Goal: Task Accomplishment & Management: Manage account settings

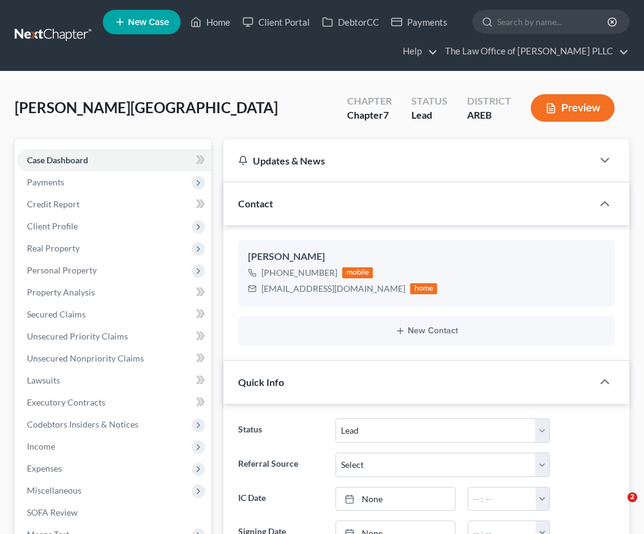
select select "10"
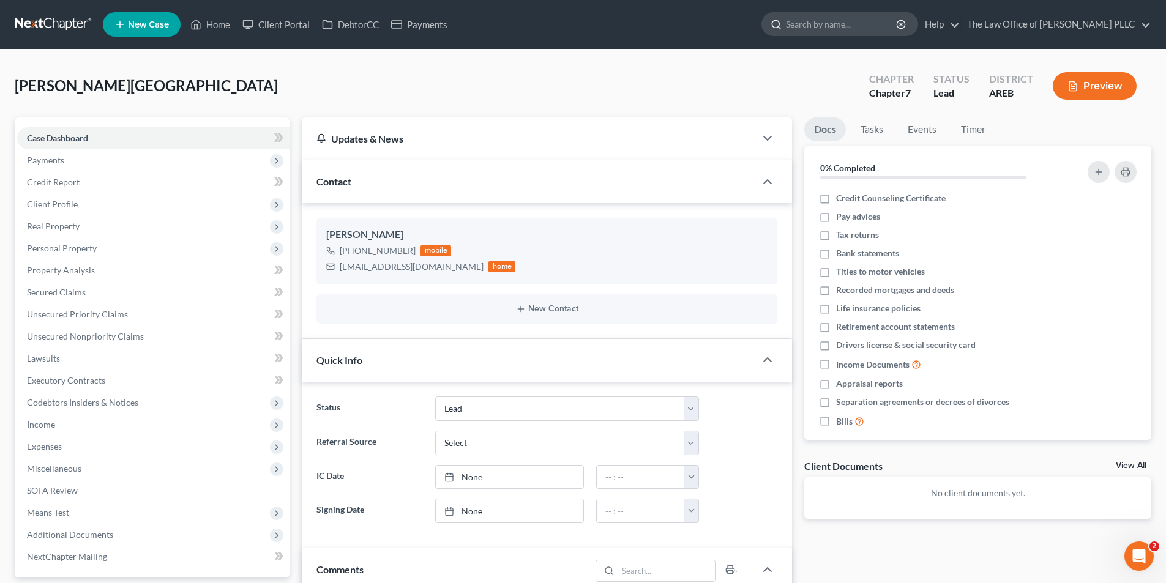
click at [643, 24] on input "search" at bounding box center [842, 24] width 112 height 23
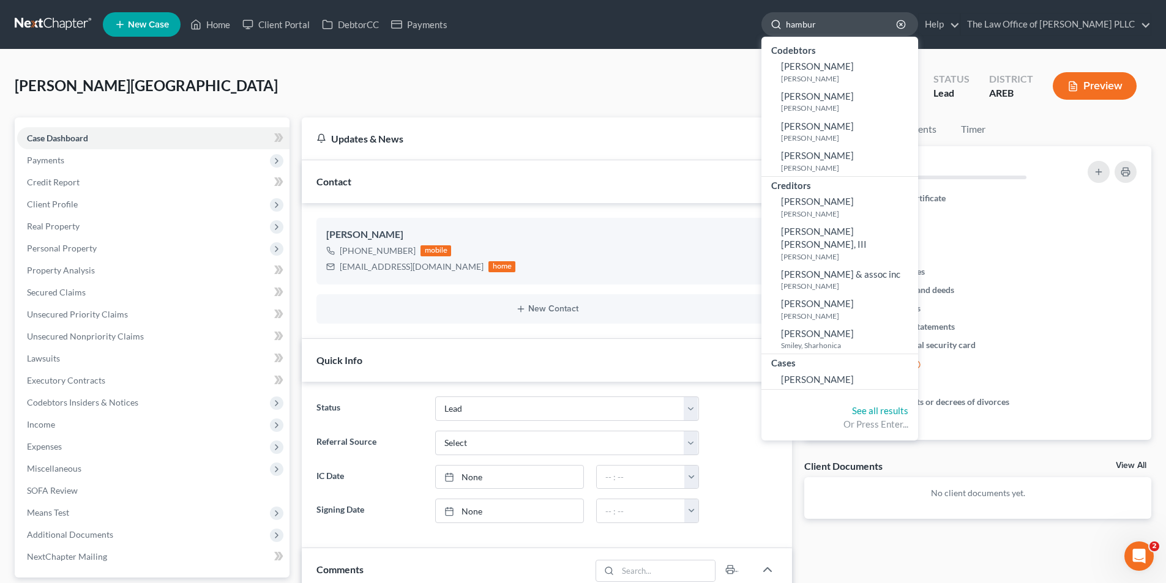
type input "[GEOGRAPHIC_DATA]"
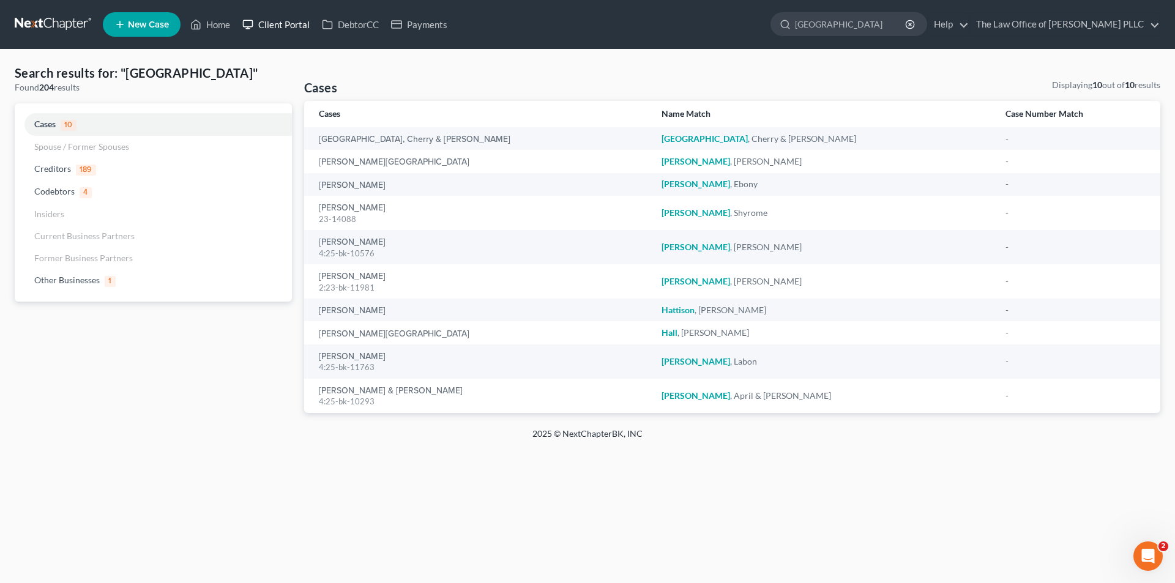
click at [280, 25] on link "Client Portal" at bounding box center [276, 24] width 80 height 22
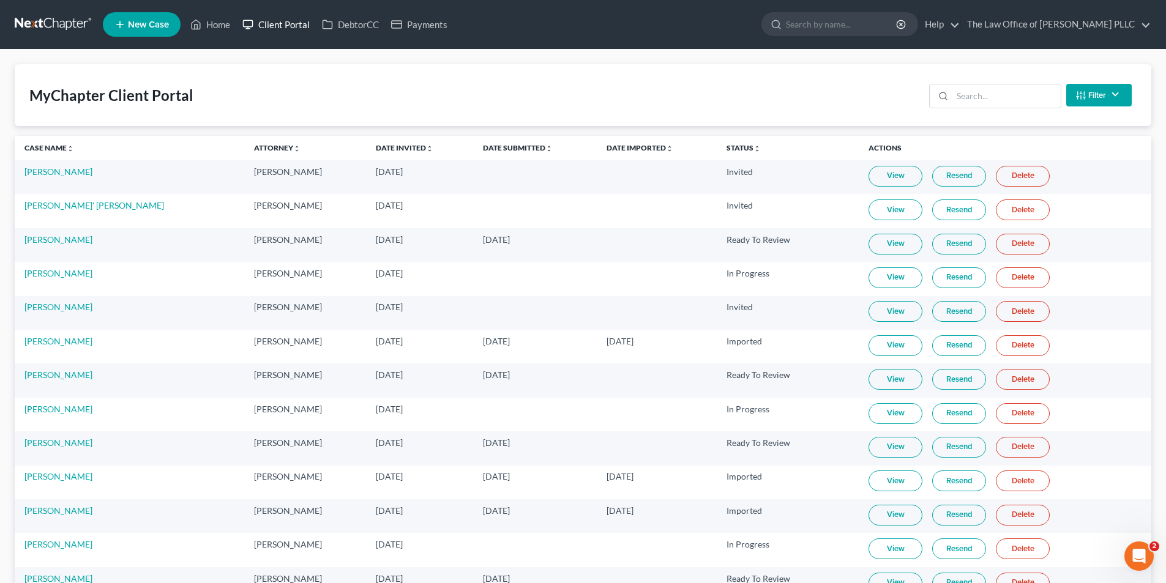
click at [289, 18] on link "Client Portal" at bounding box center [276, 24] width 80 height 22
click at [643, 97] on input "search" at bounding box center [1006, 95] width 108 height 23
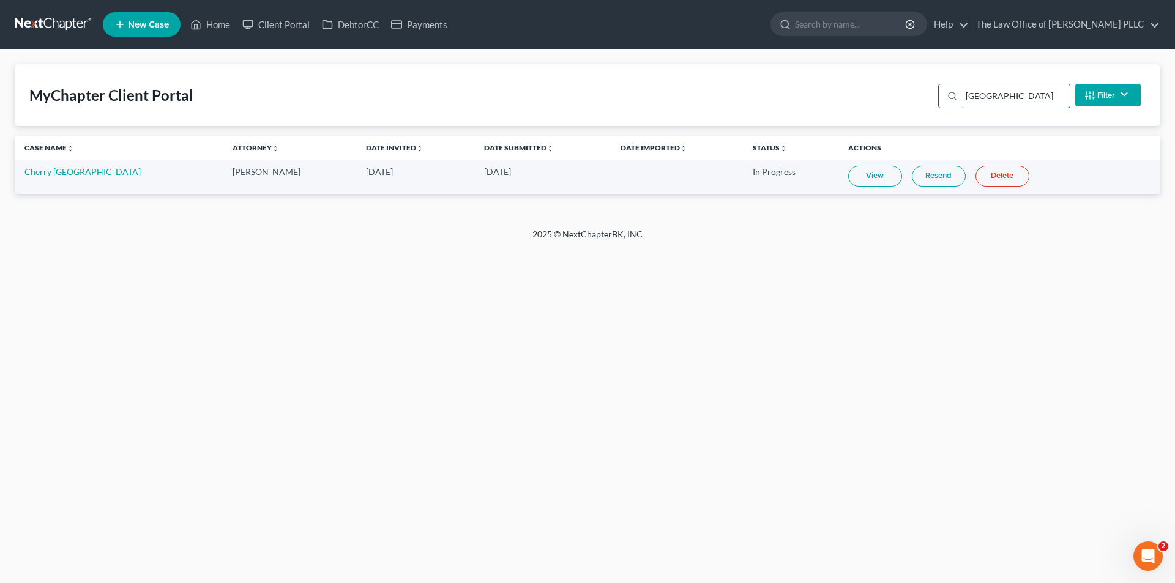
type input "[GEOGRAPHIC_DATA]"
click at [65, 167] on link "Cherry [GEOGRAPHIC_DATA]" at bounding box center [82, 171] width 116 height 10
select select "0"
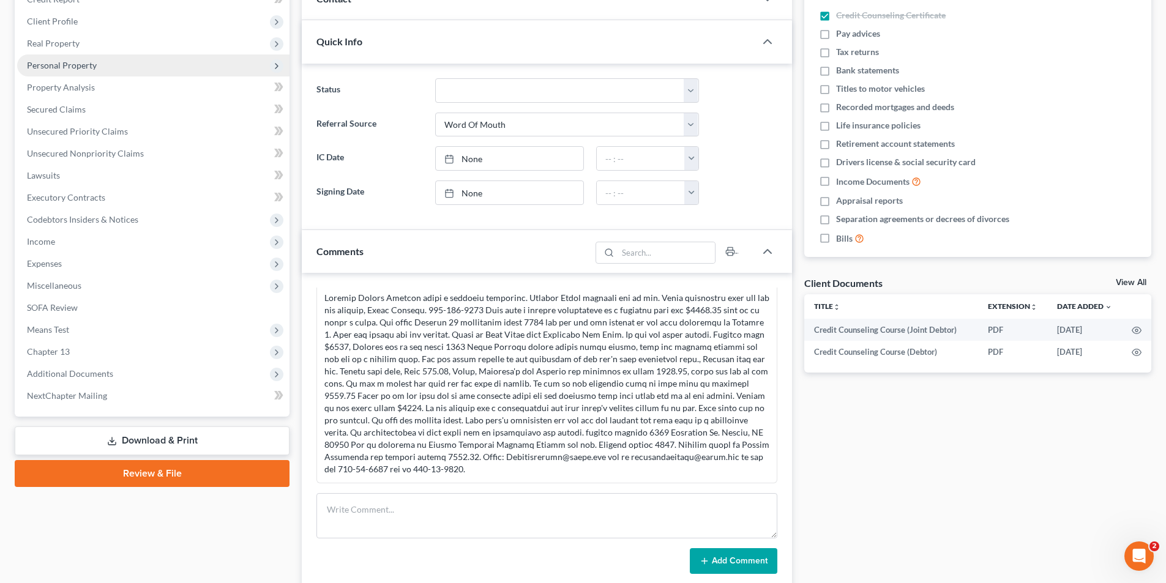
scroll to position [184, 0]
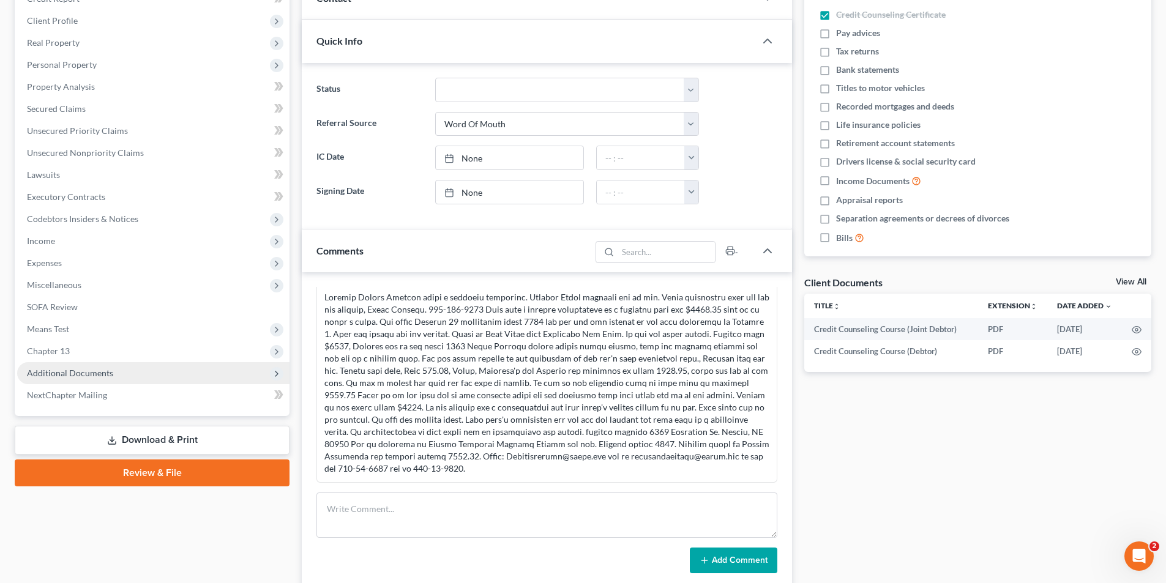
click at [85, 376] on span "Additional Documents" at bounding box center [70, 373] width 86 height 10
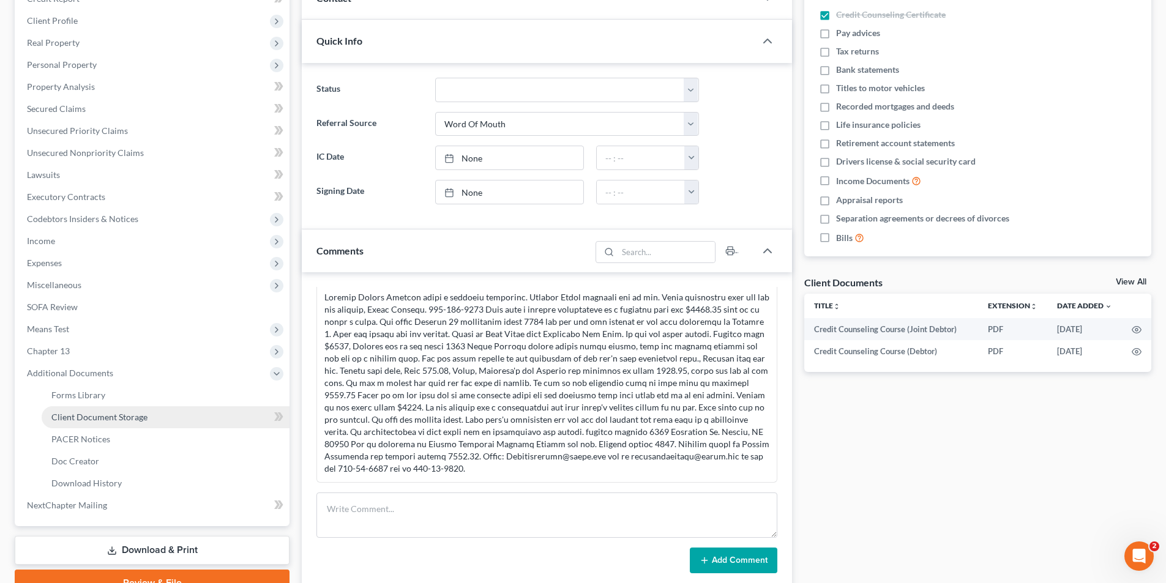
click at [102, 420] on span "Client Document Storage" at bounding box center [99, 417] width 96 height 10
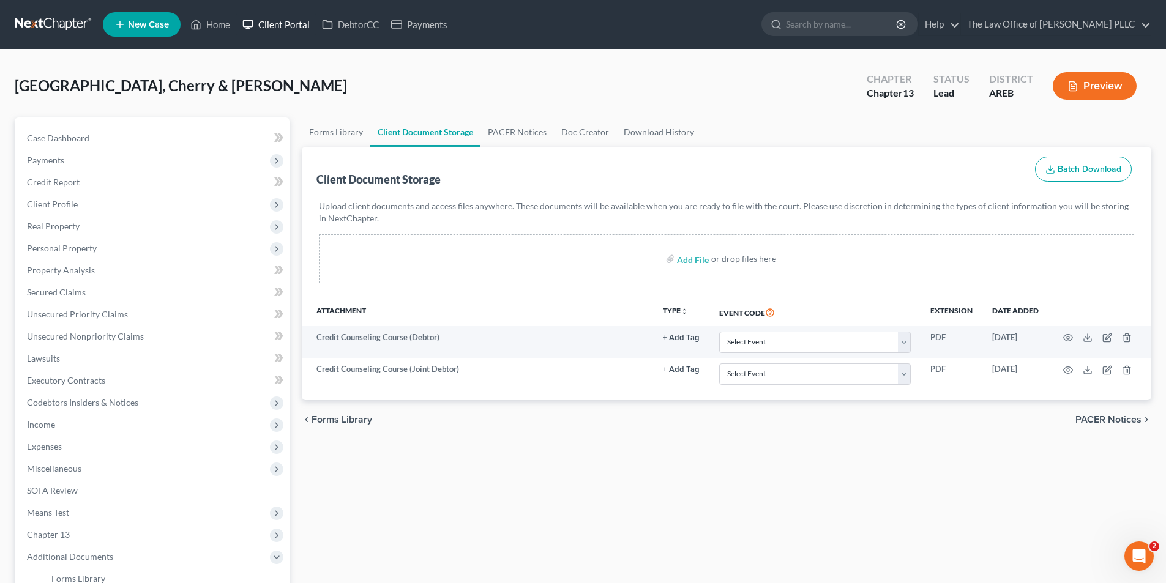
click at [266, 27] on link "Client Portal" at bounding box center [276, 24] width 80 height 22
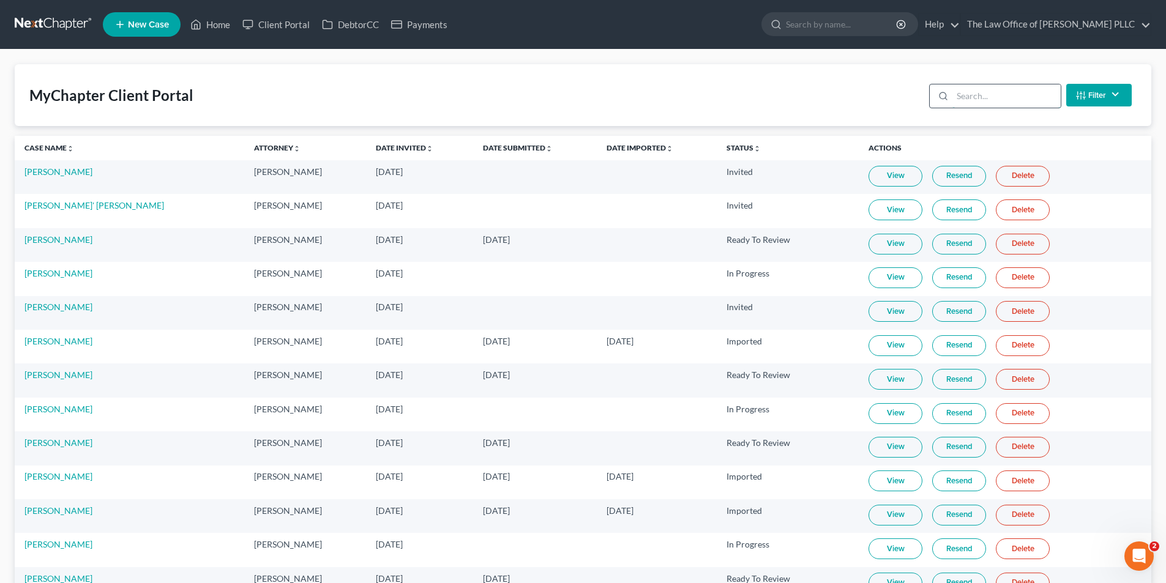
click at [643, 96] on input "search" at bounding box center [1006, 95] width 108 height 23
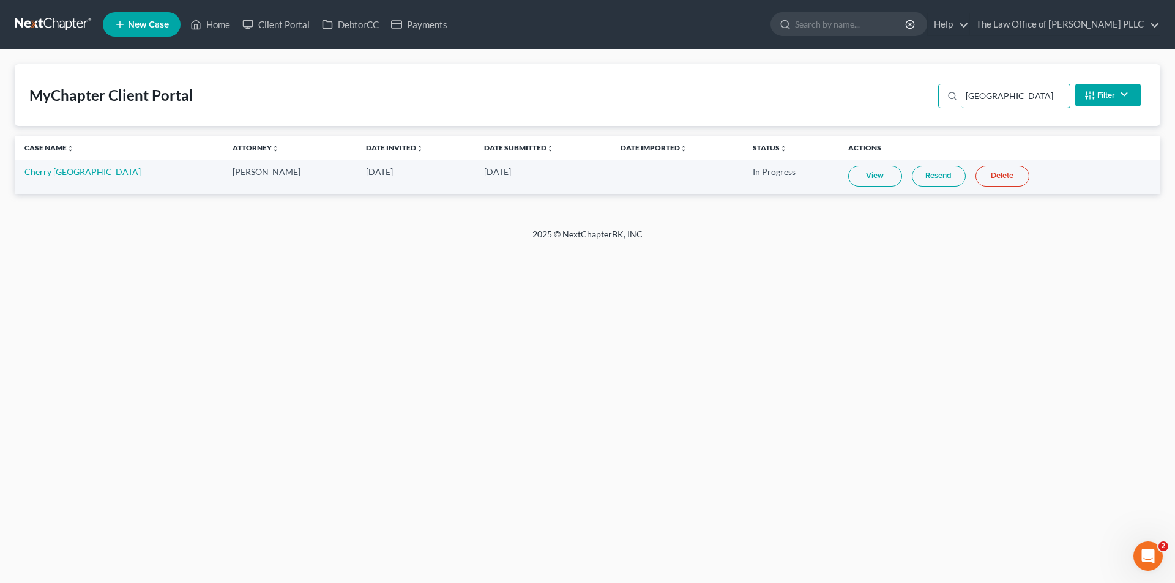
type input "[GEOGRAPHIC_DATA]"
click at [78, 170] on link "Cherry [GEOGRAPHIC_DATA]" at bounding box center [82, 171] width 116 height 10
select select "0"
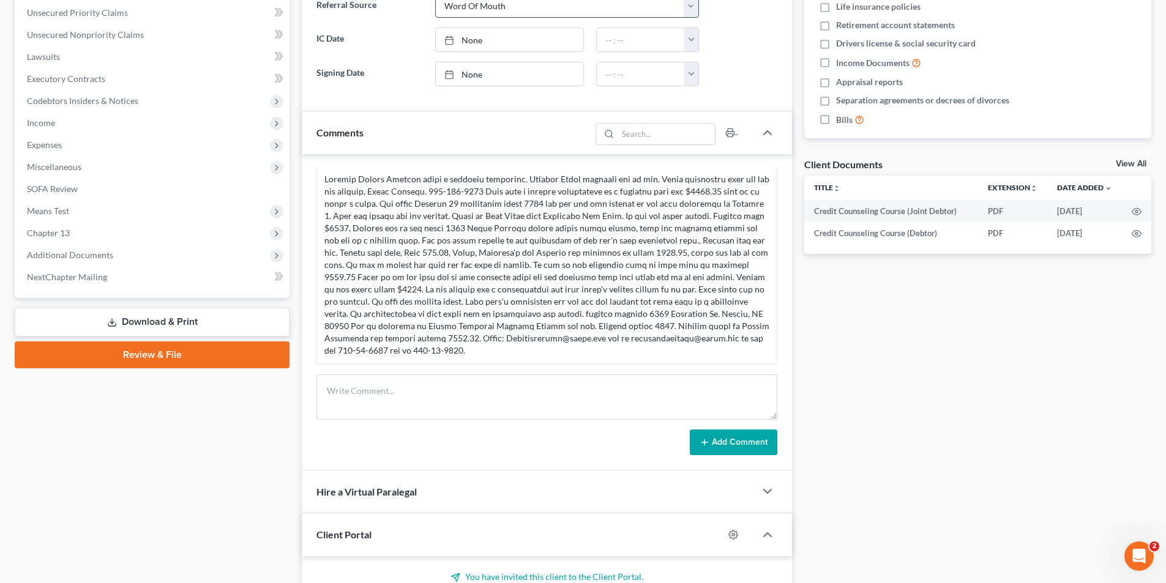
scroll to position [306, 0]
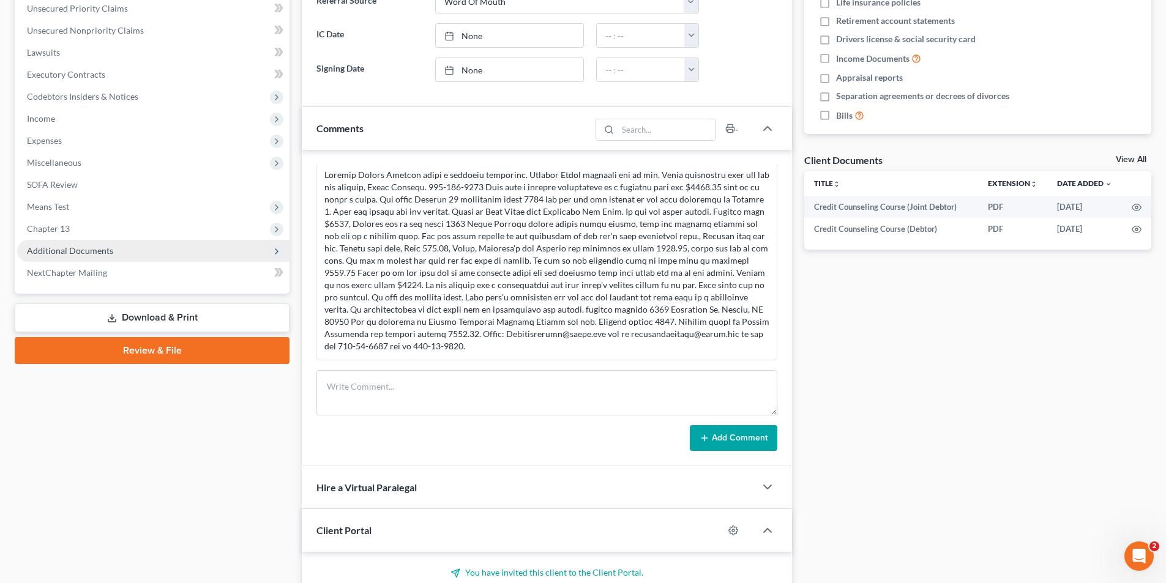
click at [39, 247] on span "Additional Documents" at bounding box center [70, 250] width 86 height 10
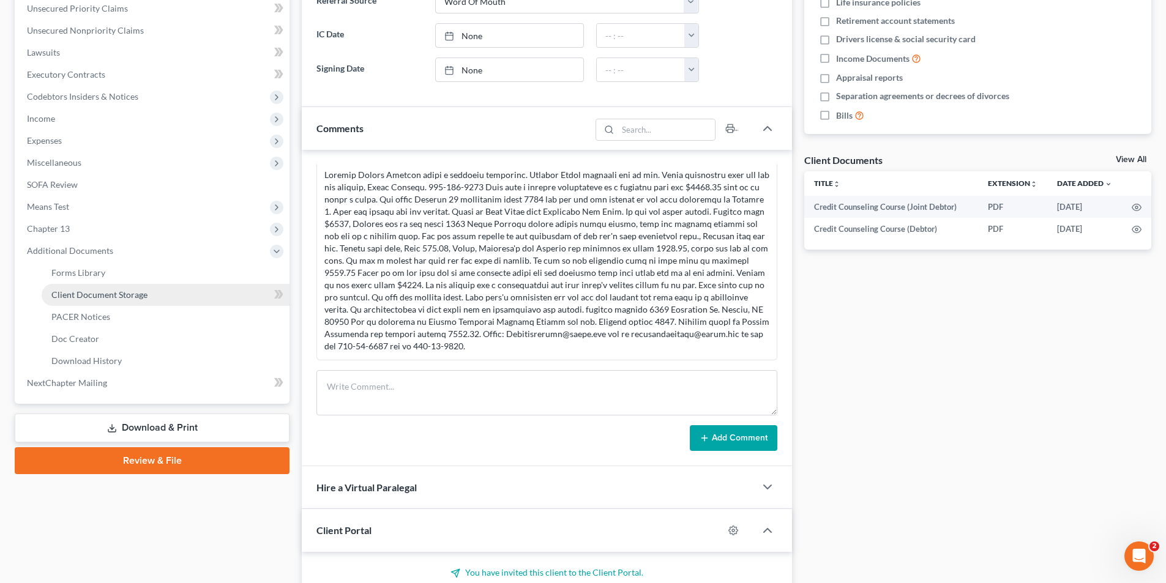
click at [99, 293] on span "Client Document Storage" at bounding box center [99, 294] width 96 height 10
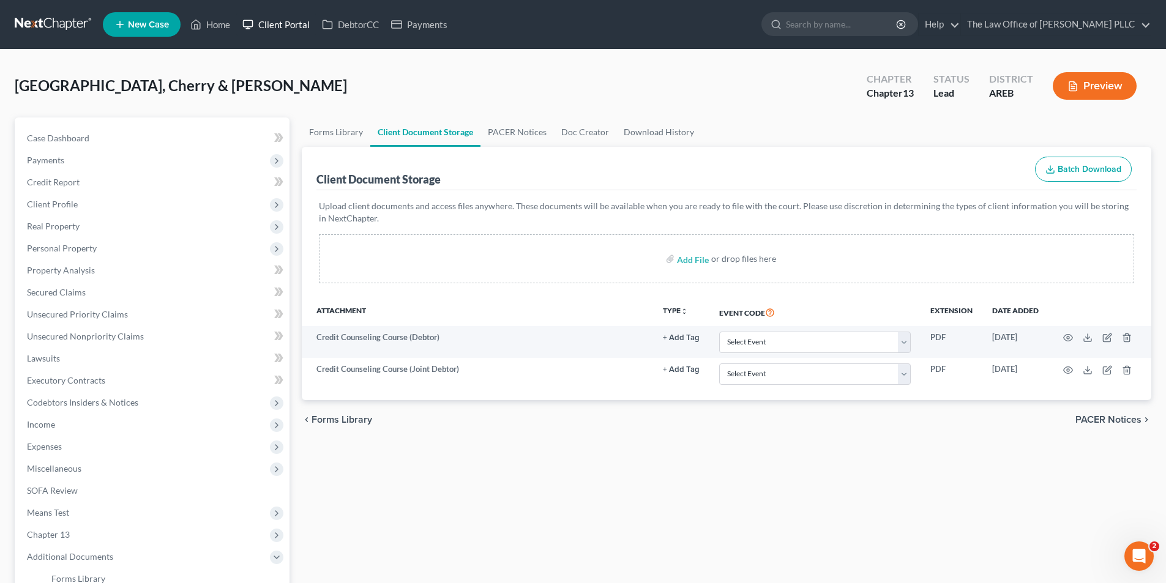
click at [296, 23] on link "Client Portal" at bounding box center [276, 24] width 80 height 22
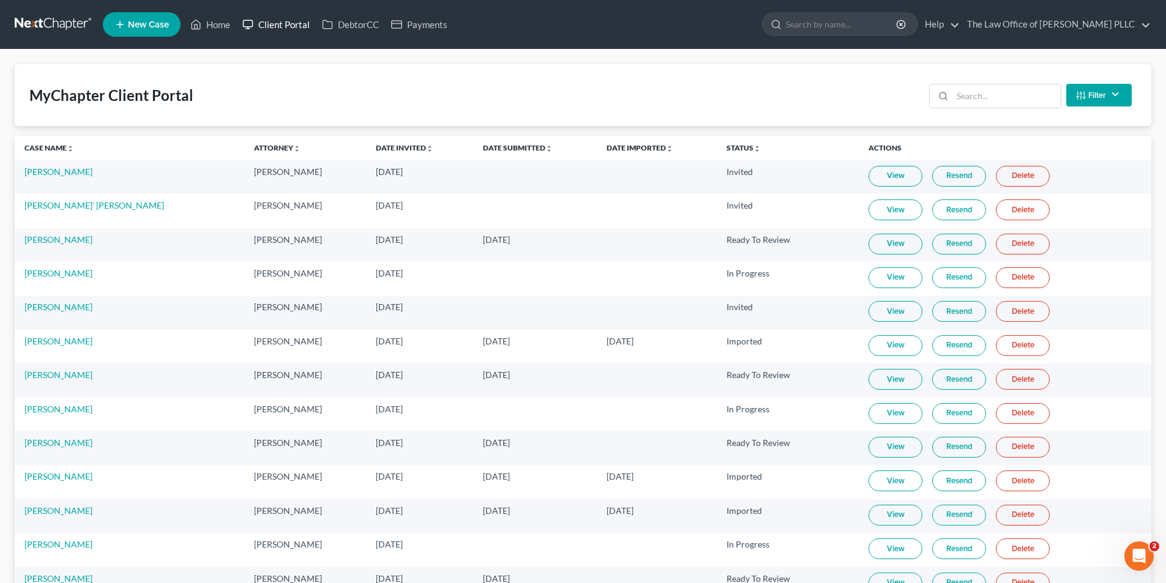
click at [287, 24] on link "Client Portal" at bounding box center [276, 24] width 80 height 22
click at [277, 26] on link "Client Portal" at bounding box center [276, 24] width 80 height 22
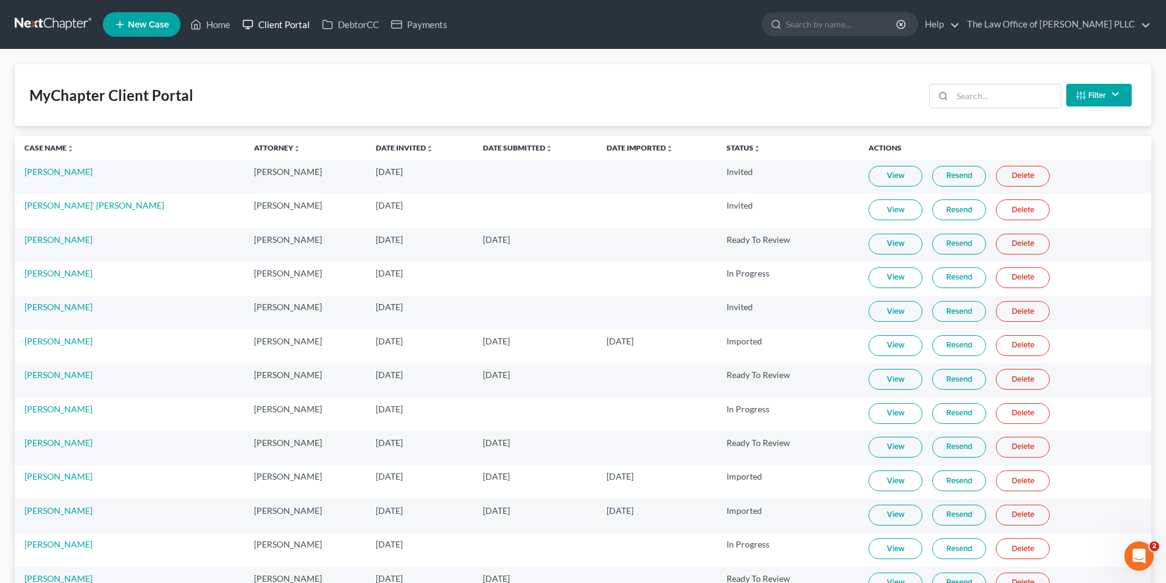
click at [277, 26] on link "Client Portal" at bounding box center [276, 24] width 80 height 22
click at [643, 90] on input "search" at bounding box center [1006, 95] width 108 height 23
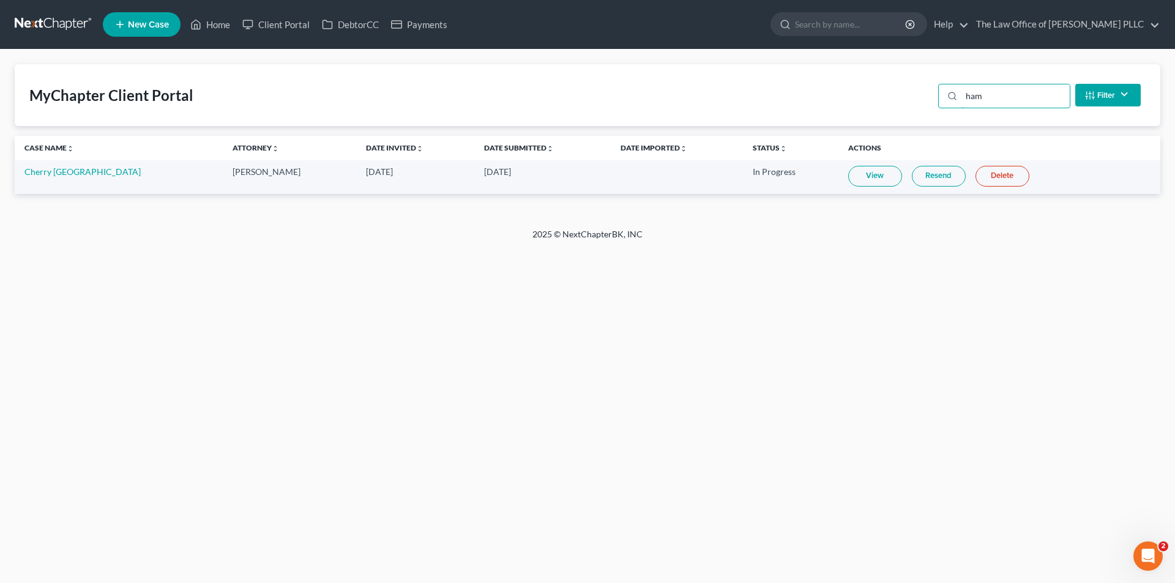
type input "ham"
click at [643, 173] on link "View" at bounding box center [875, 176] width 54 height 21
click at [160, 23] on span "New Case" at bounding box center [148, 24] width 41 height 9
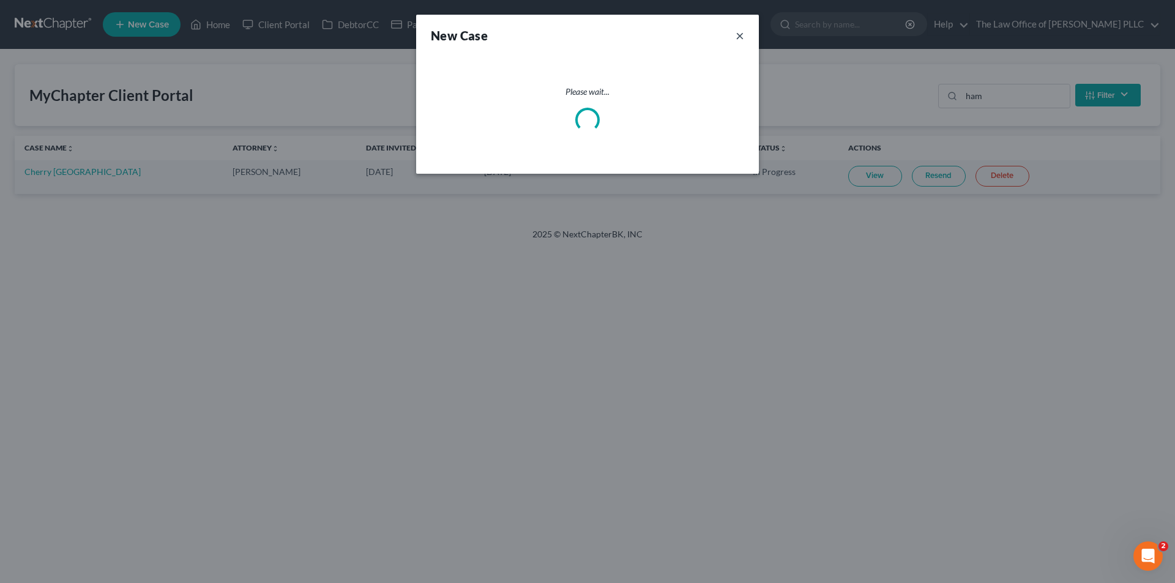
click at [643, 35] on button "×" at bounding box center [740, 35] width 9 height 17
select select "6"
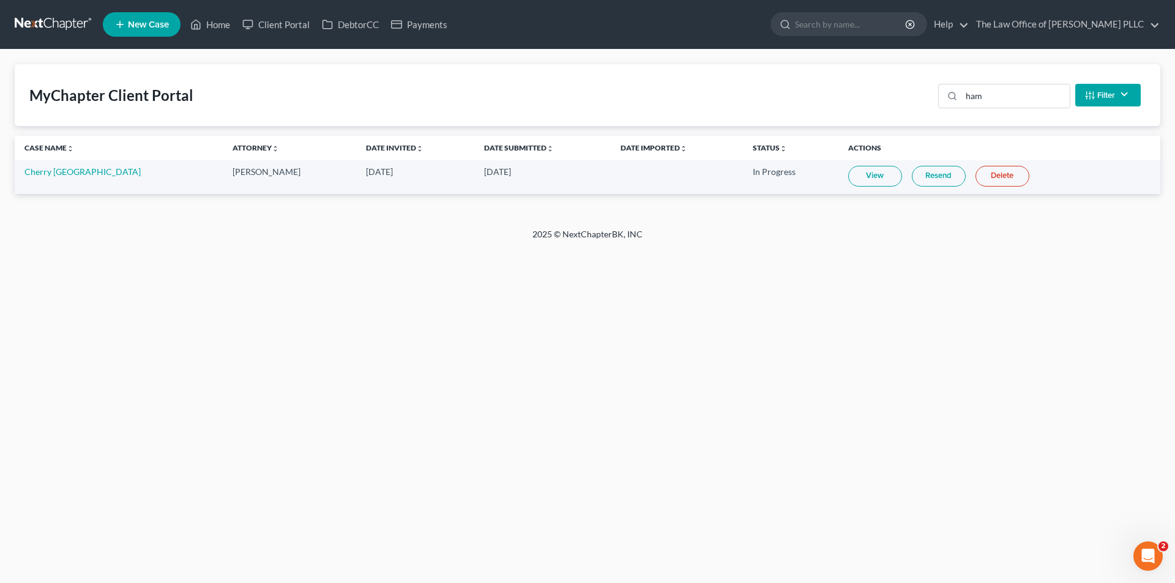
click at [643, 92] on div "MyChapter Client Portal ham Filter Status Filter... Invited With Payment Invite…" at bounding box center [588, 95] width 1146 height 62
click at [34, 16] on link at bounding box center [54, 24] width 78 height 22
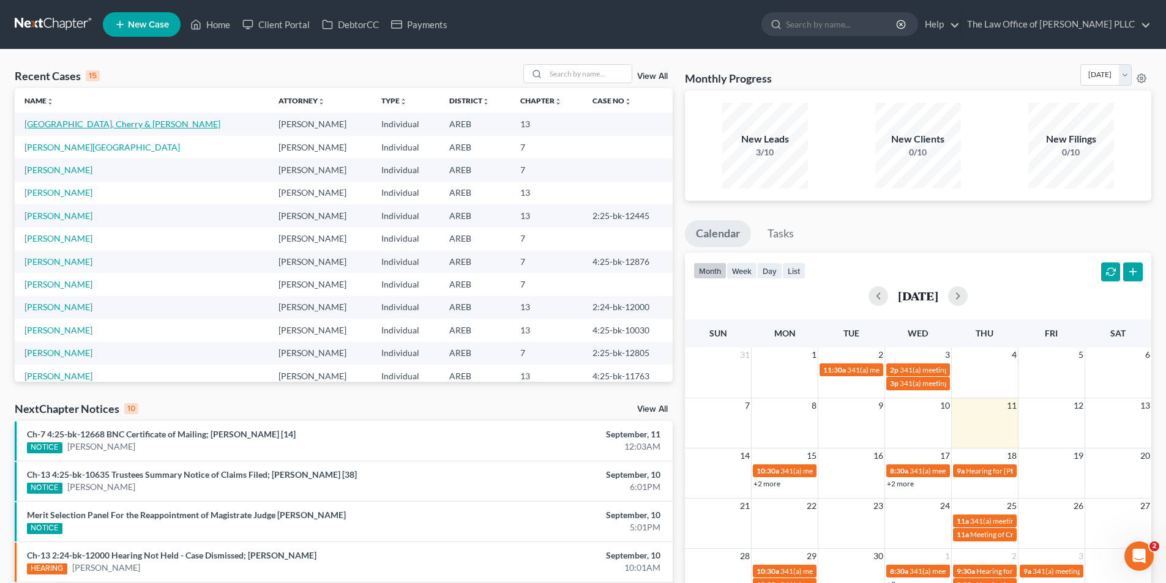
click at [50, 123] on link "[GEOGRAPHIC_DATA], Cherry & [PERSON_NAME]" at bounding box center [122, 124] width 196 height 10
select select "0"
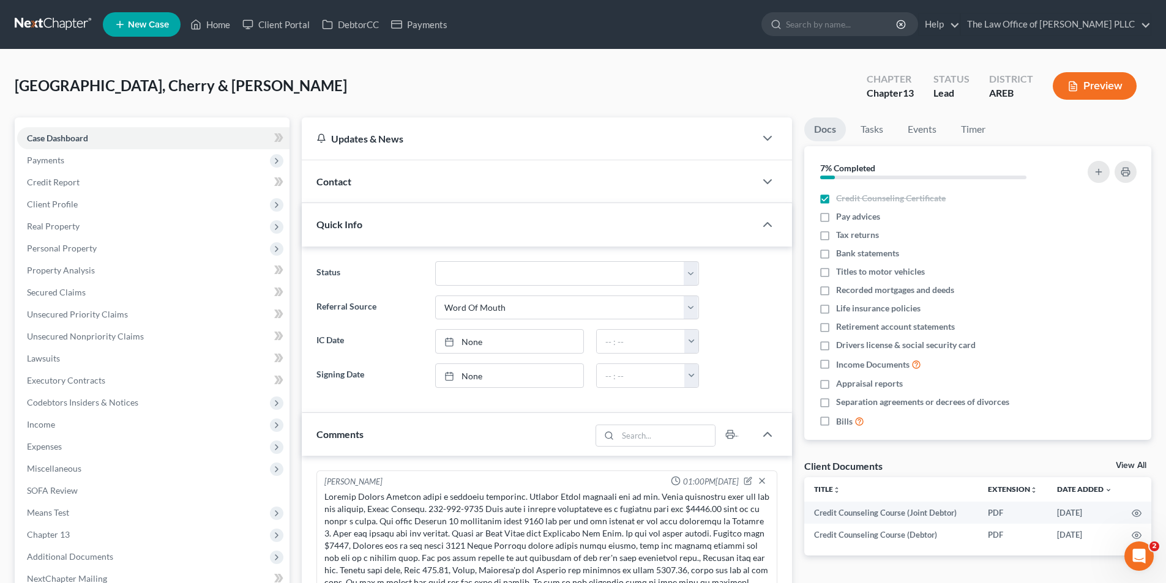
scroll to position [16, 0]
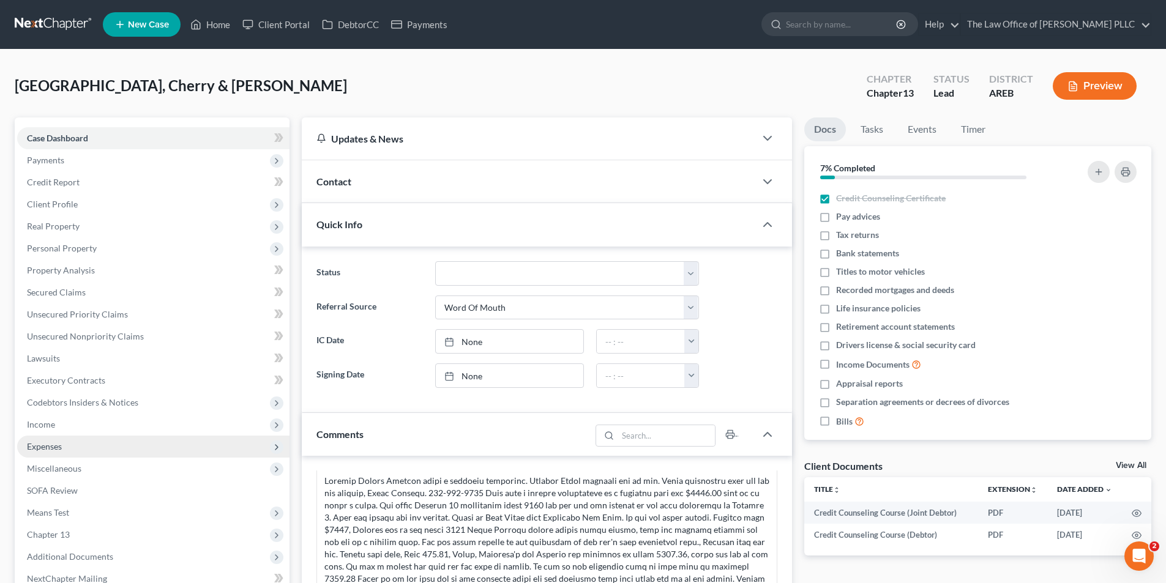
click at [51, 450] on span "Expenses" at bounding box center [44, 446] width 35 height 10
click at [61, 474] on link "Home" at bounding box center [166, 469] width 248 height 22
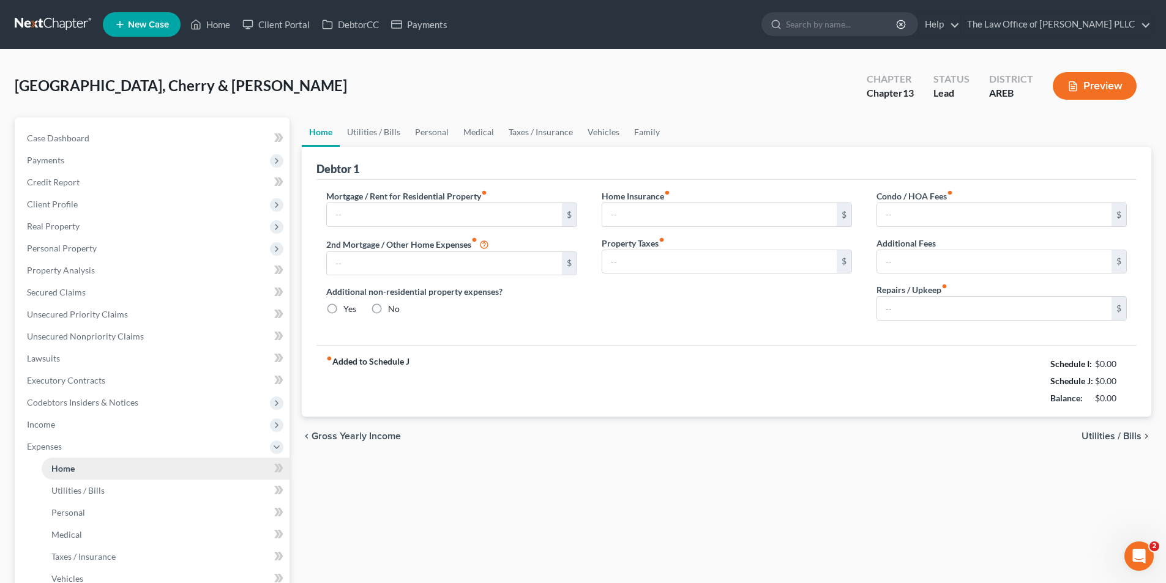
type input "0.00"
radio input "true"
type input "0.00"
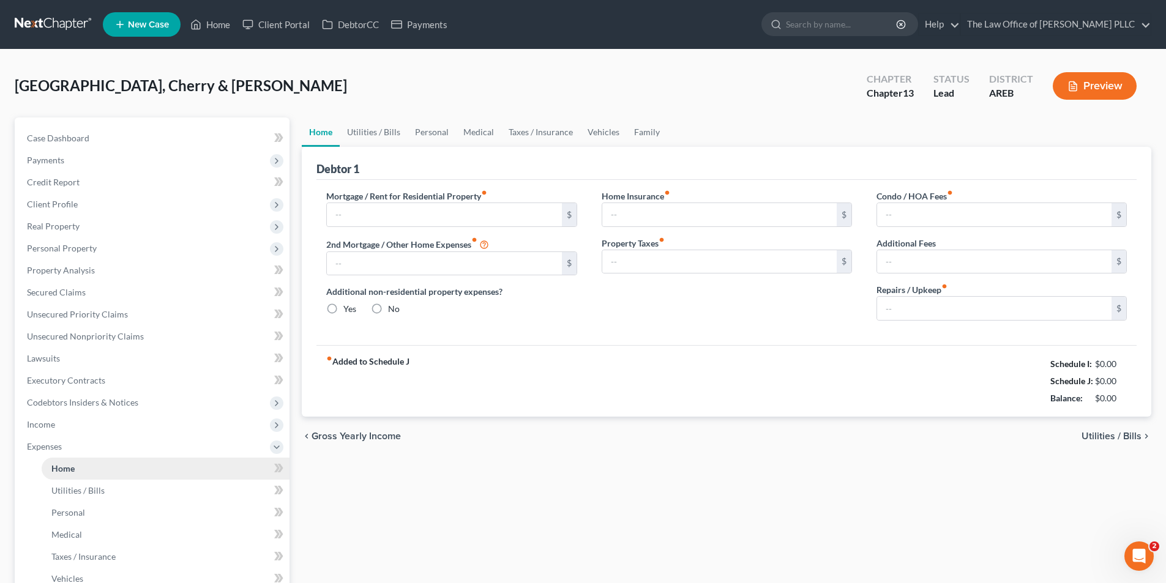
type input "0.00"
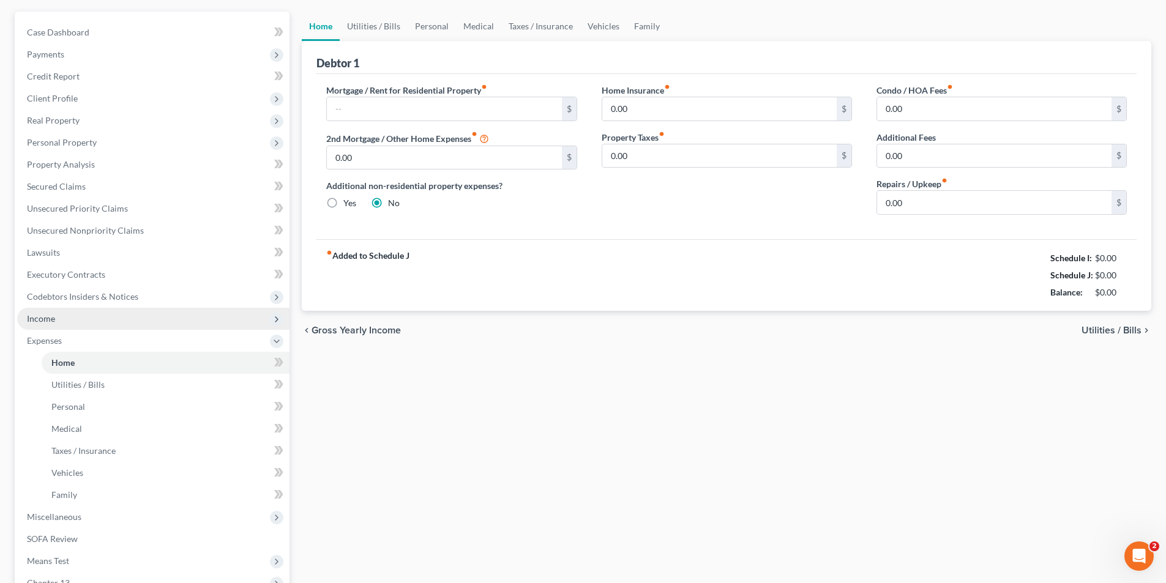
scroll to position [122, 0]
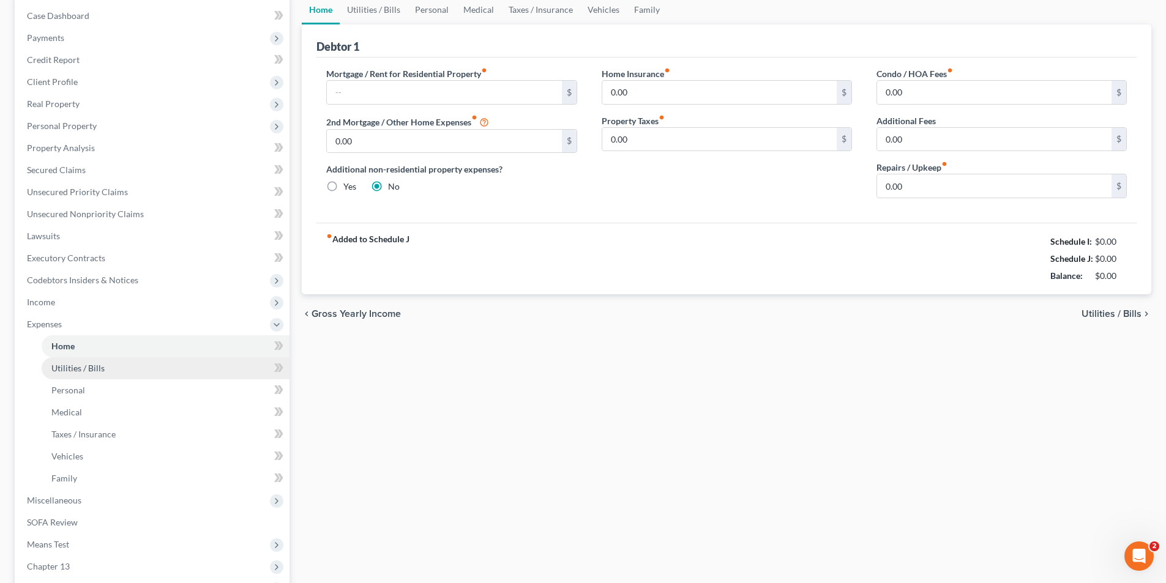
click at [75, 376] on link "Utilities / Bills" at bounding box center [166, 368] width 248 height 22
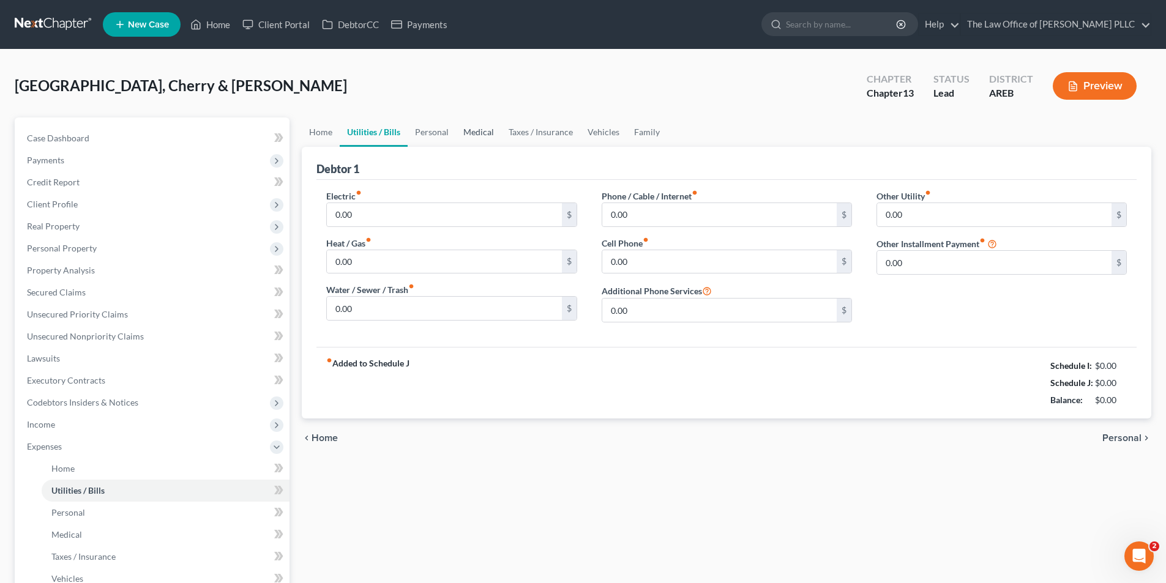
click at [495, 124] on link "Medical" at bounding box center [478, 132] width 45 height 29
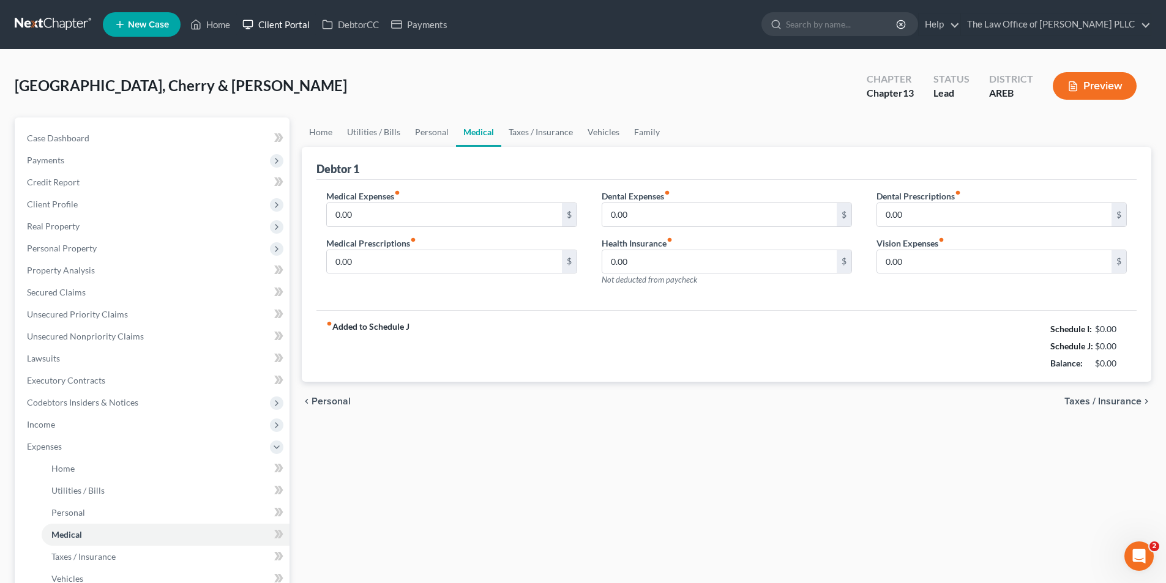
click at [299, 29] on link "Client Portal" at bounding box center [276, 24] width 80 height 22
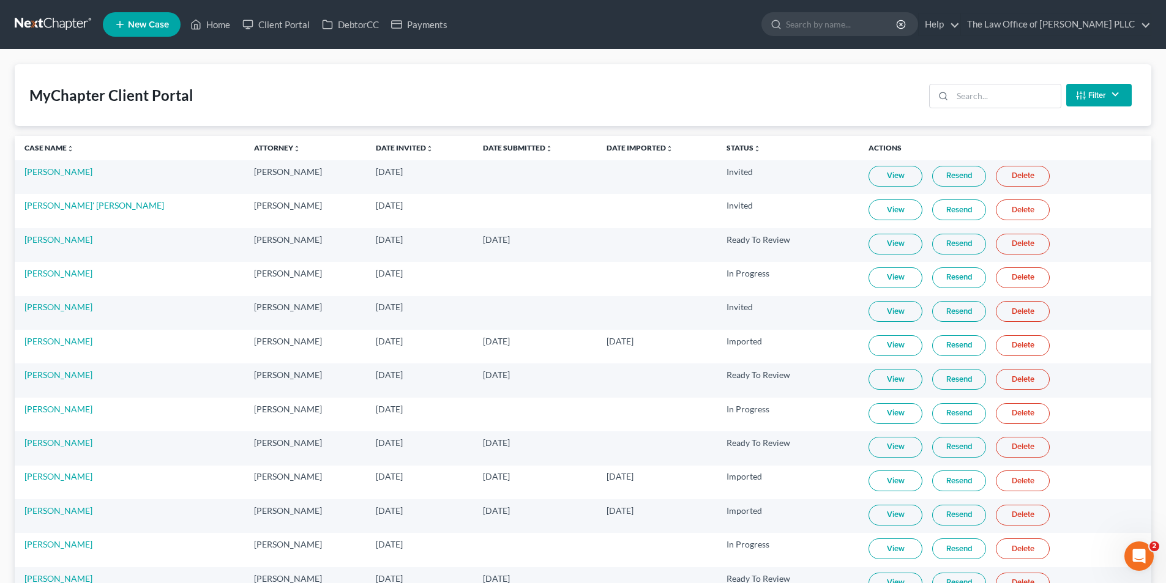
click at [59, 36] on nav "Home New Case Client Portal DebtorCC Payments The Law Office of Furonda Brasfie…" at bounding box center [583, 24] width 1166 height 49
click at [218, 22] on link "Home" at bounding box center [210, 24] width 52 height 22
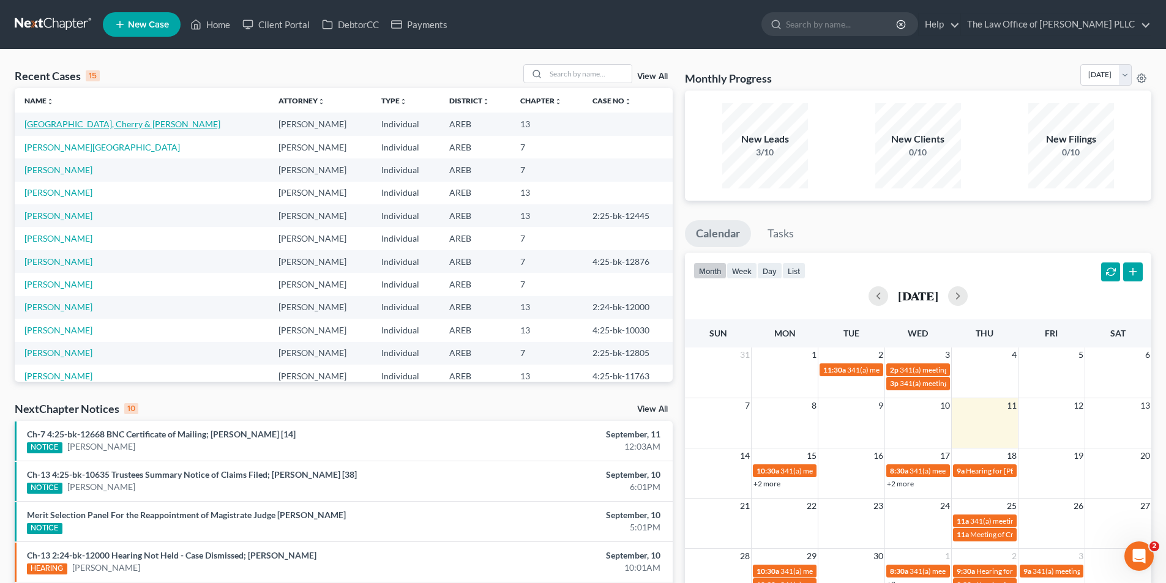
click at [41, 127] on link "[GEOGRAPHIC_DATA], Cherry & [PERSON_NAME]" at bounding box center [122, 124] width 196 height 10
select select "10"
select select "0"
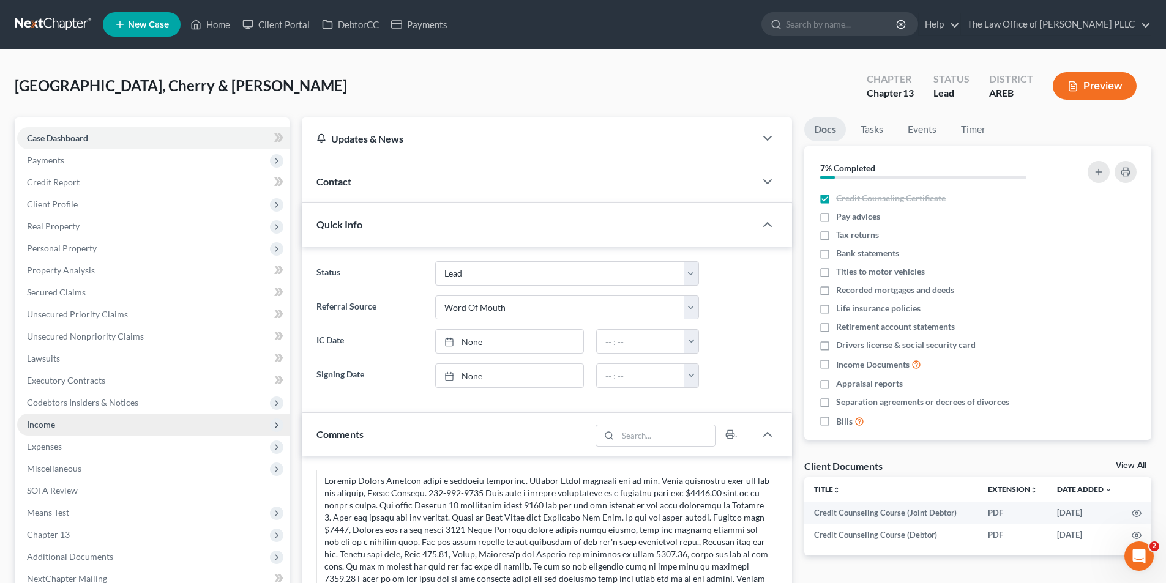
click at [35, 426] on span "Income" at bounding box center [41, 424] width 28 height 10
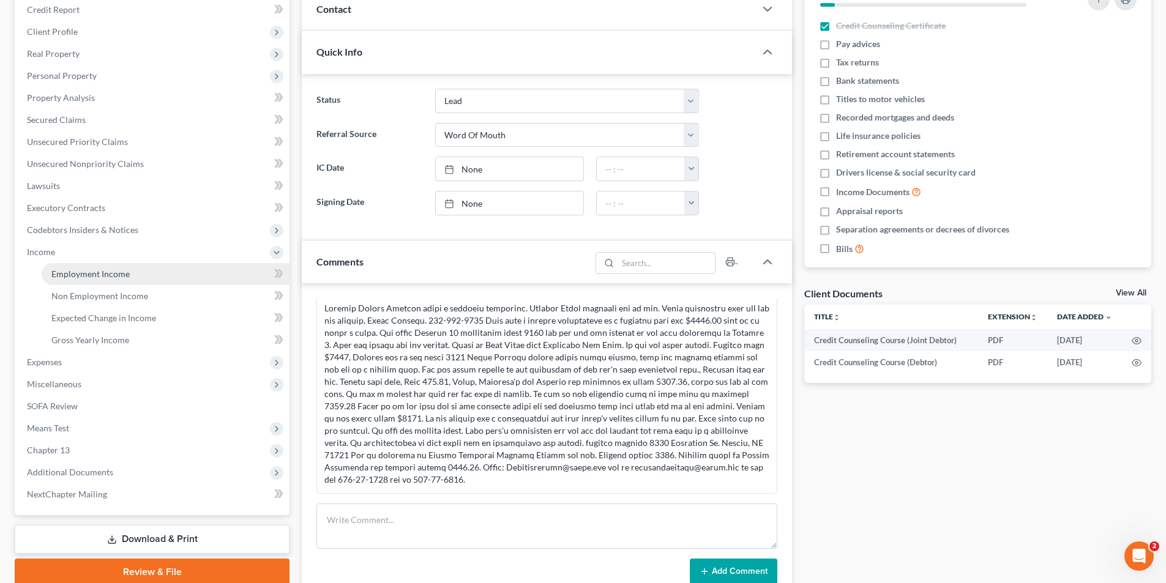
scroll to position [184, 0]
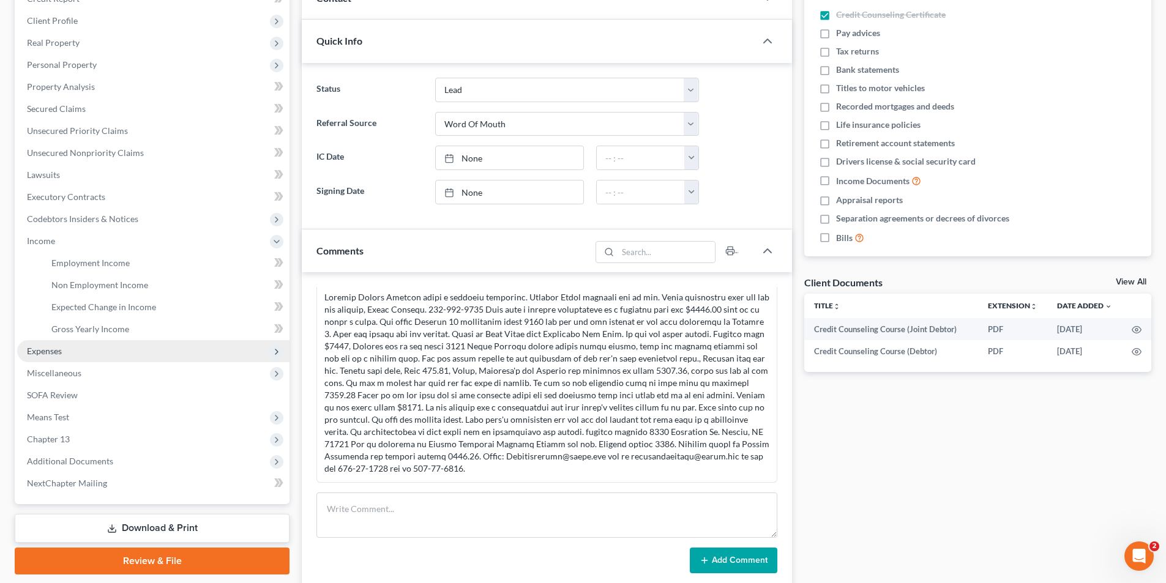
click at [48, 352] on span "Expenses" at bounding box center [44, 351] width 35 height 10
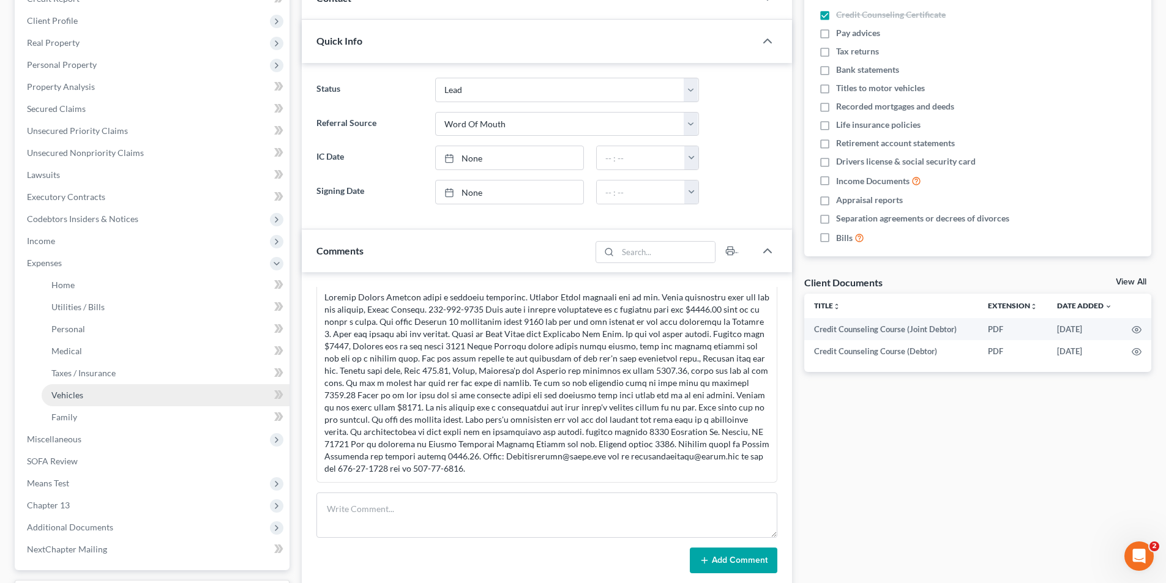
click at [65, 398] on span "Vehicles" at bounding box center [67, 395] width 32 height 10
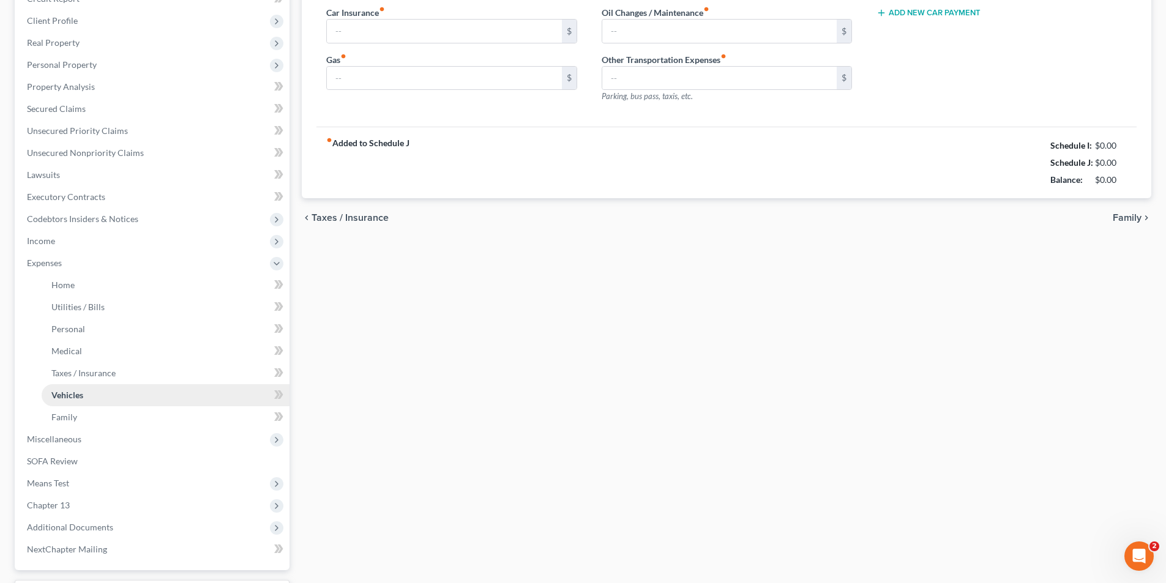
scroll to position [7, 0]
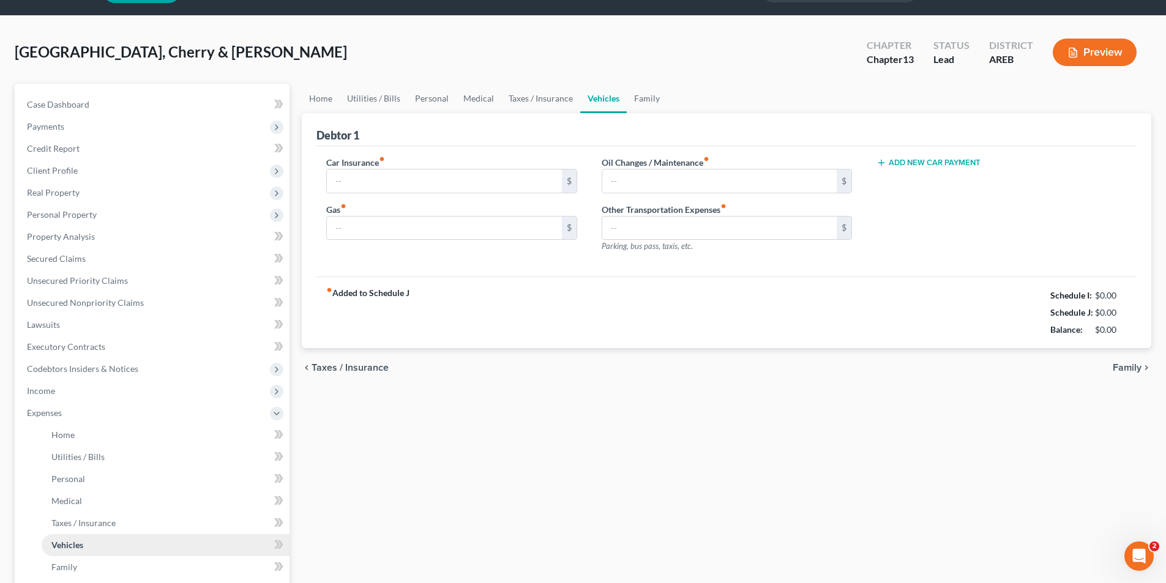
type input "0.00"
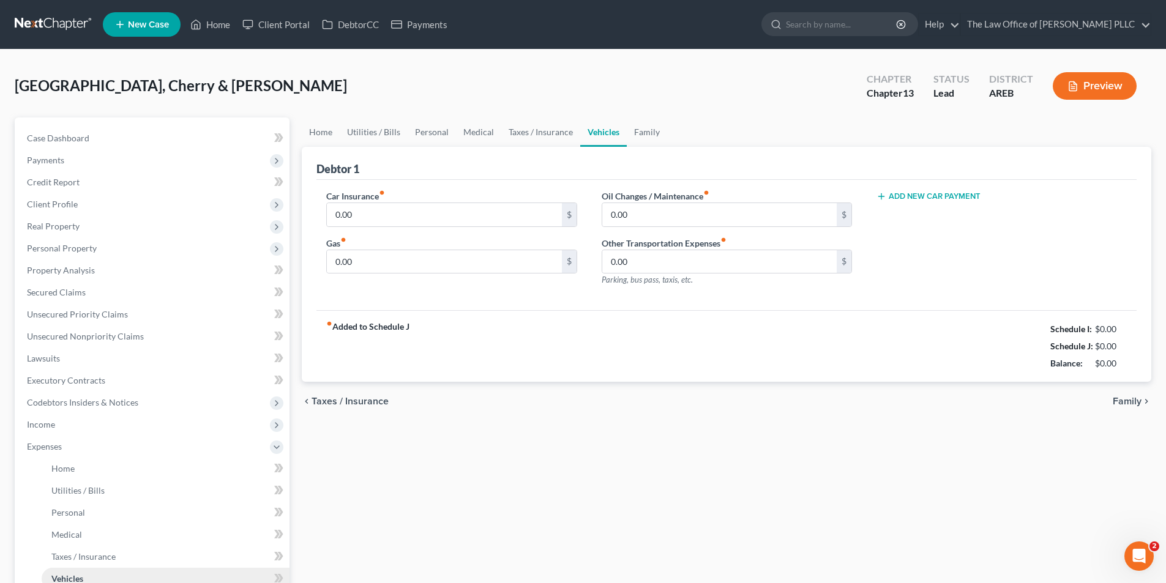
scroll to position [184, 0]
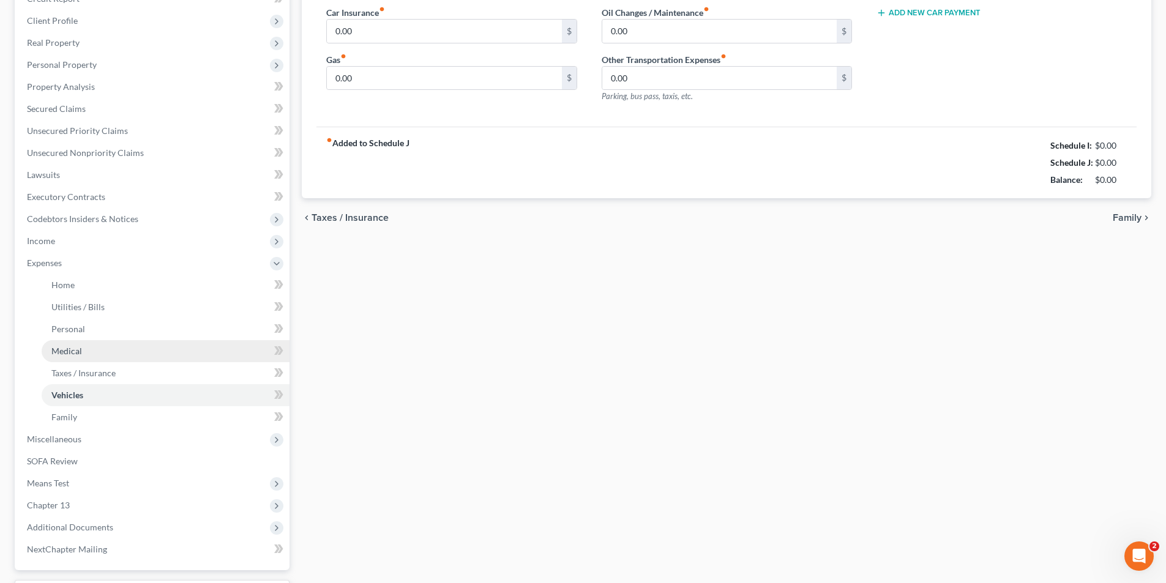
click at [69, 351] on span "Medical" at bounding box center [66, 351] width 31 height 10
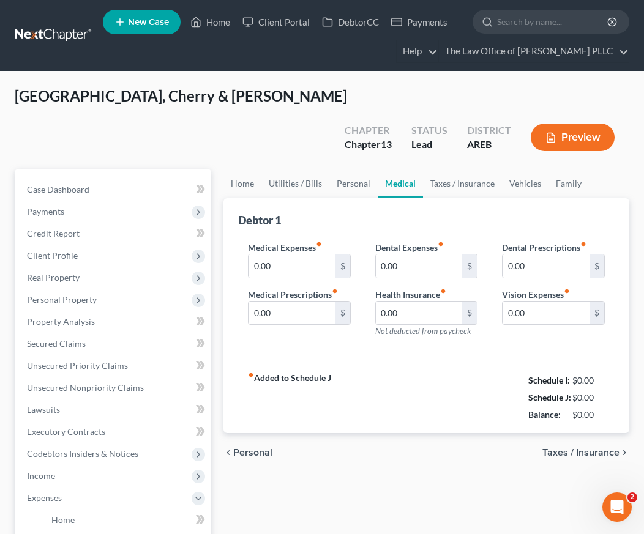
click at [275, 97] on div "Hamburg, Cherry & Henry Upgraded Chapter Chapter 13 Status Lead District AREB P…" at bounding box center [322, 127] width 614 height 83
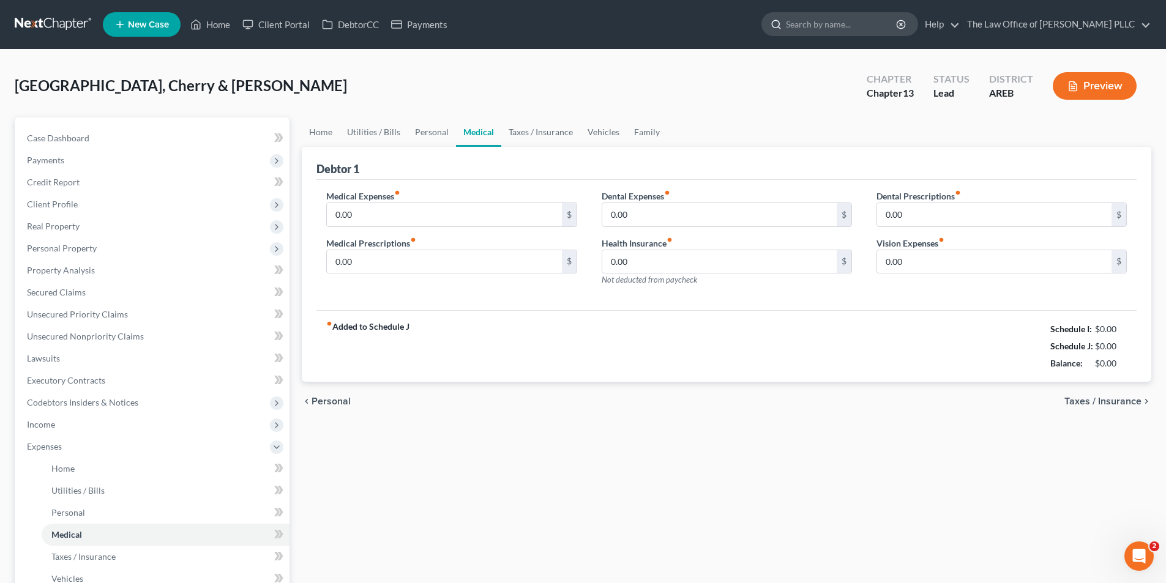
click at [831, 28] on input "search" at bounding box center [842, 24] width 112 height 23
type input "Holt"
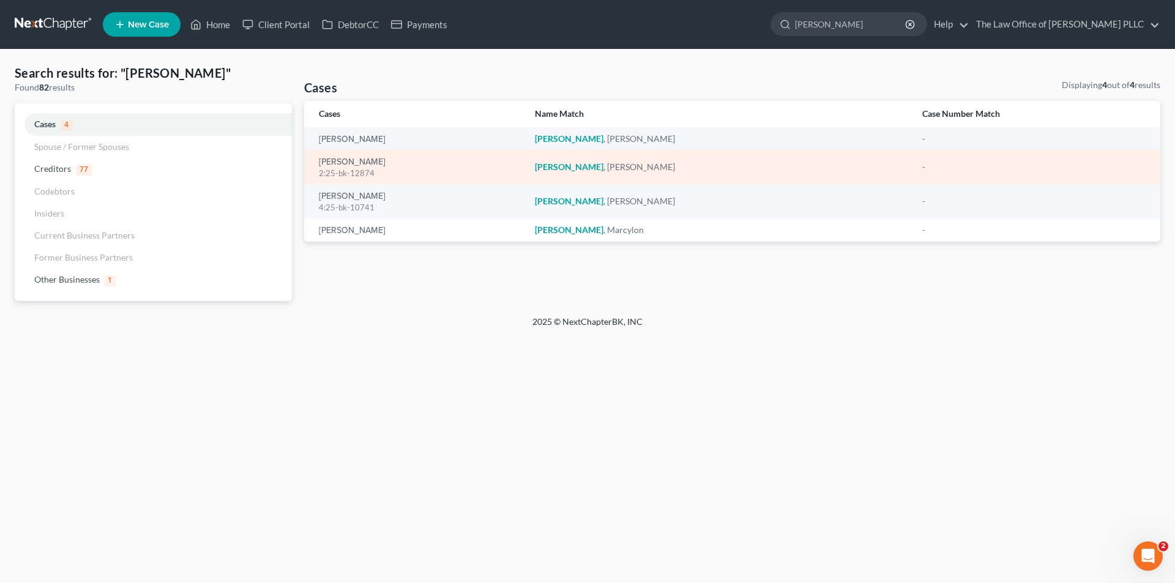
click at [321, 151] on td "Holt, Kervin 2:25-bk-12874" at bounding box center [414, 167] width 221 height 34
click at [340, 162] on link "Holt, Kervin" at bounding box center [352, 162] width 67 height 9
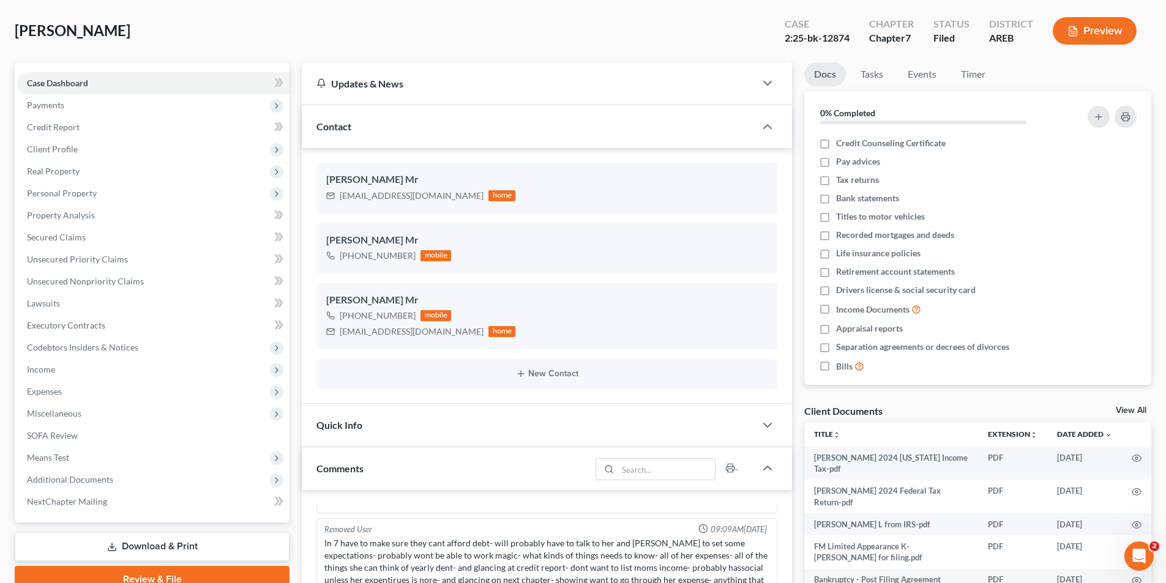
scroll to position [245, 0]
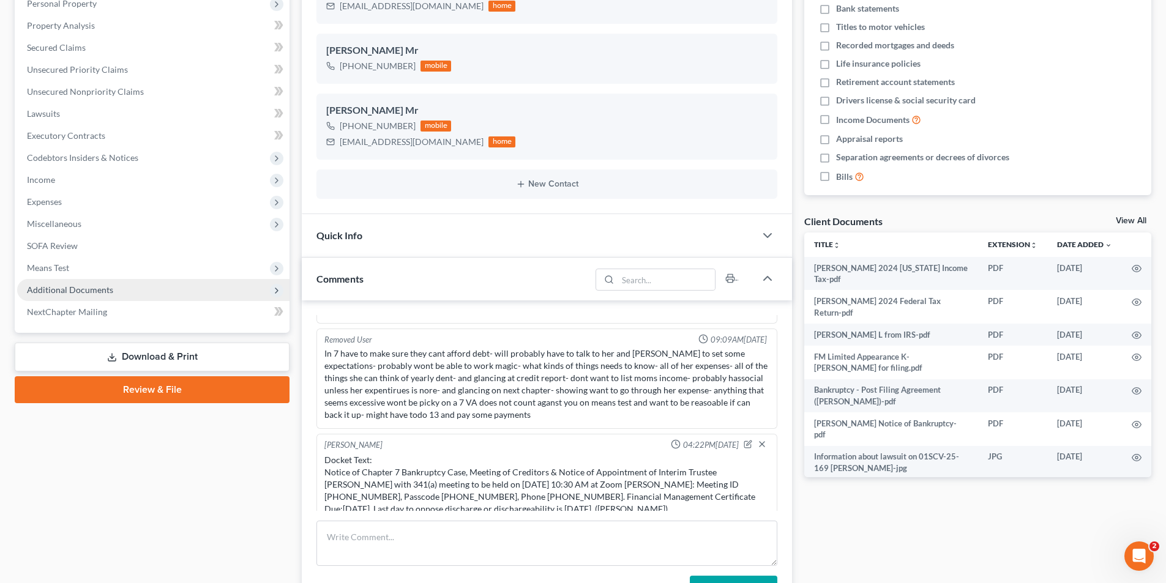
click at [83, 296] on span "Additional Documents" at bounding box center [153, 290] width 272 height 22
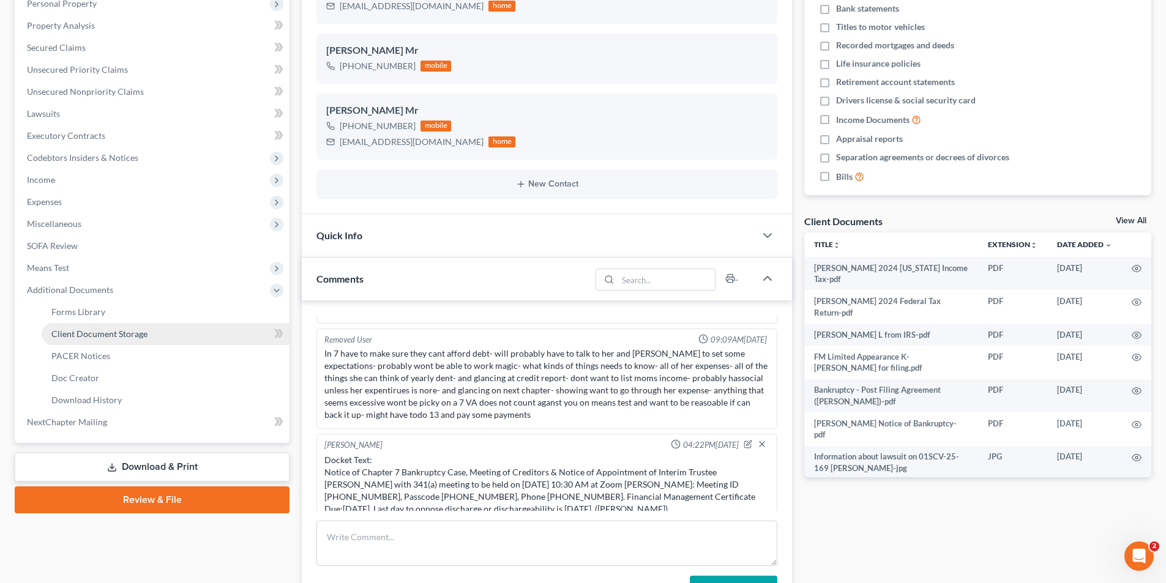
click at [91, 338] on span "Client Document Storage" at bounding box center [99, 334] width 96 height 10
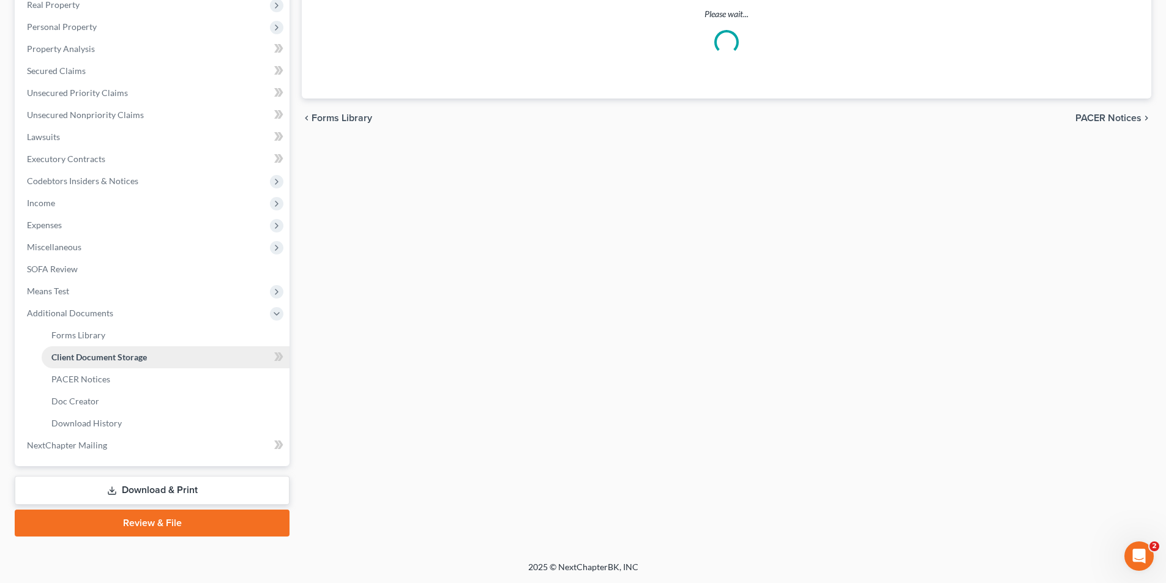
scroll to position [222, 0]
select select "0"
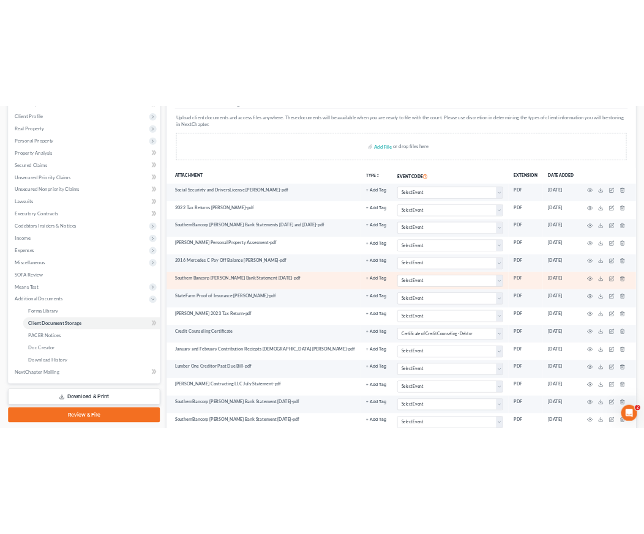
scroll to position [145, 0]
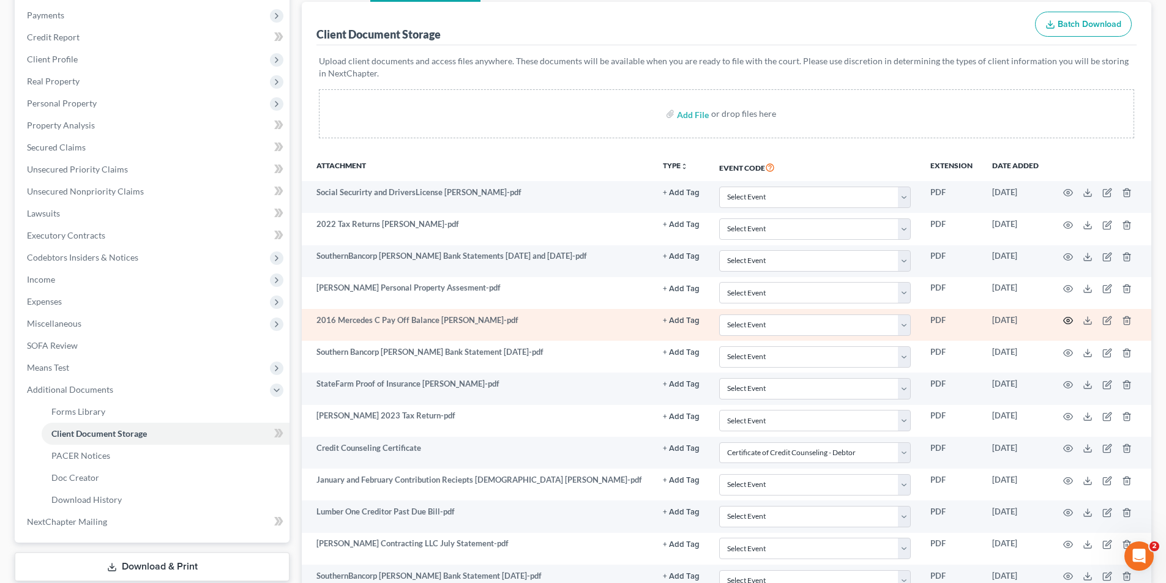
click at [1068, 318] on icon "button" at bounding box center [1068, 321] width 9 height 7
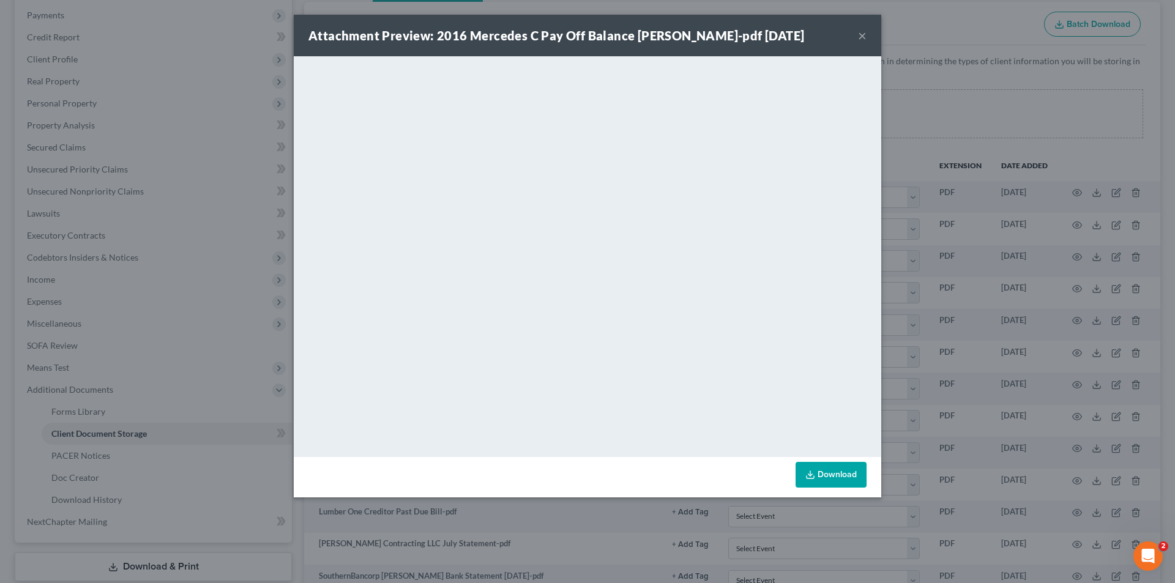
click at [864, 37] on button "×" at bounding box center [862, 35] width 9 height 15
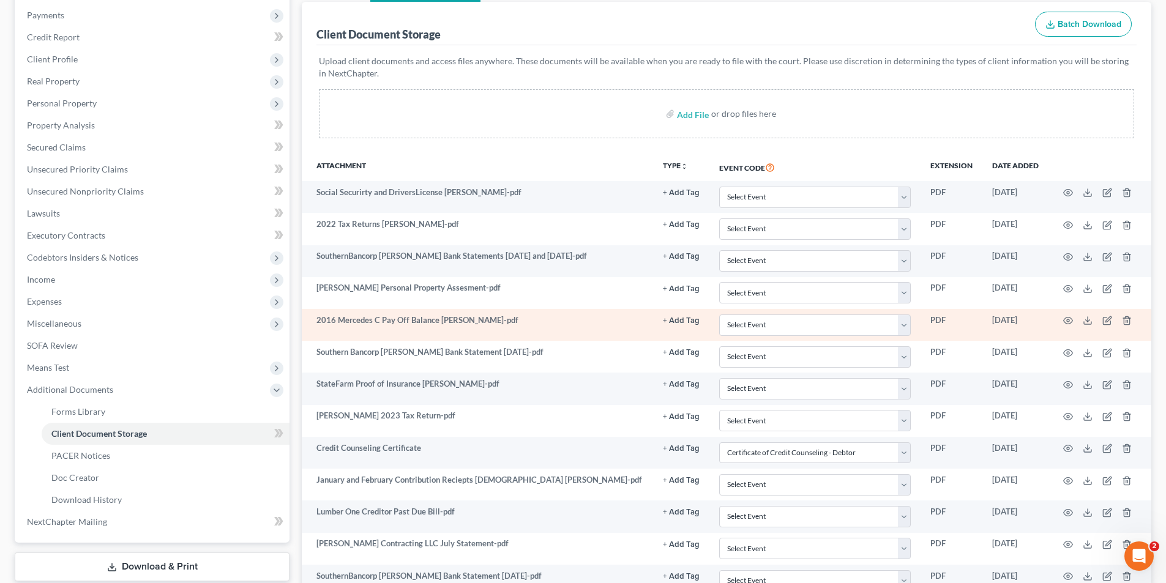
click at [1102, 324] on td at bounding box center [1099, 325] width 103 height 32
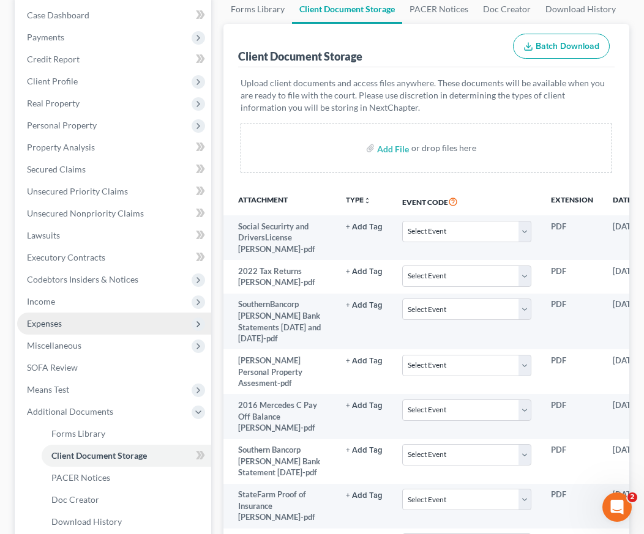
click at [32, 319] on span "Expenses" at bounding box center [44, 323] width 35 height 10
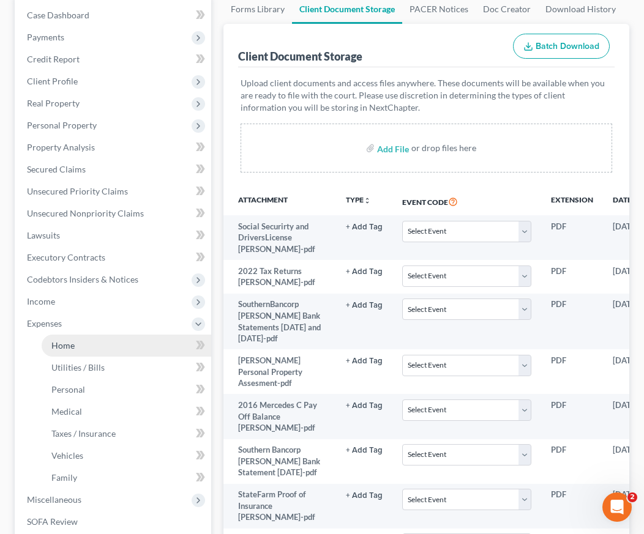
click at [69, 351] on link "Home" at bounding box center [127, 346] width 170 height 22
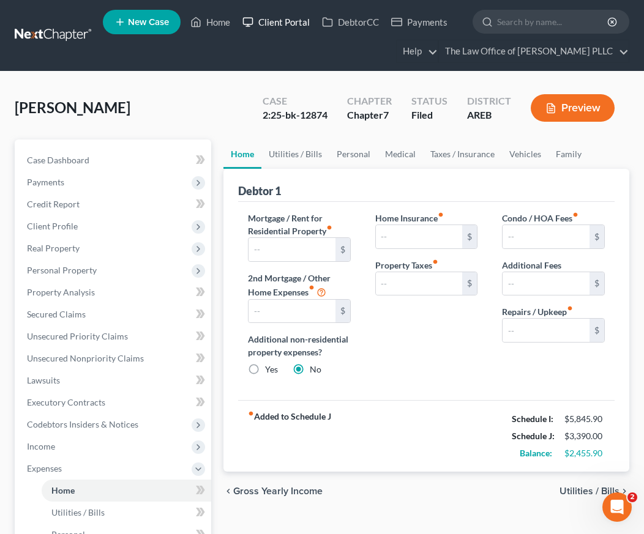
click at [285, 24] on link "Client Portal" at bounding box center [276, 22] width 80 height 22
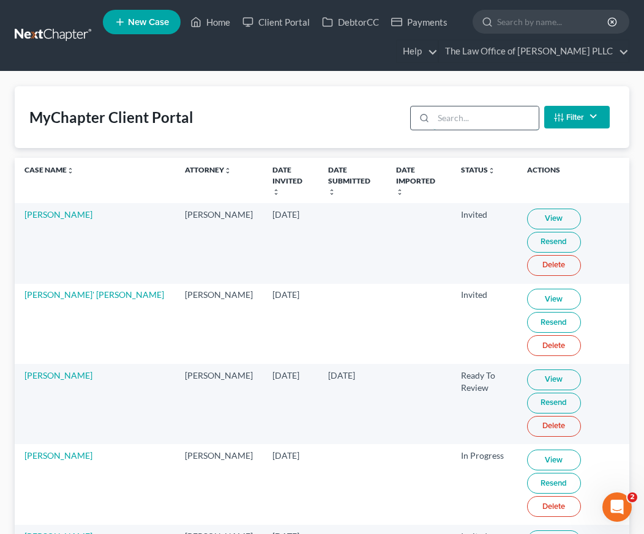
click at [479, 118] on input "search" at bounding box center [485, 117] width 105 height 23
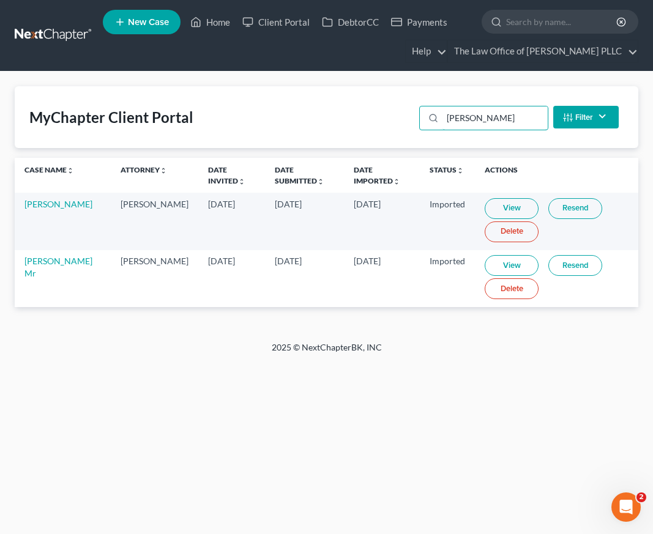
type input "Holt"
click at [492, 264] on link "View" at bounding box center [512, 265] width 54 height 21
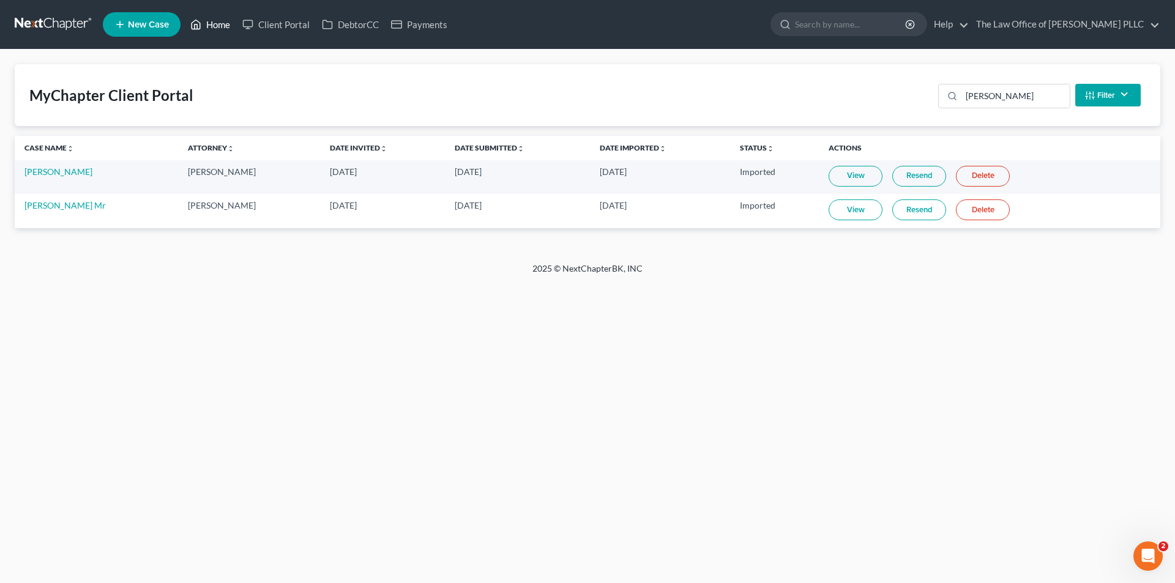
click at [220, 20] on link "Home" at bounding box center [210, 24] width 52 height 22
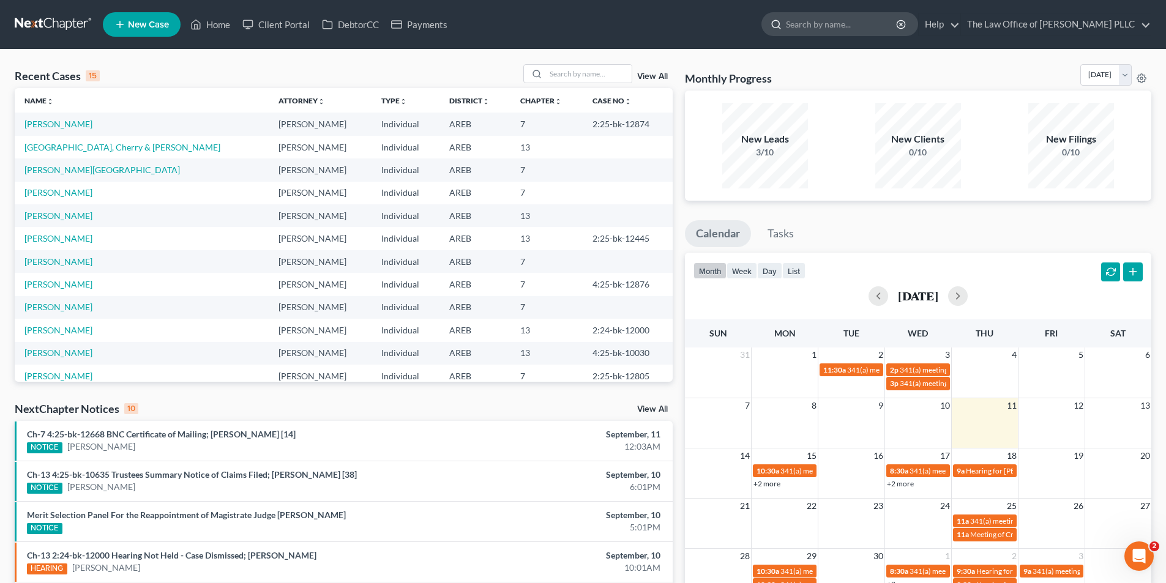
click at [824, 32] on input "search" at bounding box center [842, 24] width 112 height 23
type input "holt"
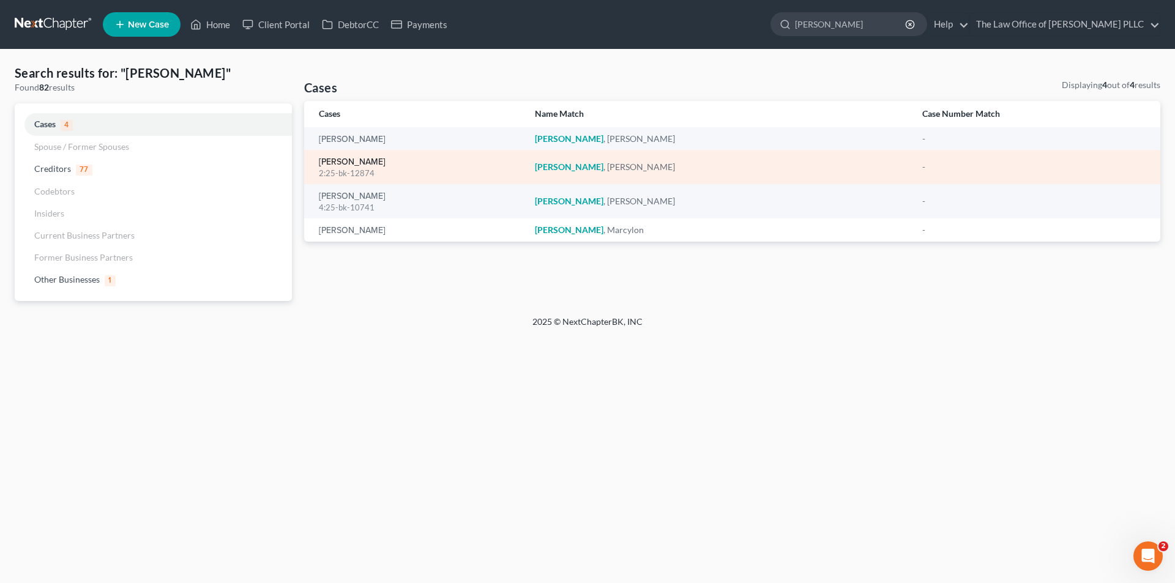
click at [321, 163] on link "Holt, Kervin" at bounding box center [352, 162] width 67 height 9
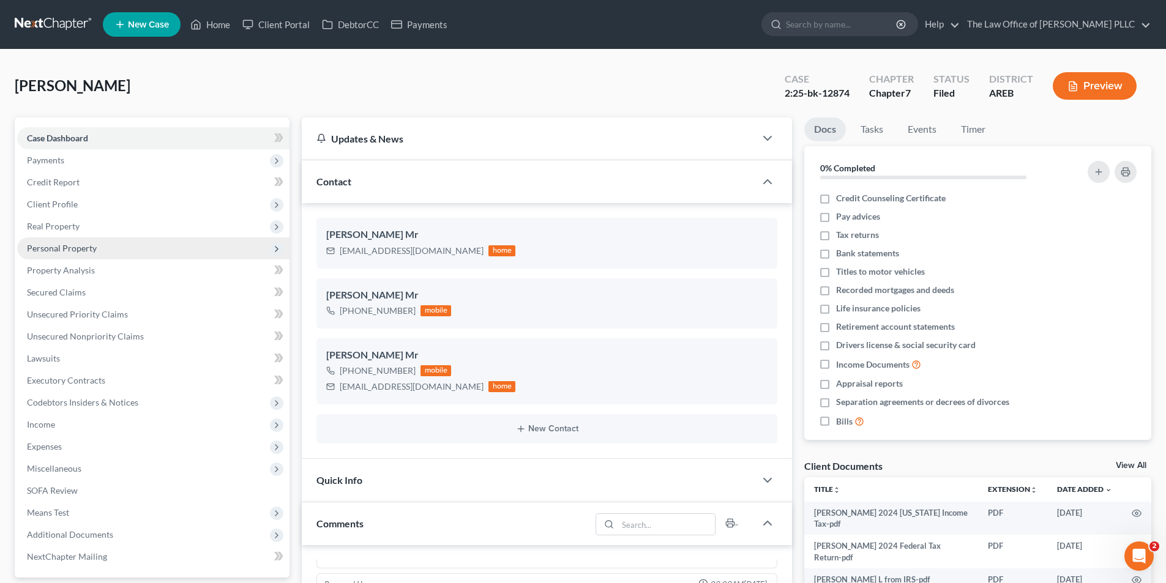
scroll to position [1063, 0]
click at [39, 230] on span "Real Property" at bounding box center [53, 226] width 53 height 10
click at [74, 250] on span "Properties Owned" at bounding box center [86, 248] width 70 height 10
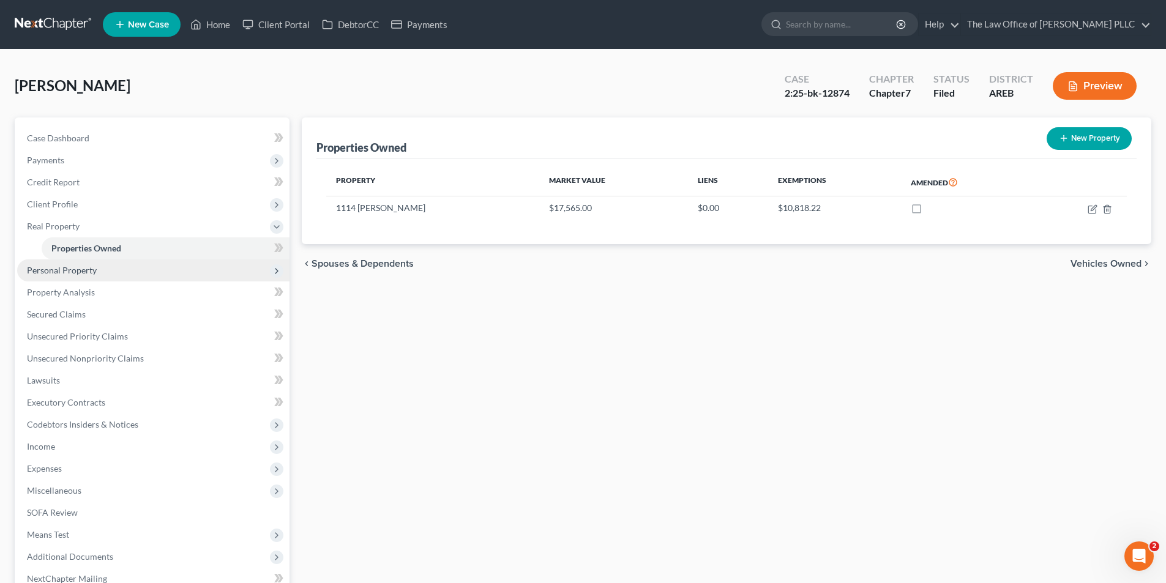
click at [81, 269] on span "Personal Property" at bounding box center [62, 270] width 70 height 10
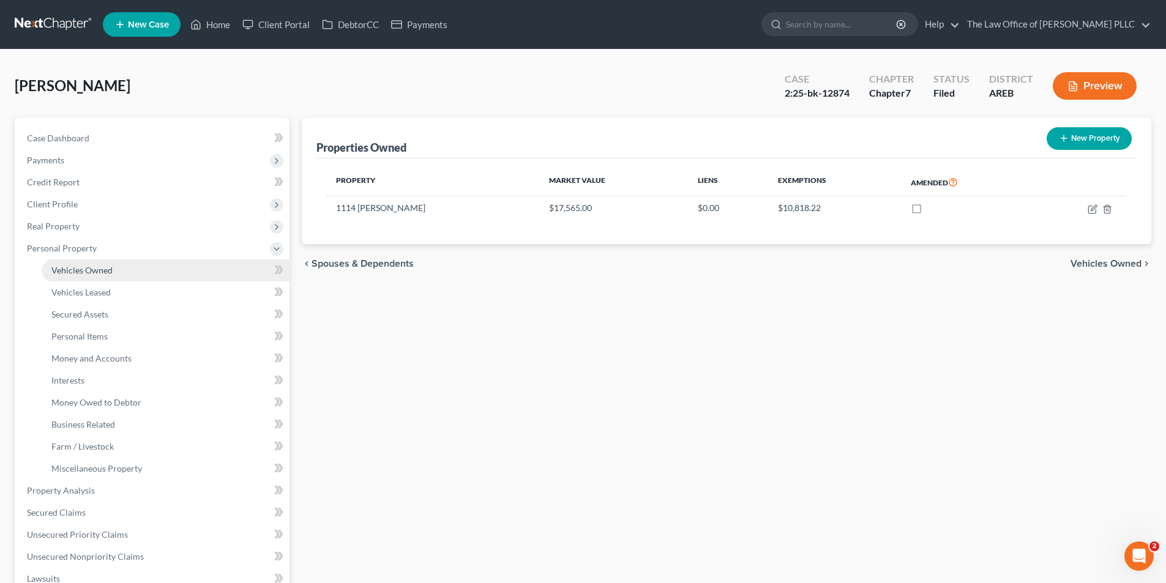
click at [78, 276] on link "Vehicles Owned" at bounding box center [166, 271] width 248 height 22
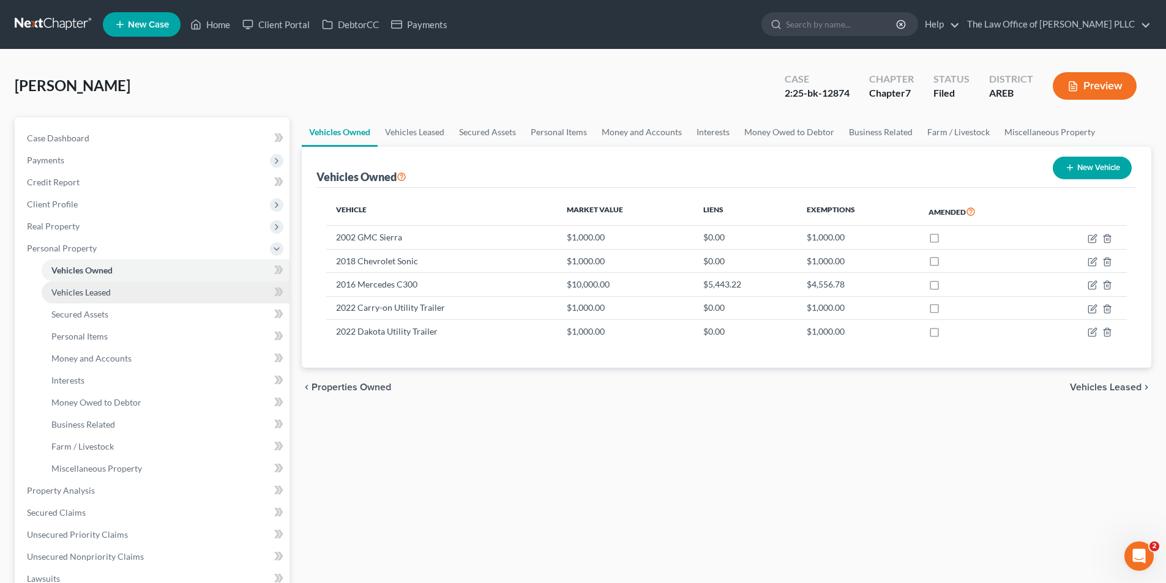
click at [72, 296] on span "Vehicles Leased" at bounding box center [80, 292] width 59 height 10
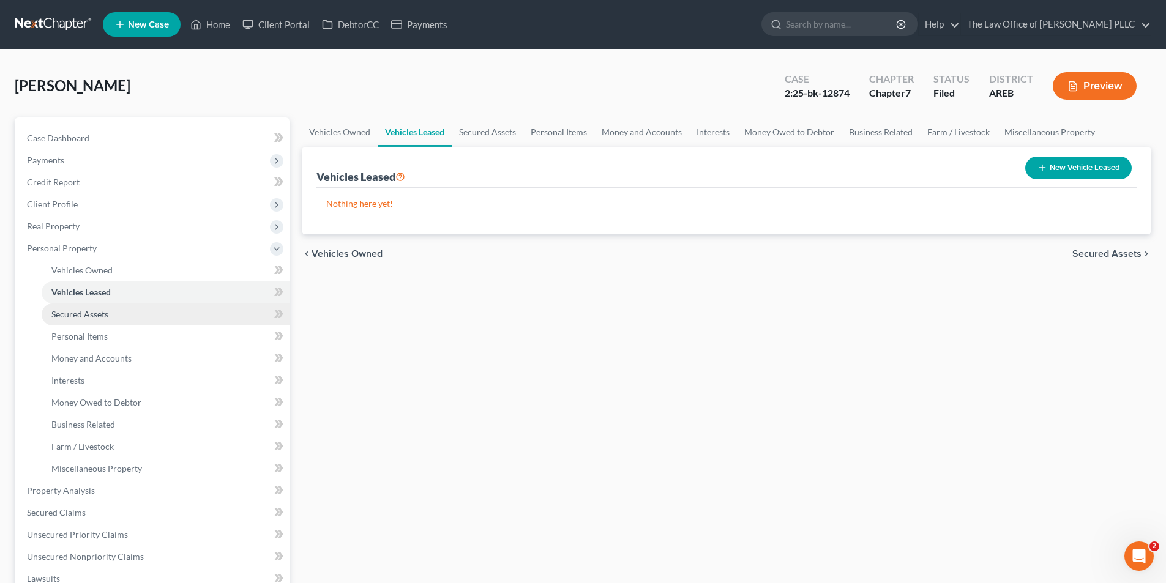
click at [74, 311] on span "Secured Assets" at bounding box center [79, 314] width 57 height 10
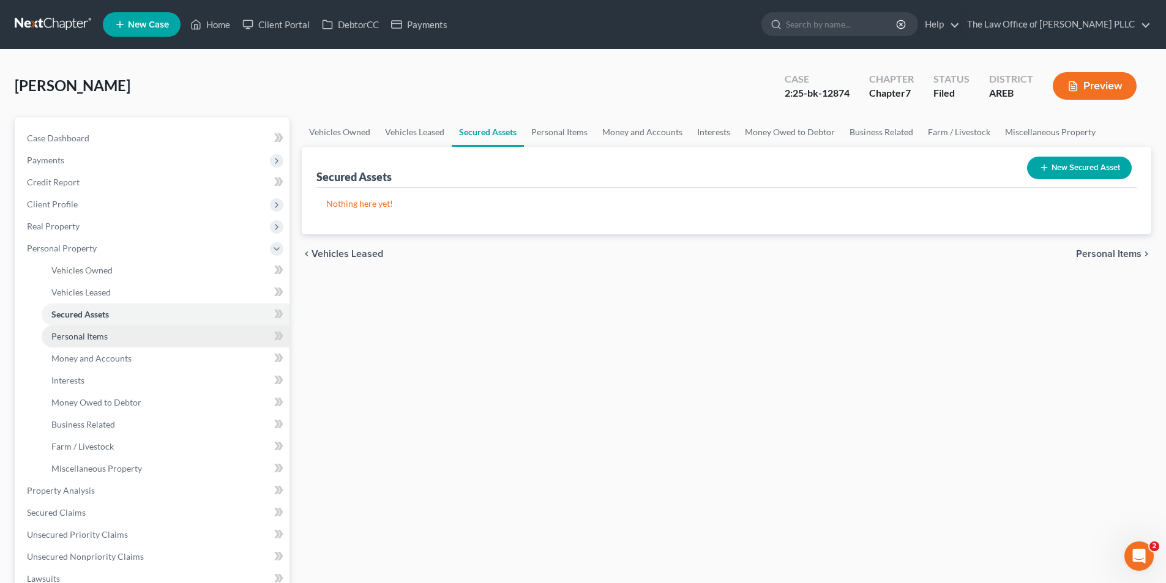
click at [70, 343] on link "Personal Items" at bounding box center [166, 337] width 248 height 22
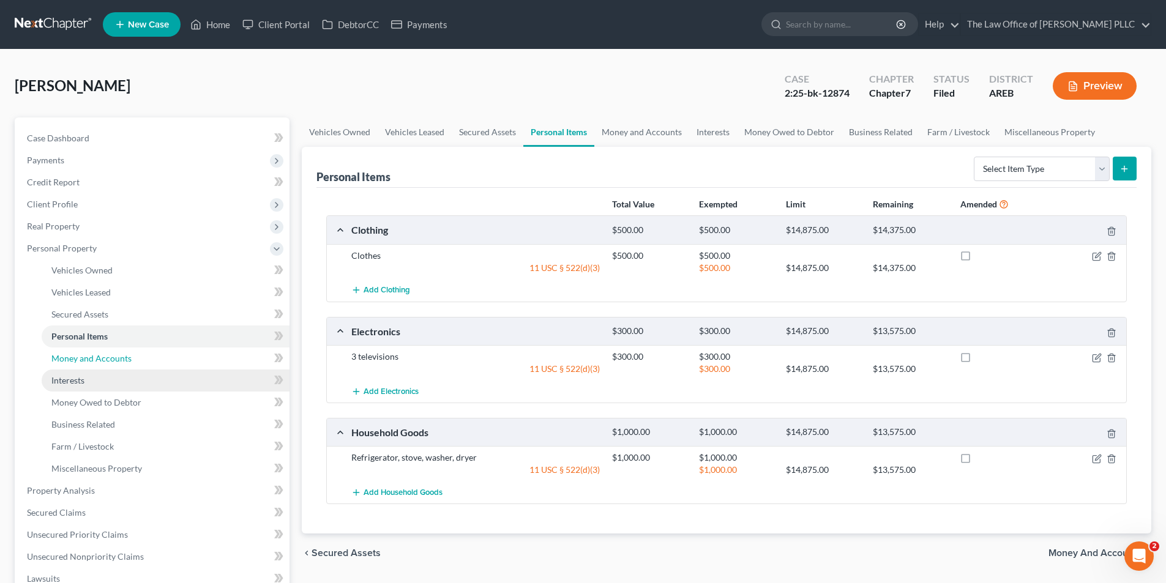
click at [75, 360] on span "Money and Accounts" at bounding box center [91, 358] width 80 height 10
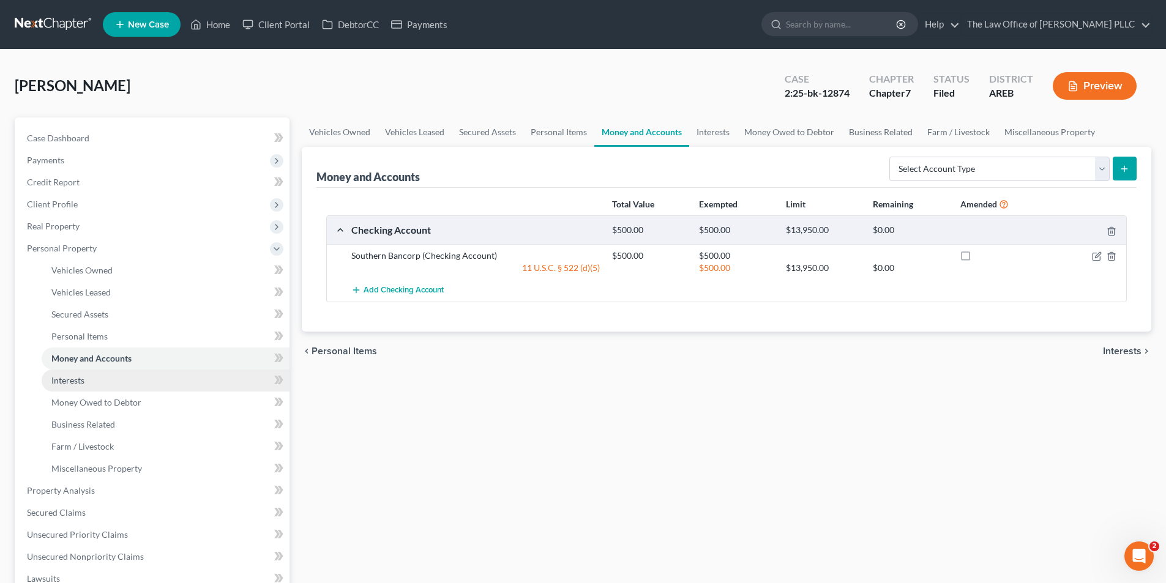
click at [72, 383] on span "Interests" at bounding box center [67, 380] width 33 height 10
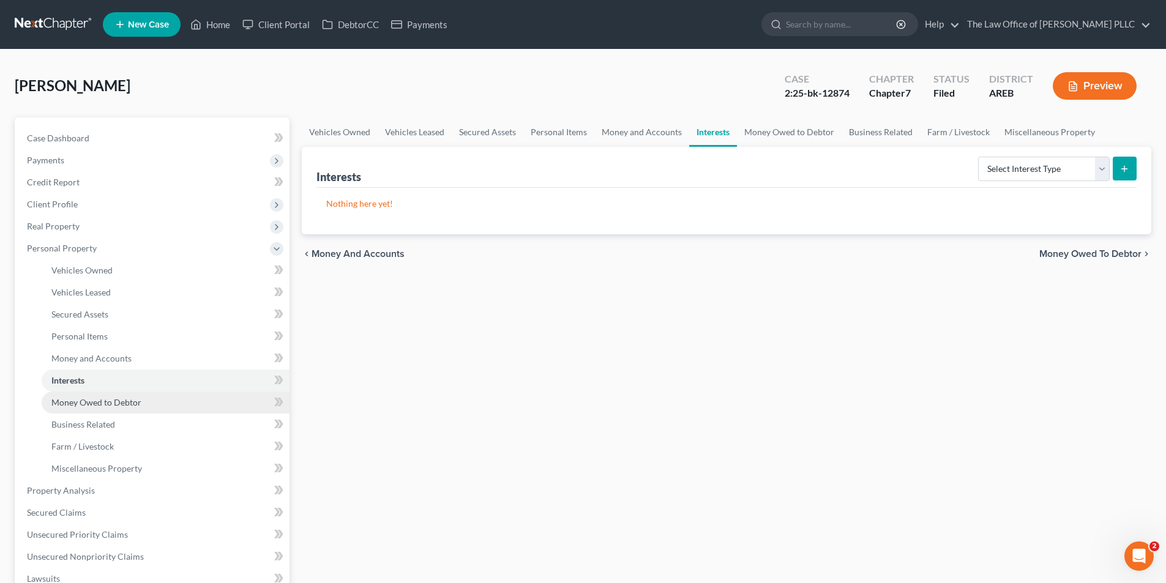
click at [75, 400] on span "Money Owed to Debtor" at bounding box center [96, 402] width 90 height 10
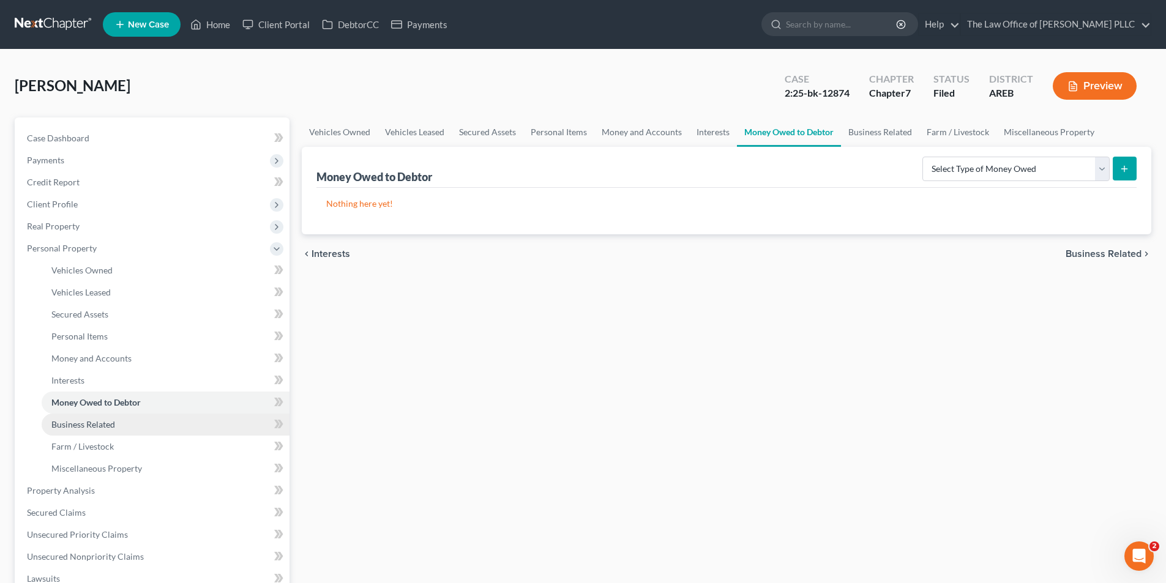
click at [76, 419] on span "Business Related" at bounding box center [83, 424] width 64 height 10
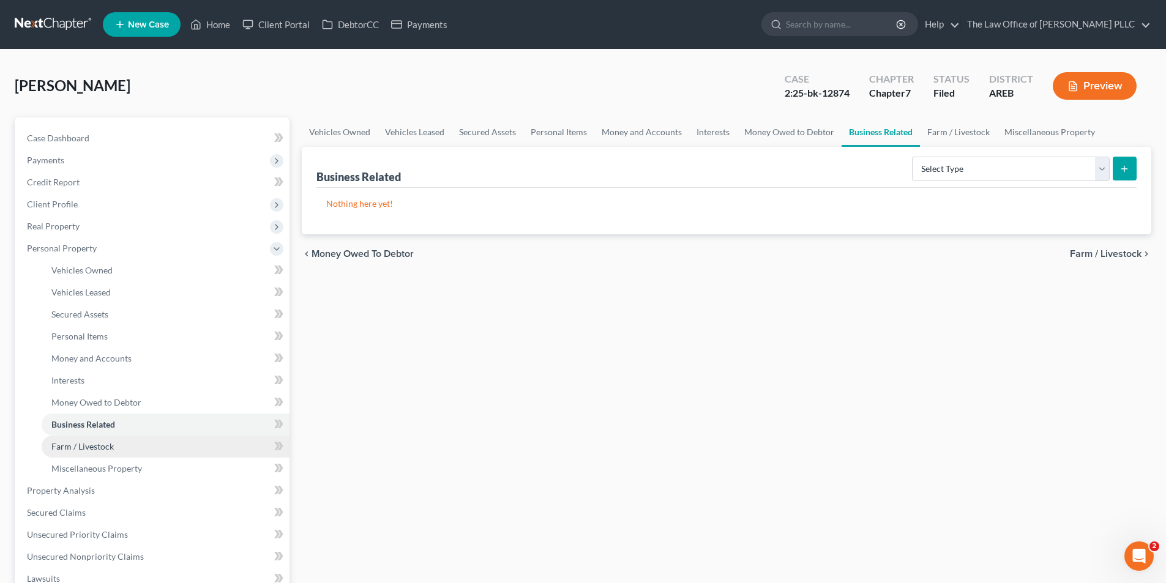
click at [63, 443] on span "Farm / Livestock" at bounding box center [82, 446] width 62 height 10
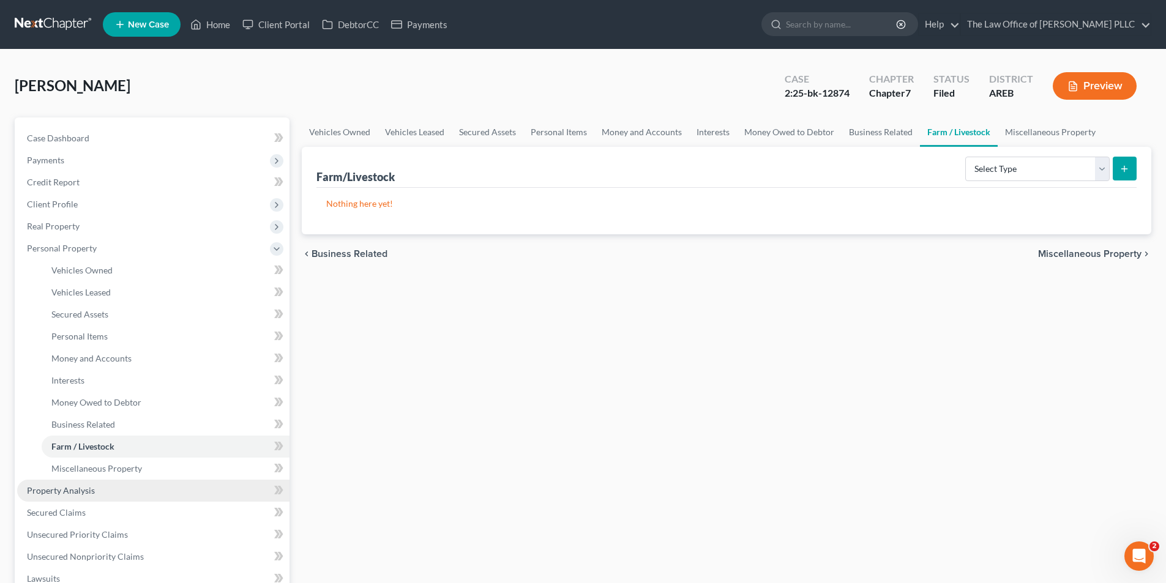
click at [60, 480] on link "Property Analysis" at bounding box center [153, 491] width 272 height 22
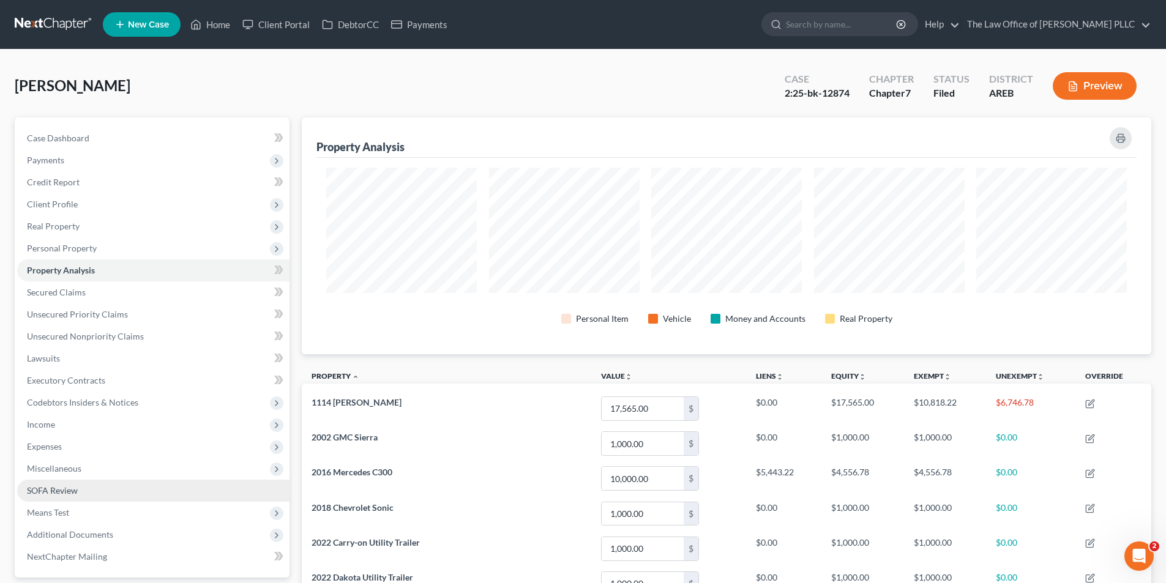
scroll to position [237, 849]
click at [46, 359] on span "Lawsuits" at bounding box center [43, 358] width 33 height 10
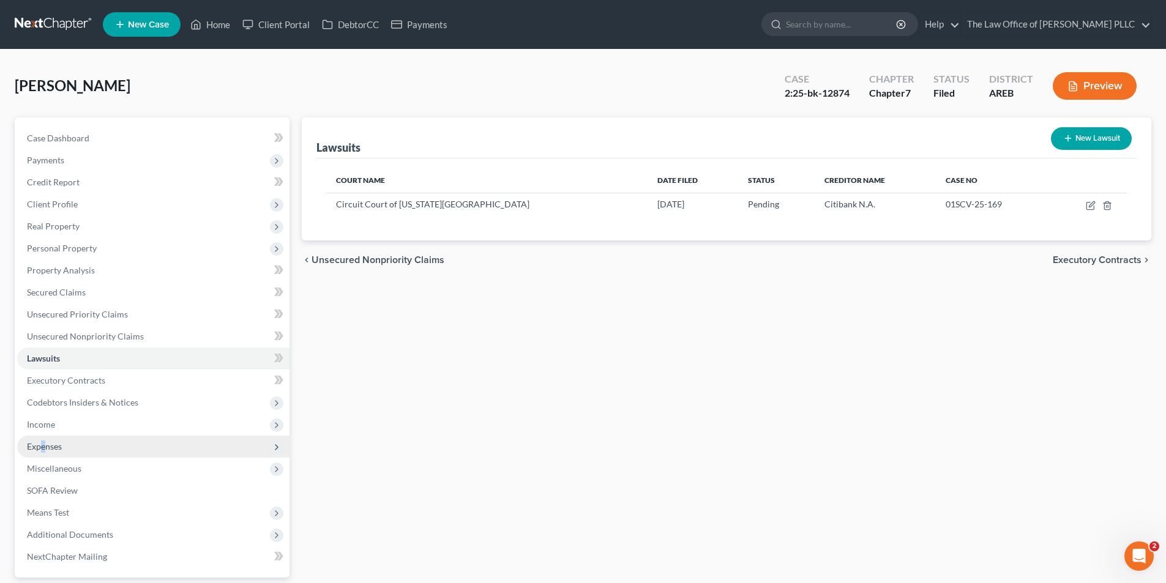
click at [43, 452] on span "Expenses" at bounding box center [153, 447] width 272 height 22
click at [70, 476] on link "Home" at bounding box center [166, 469] width 248 height 22
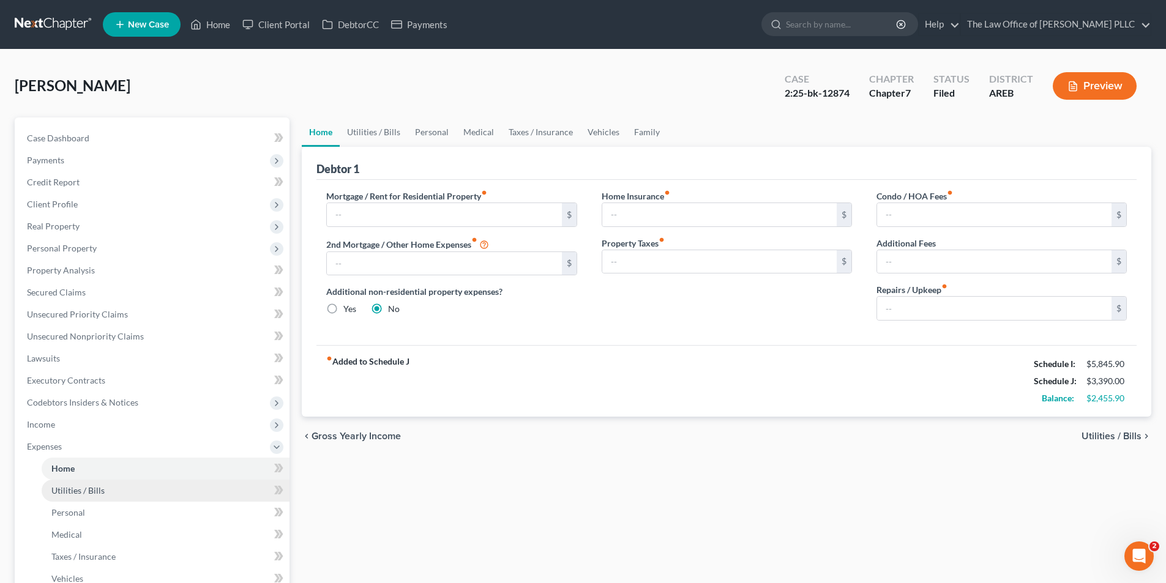
click at [58, 496] on link "Utilities / Bills" at bounding box center [166, 491] width 248 height 22
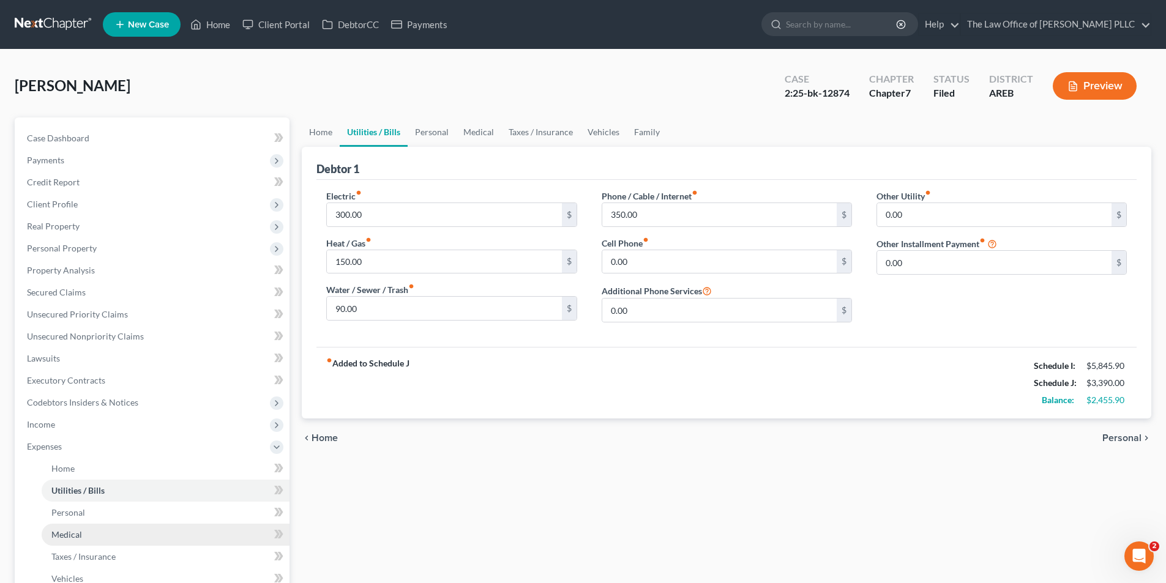
click at [62, 525] on link "Medical" at bounding box center [166, 535] width 248 height 22
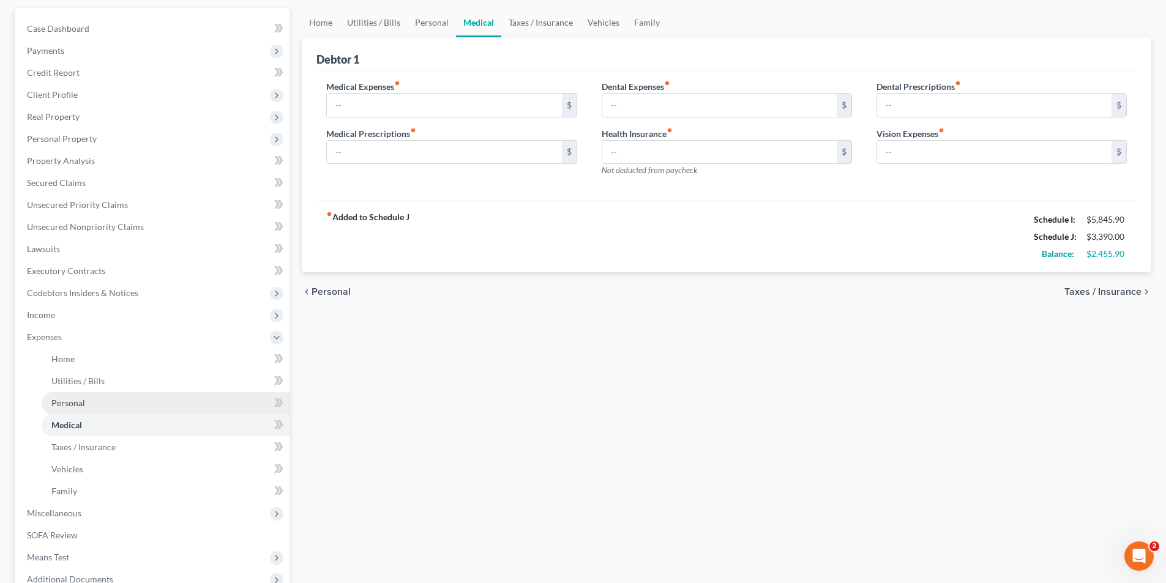
scroll to position [184, 0]
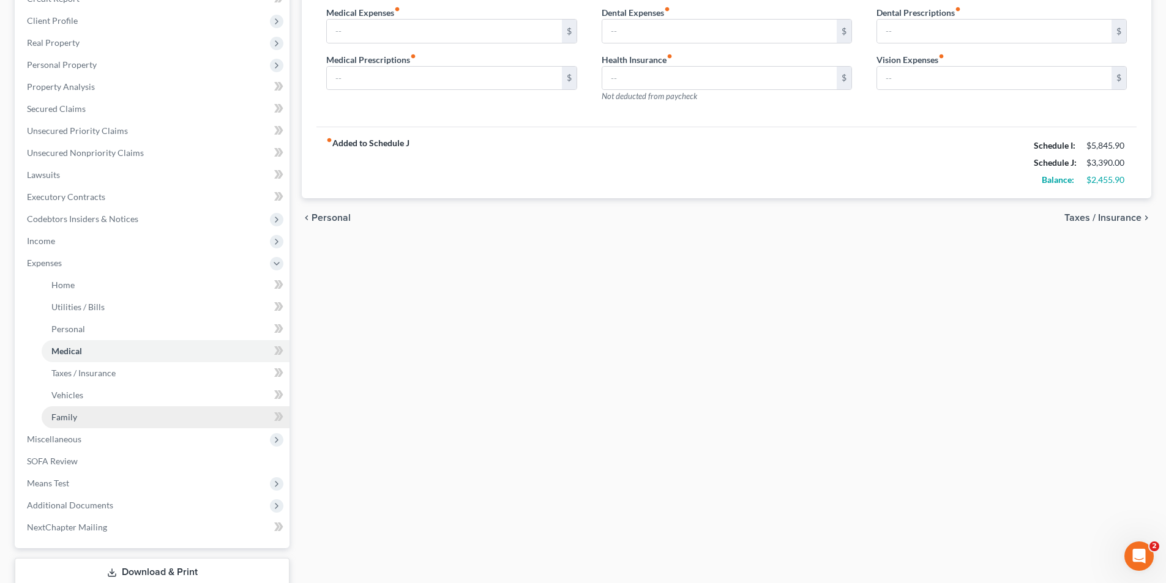
click at [43, 418] on link "Family" at bounding box center [166, 417] width 248 height 22
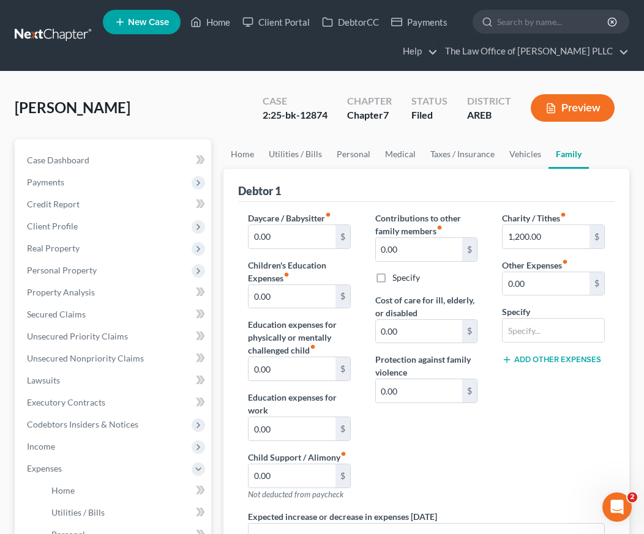
click at [147, 108] on div "Holt, Kervin Upgraded Case 2:25-bk-12874 Chapter Chapter 7 Status Filed Distric…" at bounding box center [322, 112] width 614 height 53
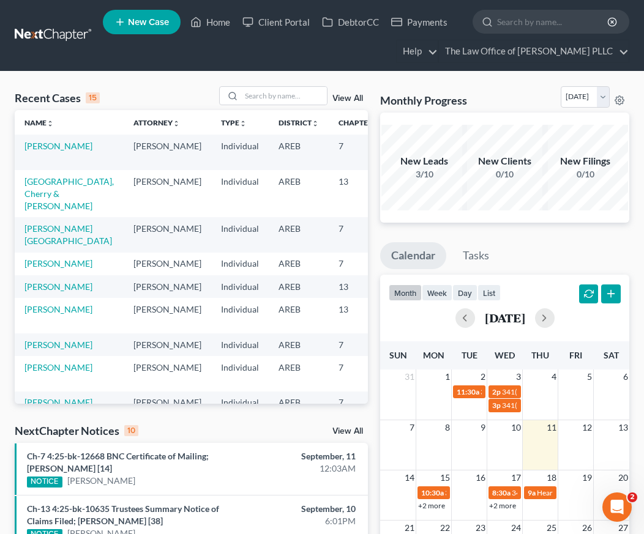
click at [457, 24] on ul "New Case Home Client Portal DebtorCC Payments - No Result - See all results Or …" at bounding box center [366, 35] width 526 height 59
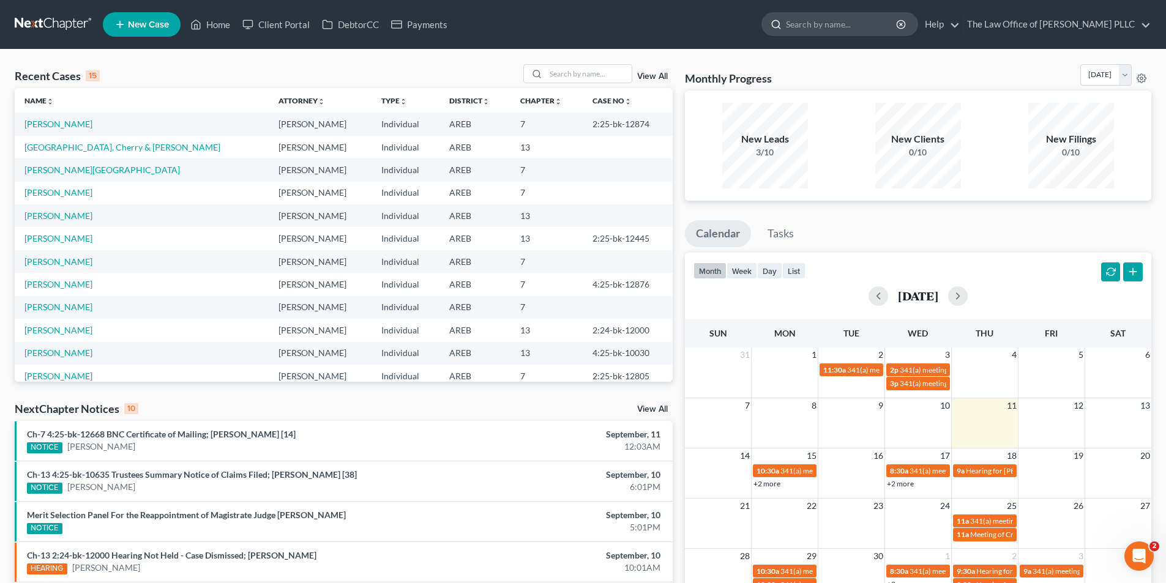
click at [652, 29] on input "search" at bounding box center [842, 24] width 112 height 23
type input "amos"
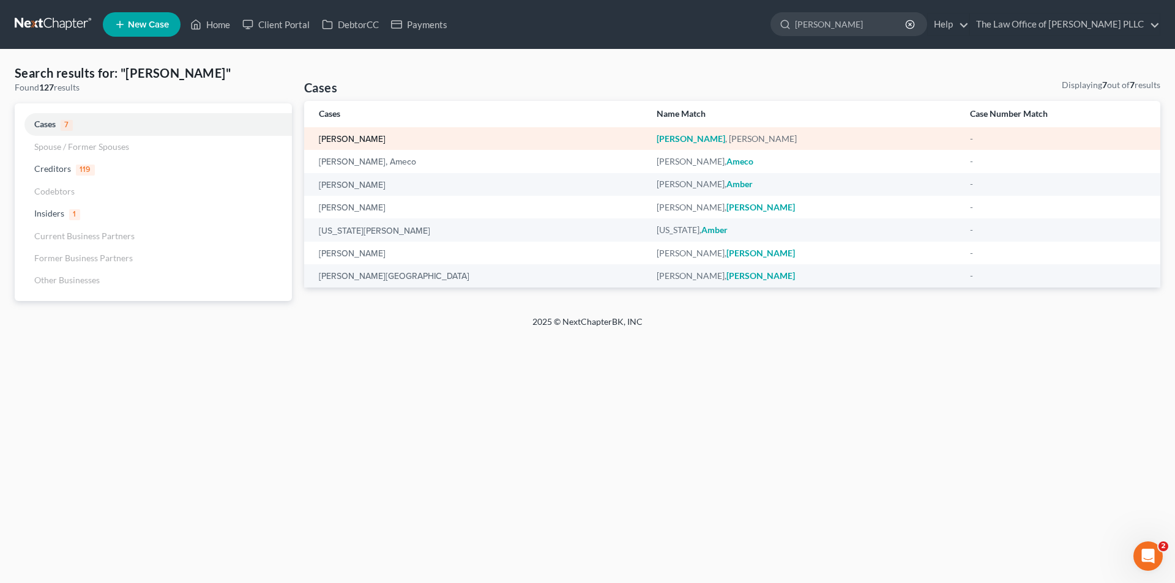
click at [370, 139] on link "Amos, Natasha" at bounding box center [352, 139] width 67 height 9
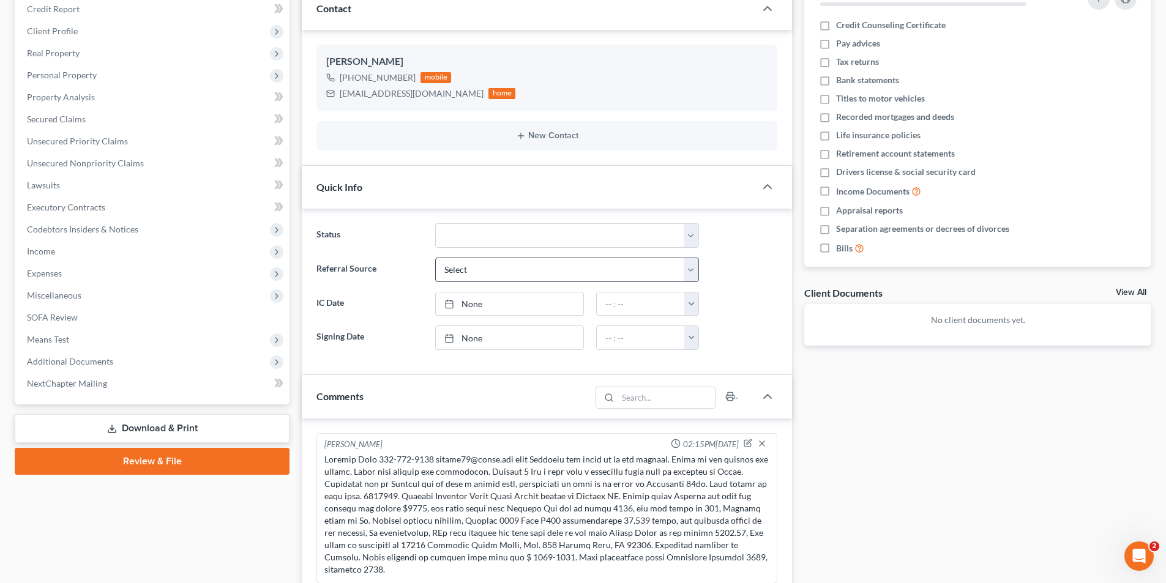
scroll to position [184, 0]
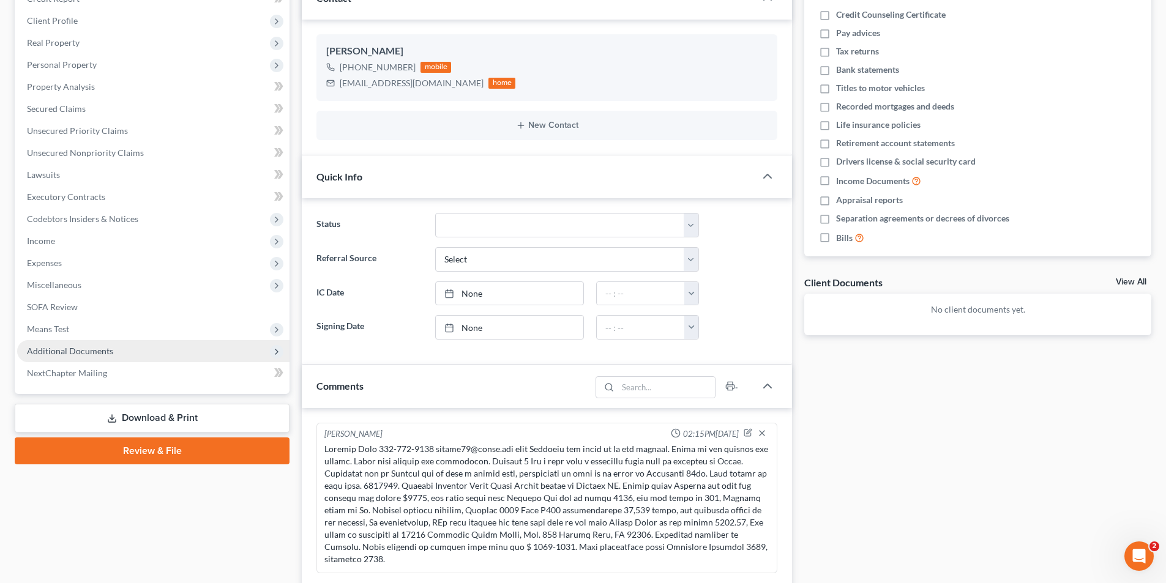
click at [66, 354] on span "Additional Documents" at bounding box center [70, 351] width 86 height 10
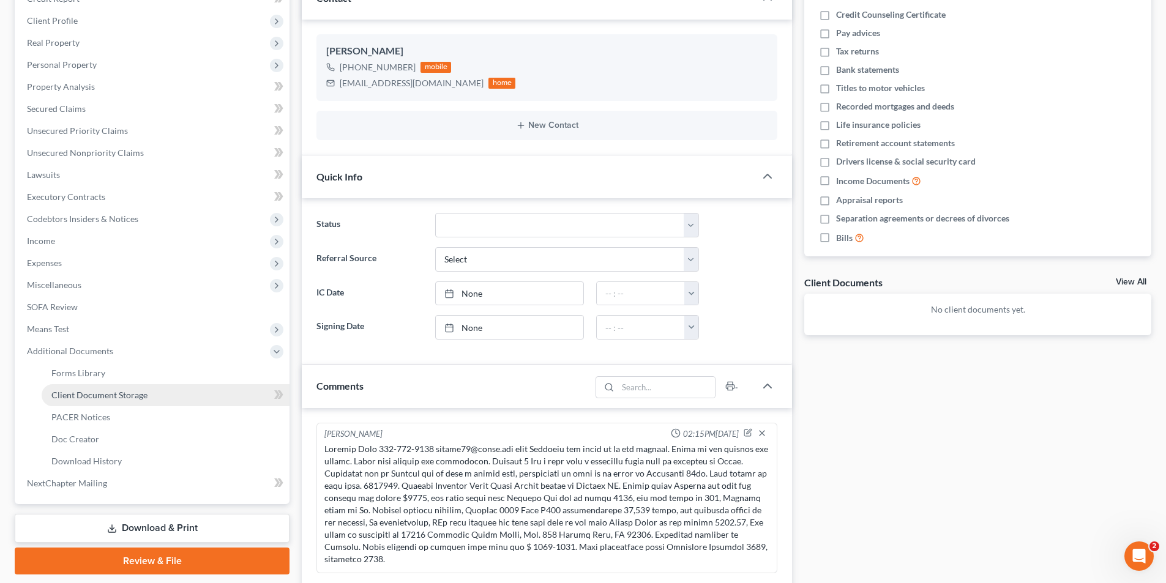
click at [69, 395] on span "Client Document Storage" at bounding box center [99, 395] width 96 height 10
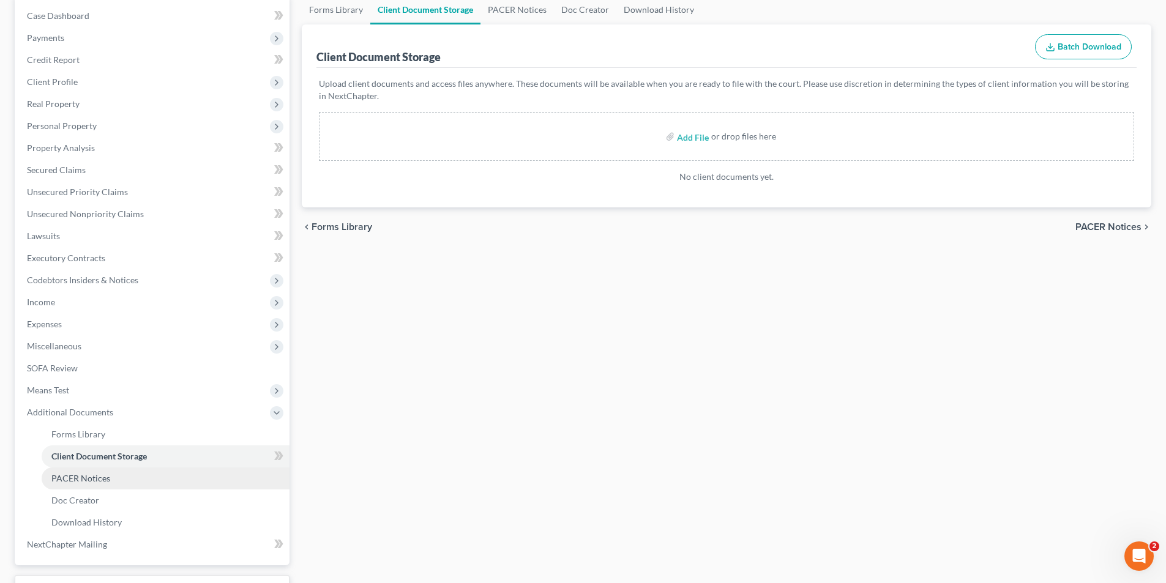
click at [78, 482] on span "PACER Notices" at bounding box center [80, 478] width 59 height 10
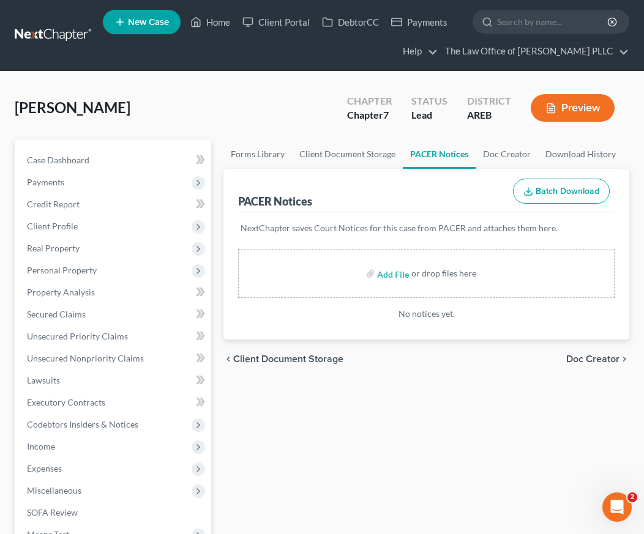
click at [306, 97] on div "Amos, Natasha Upgraded Chapter Chapter 7 Status Lead District AREB Preview" at bounding box center [322, 112] width 614 height 53
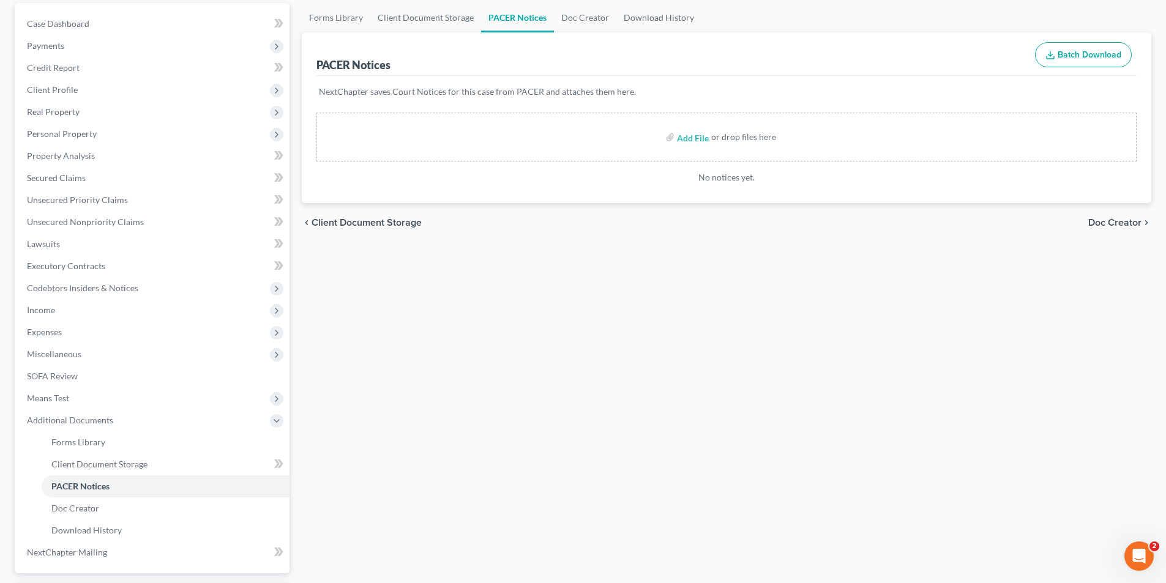
scroll to position [184, 0]
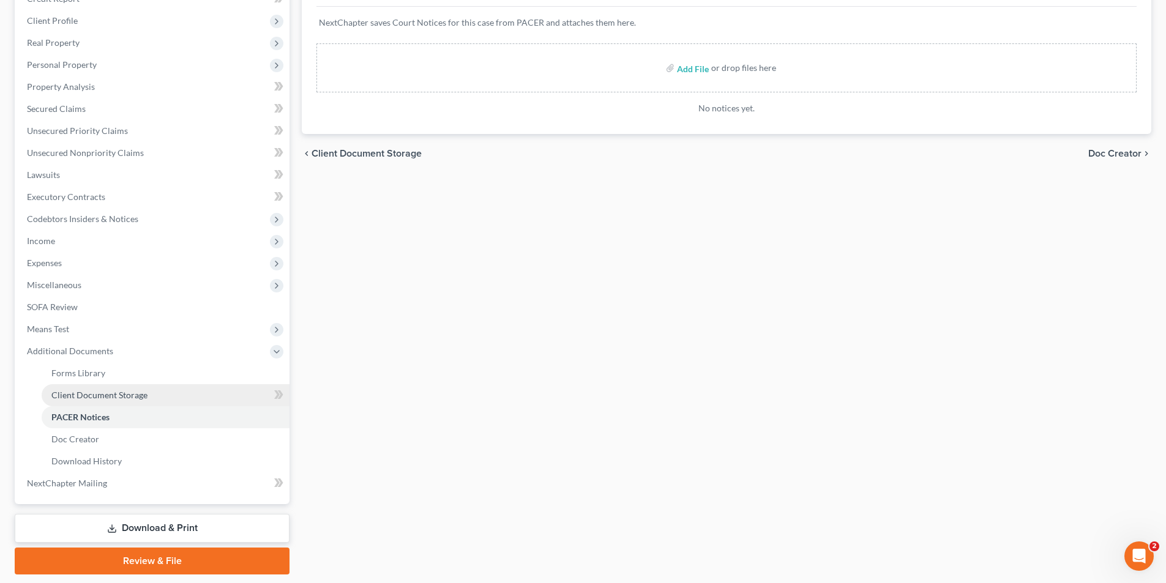
click at [84, 392] on span "Client Document Storage" at bounding box center [99, 395] width 96 height 10
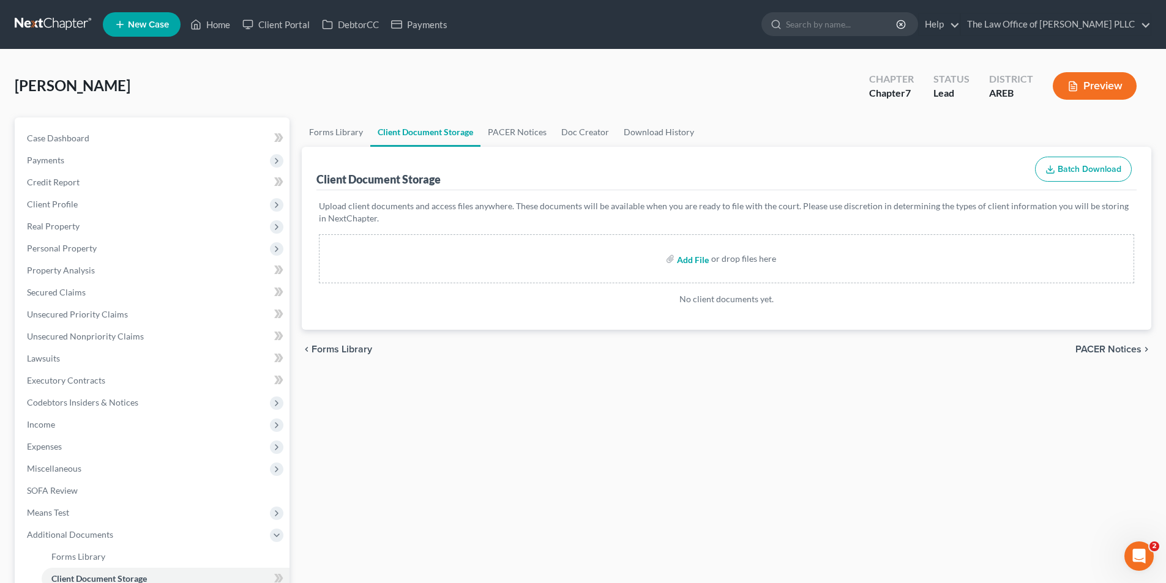
click at [652, 259] on input "file" at bounding box center [691, 259] width 29 height 22
type input "C:\fakepath\Natasha Amos 1st Certificate for Credit Counseling.pdf"
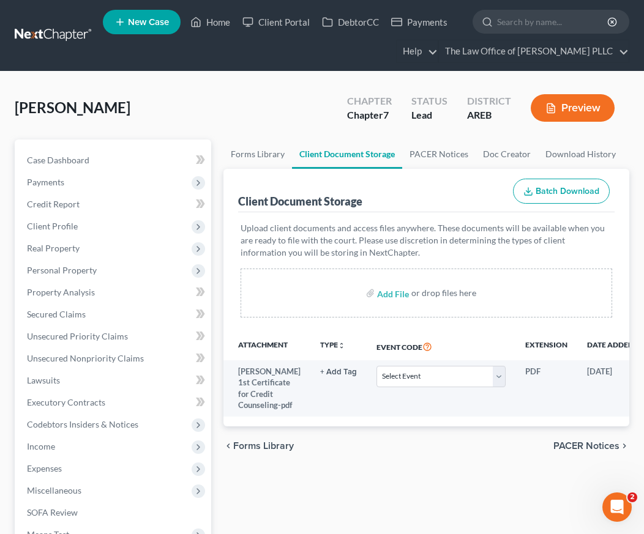
click at [271, 86] on div "Amos, Natasha Upgraded Chapter Chapter 7 Status Lead District AREB Preview Peti…" at bounding box center [322, 438] width 644 height 733
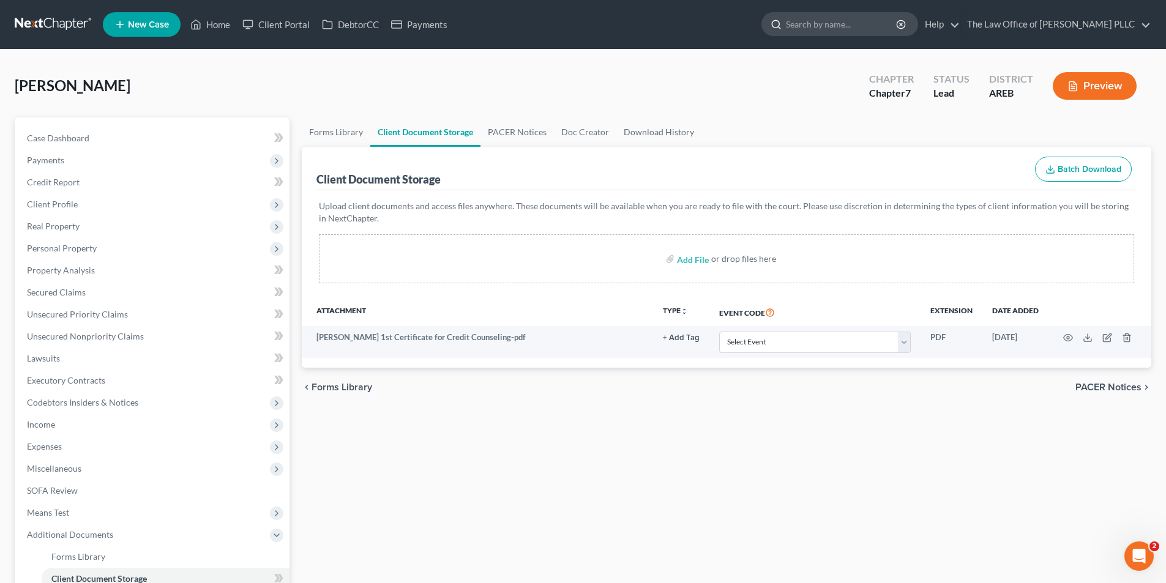
click at [652, 23] on input "search" at bounding box center [842, 24] width 112 height 23
type input "Dilks"
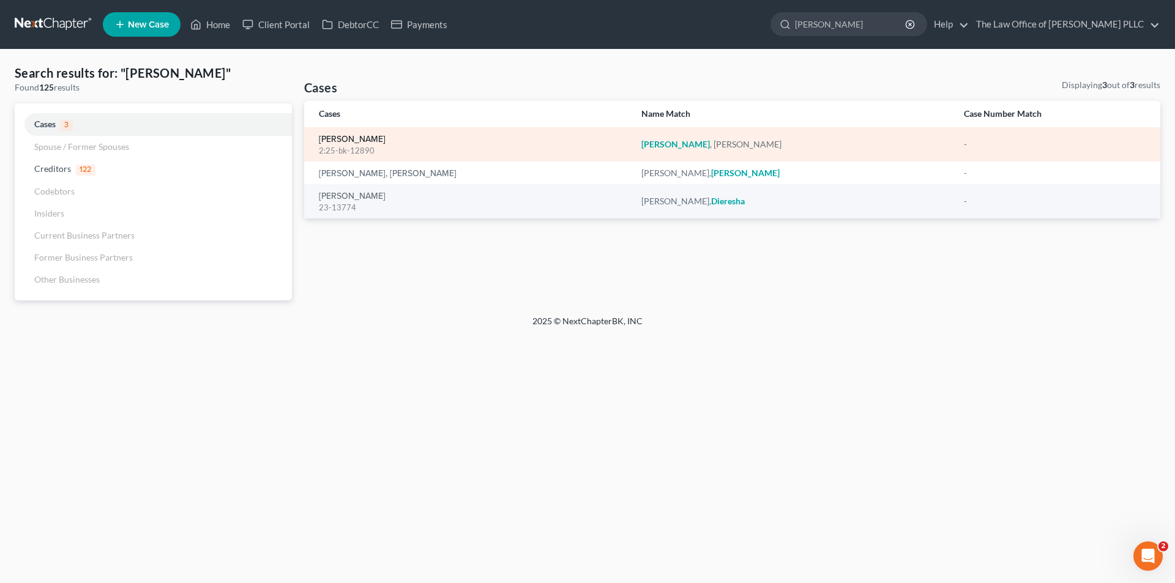
click at [345, 141] on link "Dilks, John" at bounding box center [352, 139] width 67 height 9
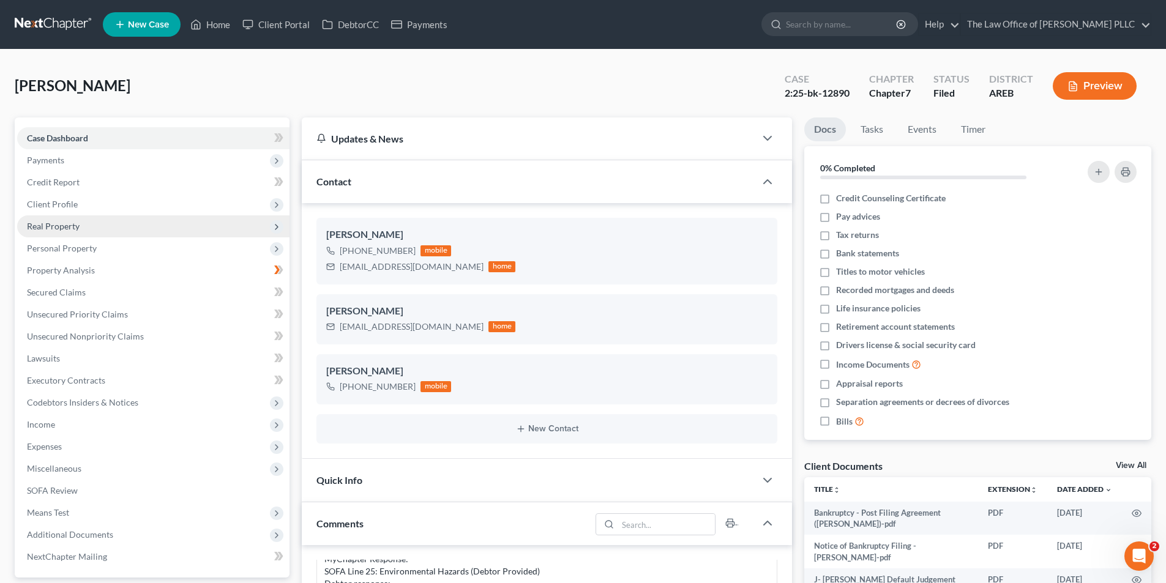
scroll to position [219, 0]
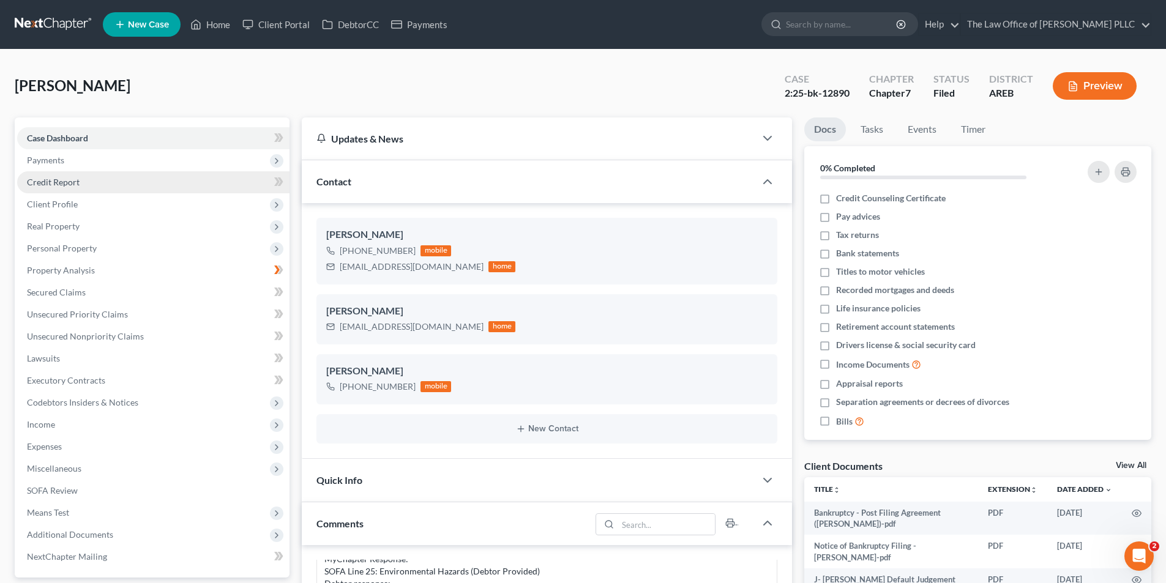
click at [72, 187] on link "Credit Report" at bounding box center [153, 182] width 272 height 22
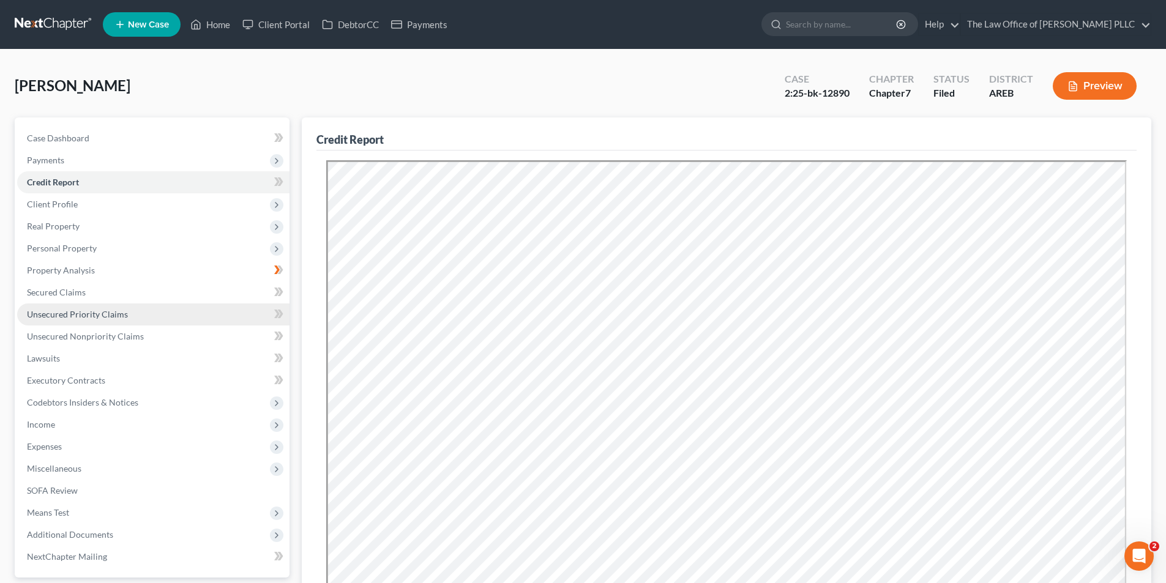
click at [92, 318] on span "Unsecured Priority Claims" at bounding box center [77, 314] width 101 height 10
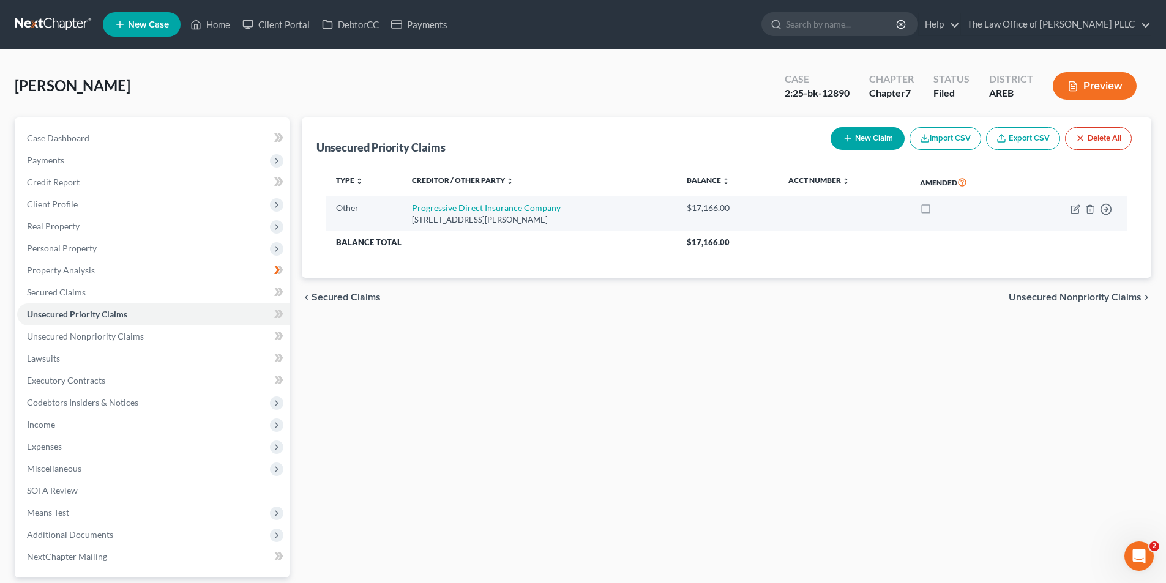
click at [536, 204] on link "Progressive Direct Insurance Company" at bounding box center [486, 208] width 149 height 10
select select "9"
select select "36"
select select "0"
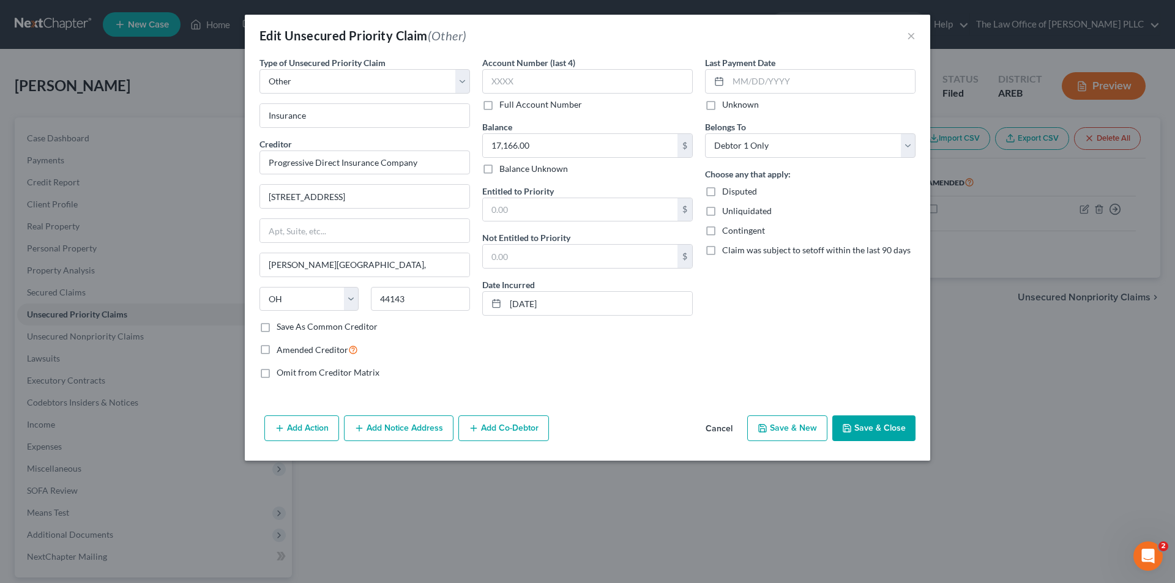
click at [220, 123] on div "Edit Unsecured Priority Claim (Other) × Type of Unsecured Priority Claim * Sele…" at bounding box center [587, 291] width 1175 height 583
click at [652, 31] on button "×" at bounding box center [911, 35] width 9 height 15
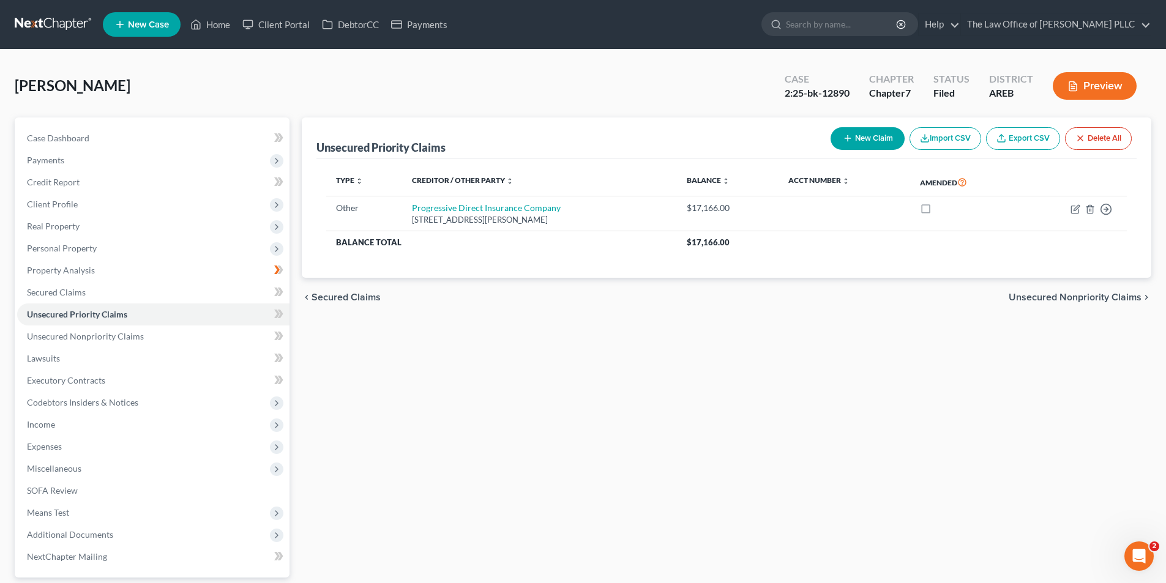
scroll to position [111, 0]
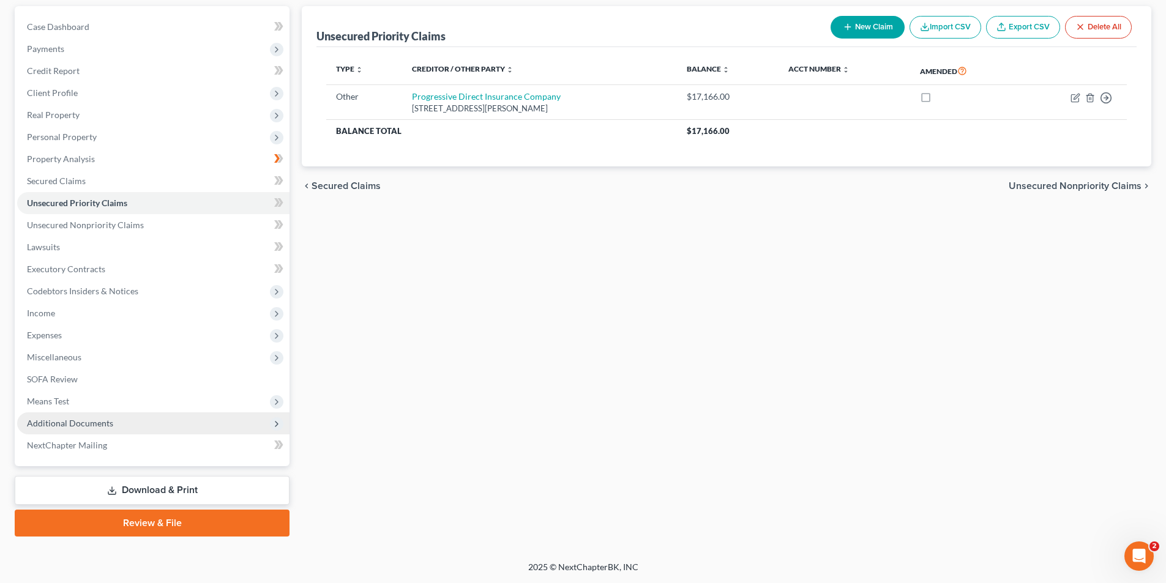
click at [26, 427] on span "Additional Documents" at bounding box center [153, 424] width 272 height 22
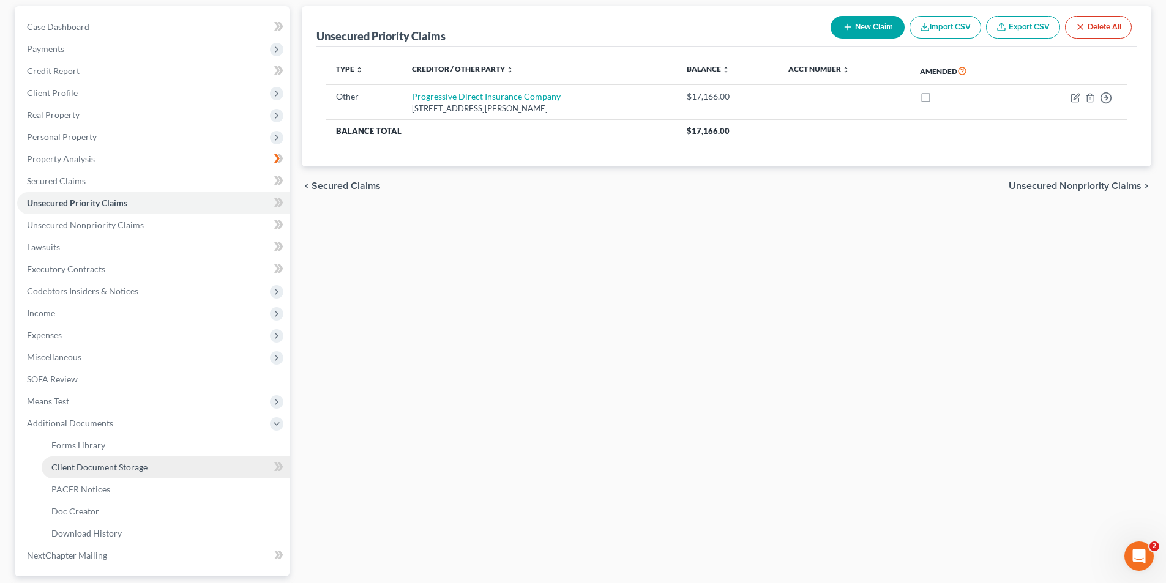
click at [142, 465] on span "Client Document Storage" at bounding box center [99, 467] width 96 height 10
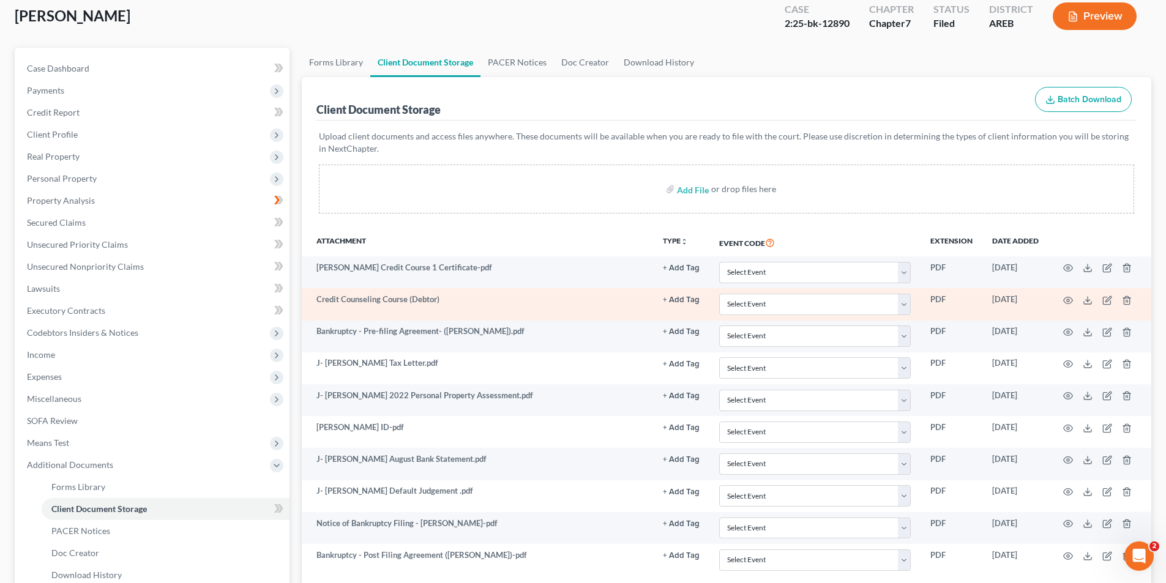
scroll to position [122, 0]
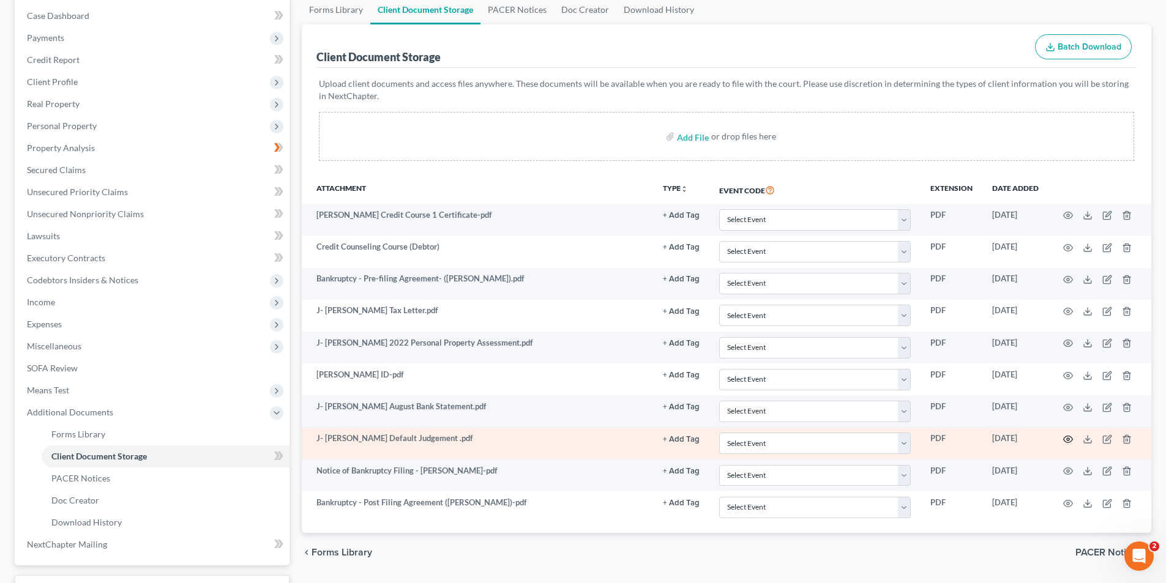
click at [652, 435] on icon "button" at bounding box center [1068, 440] width 10 height 10
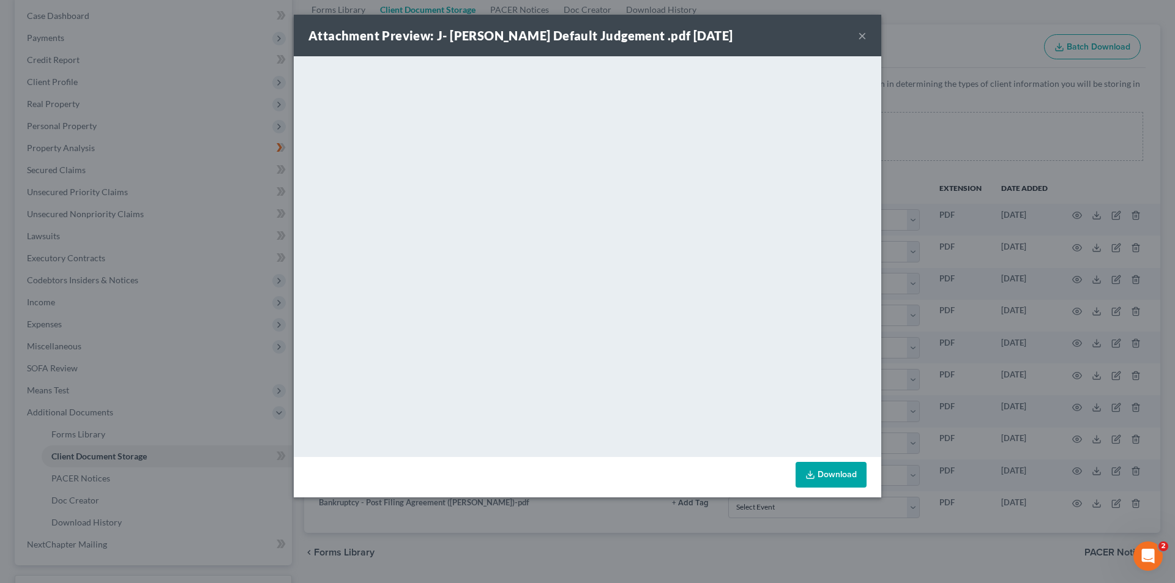
click at [652, 29] on div "Attachment Preview: J- Dilks Default Judgement .pdf 08/27/2025 ×" at bounding box center [588, 36] width 588 height 42
click at [652, 35] on button "×" at bounding box center [862, 35] width 9 height 15
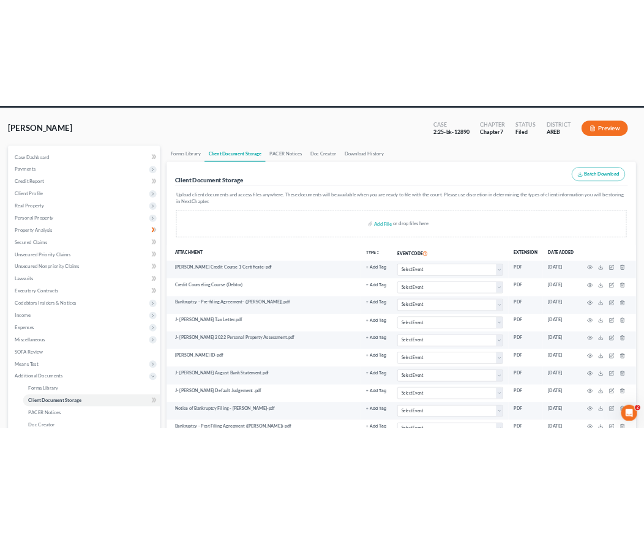
scroll to position [0, 0]
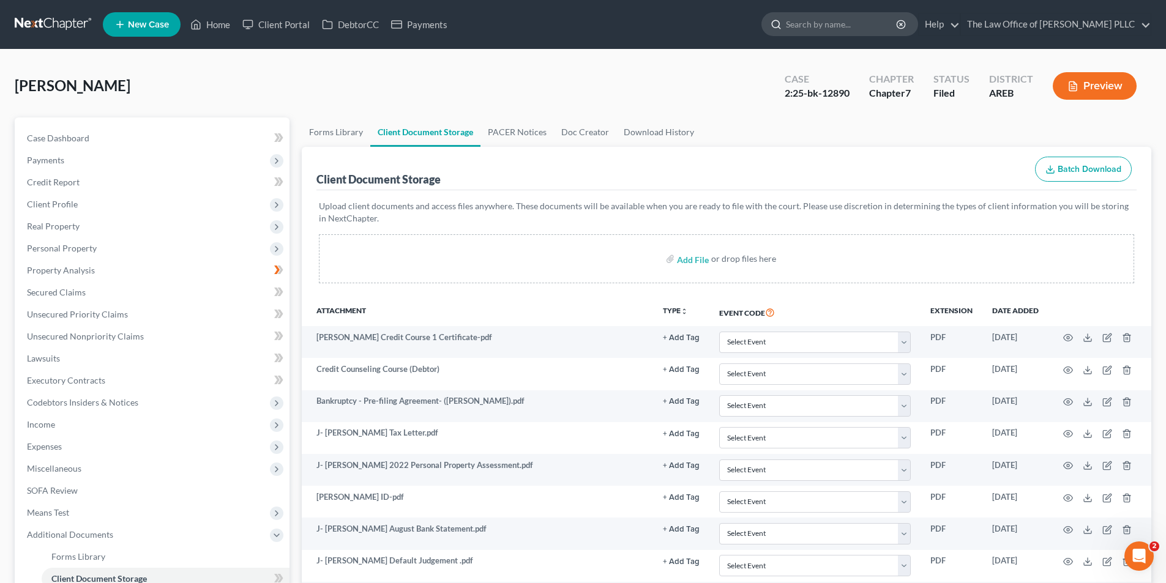
click at [652, 23] on input "search" at bounding box center [842, 24] width 112 height 23
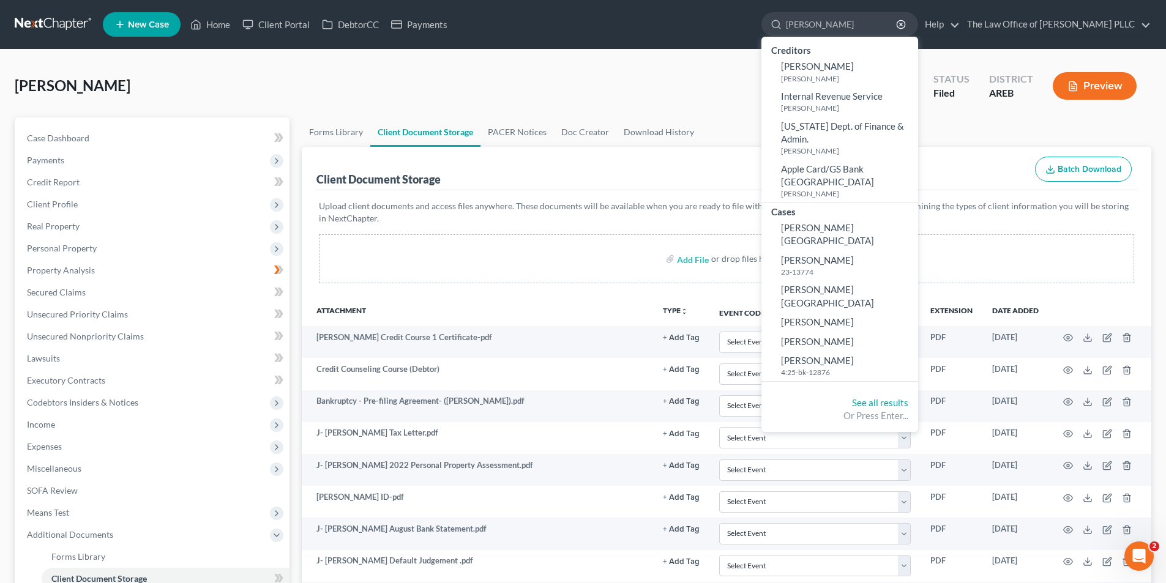
type input "Smith"
click at [630, 44] on nav "Home New Case Client Portal DebtorCC Payments The Law Office of Furonda Brasfie…" at bounding box center [583, 24] width 1166 height 49
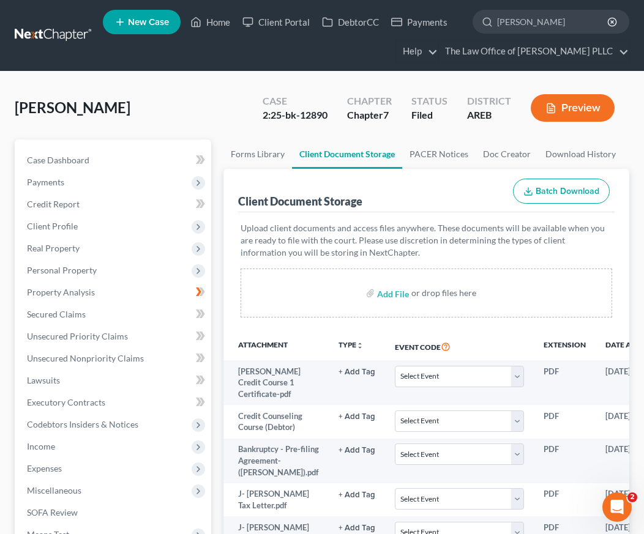
click at [205, 94] on div "Dilks, John Upgraded Case 2:25-bk-12890 Chapter Chapter 7 Status Filed District…" at bounding box center [322, 112] width 614 height 53
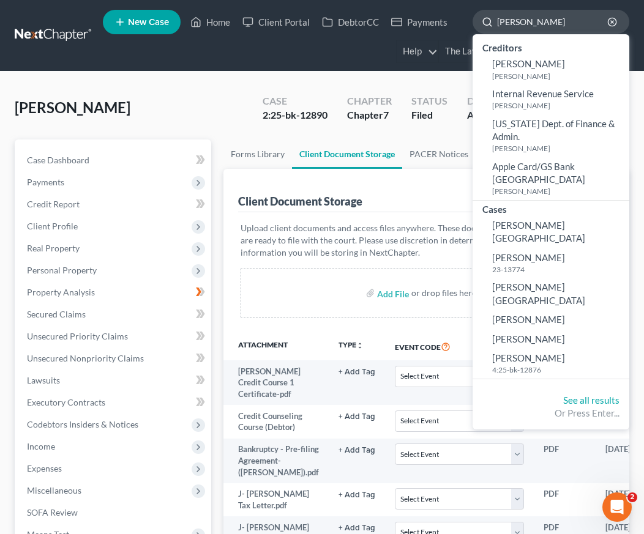
click at [525, 20] on input "Smith" at bounding box center [553, 21] width 112 height 23
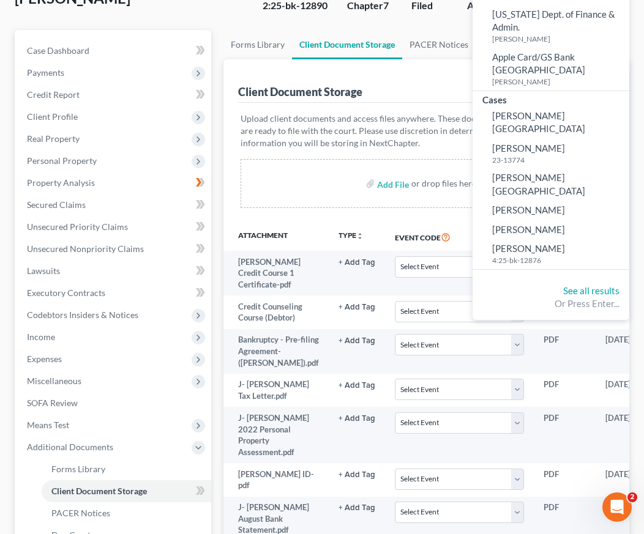
scroll to position [122, 0]
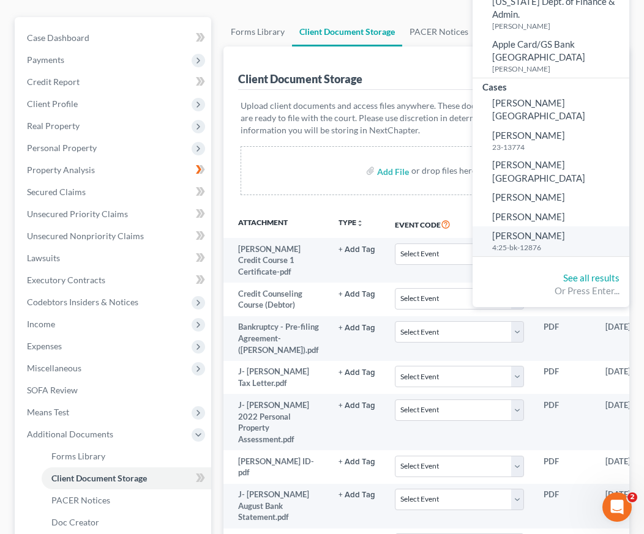
click at [526, 242] on small "4:25-bk-12876" at bounding box center [559, 247] width 134 height 10
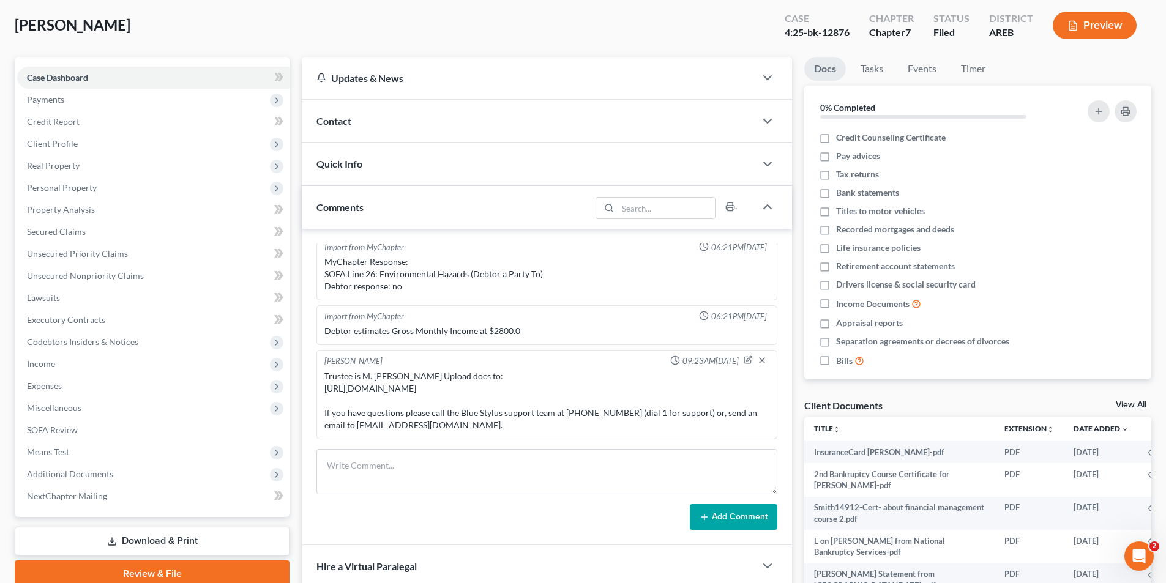
scroll to position [61, 0]
click at [70, 471] on span "Additional Documents" at bounding box center [70, 473] width 86 height 10
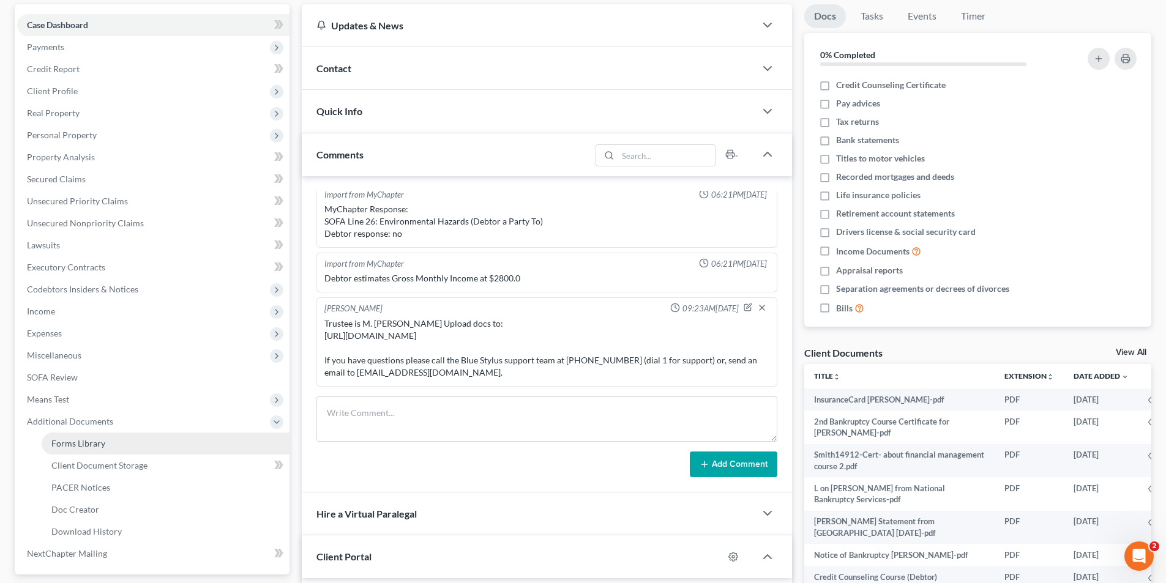
scroll to position [184, 0]
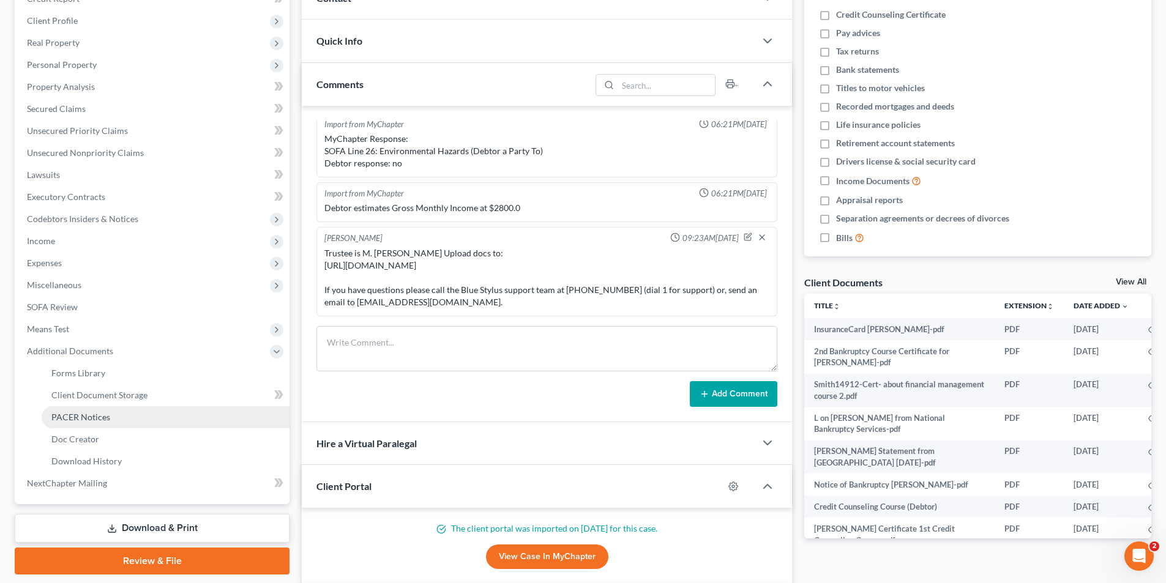
click at [86, 417] on span "PACER Notices" at bounding box center [80, 417] width 59 height 10
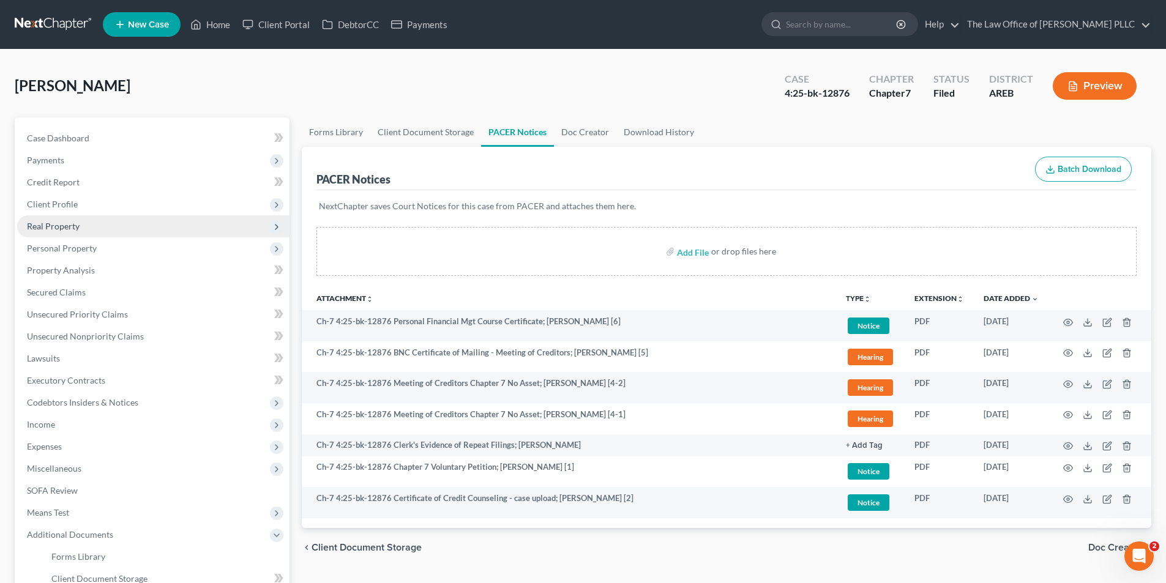
click at [67, 223] on span "Real Property" at bounding box center [53, 226] width 53 height 10
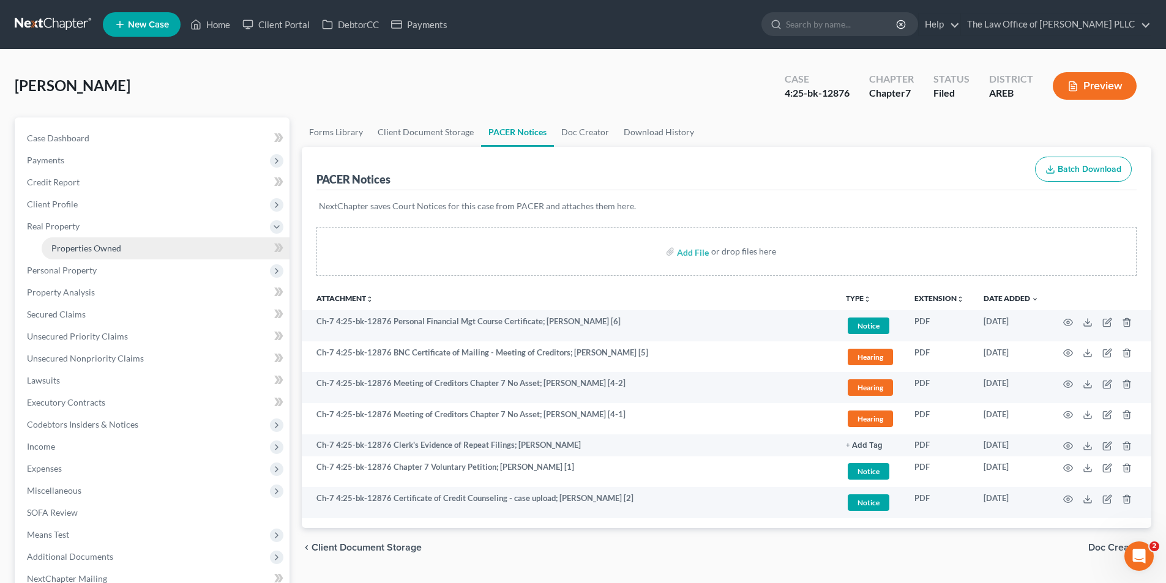
click at [50, 253] on link "Properties Owned" at bounding box center [166, 248] width 248 height 22
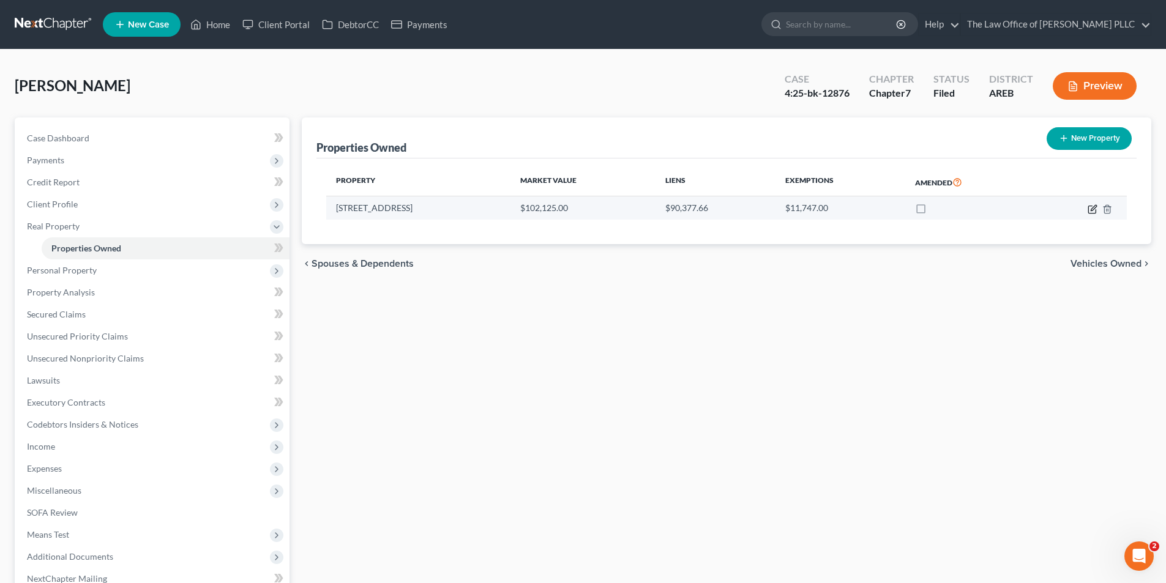
click at [652, 209] on icon "button" at bounding box center [1093, 209] width 10 height 10
select select "2"
select select "3"
select select "0"
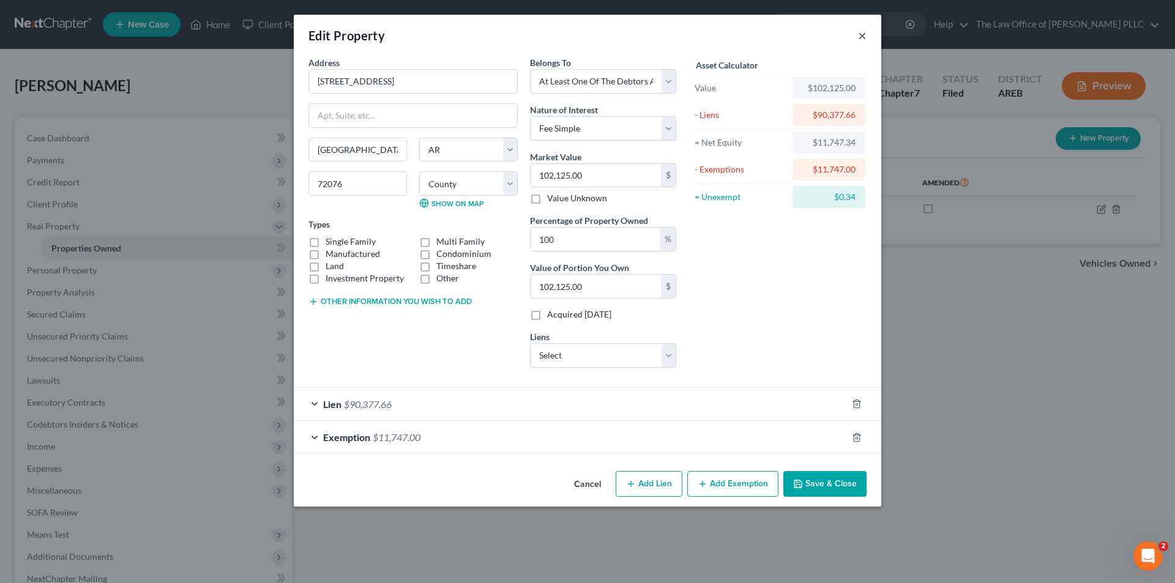
click at [652, 29] on div "Edit Property ×" at bounding box center [588, 36] width 588 height 42
click at [652, 39] on button "×" at bounding box center [862, 35] width 9 height 15
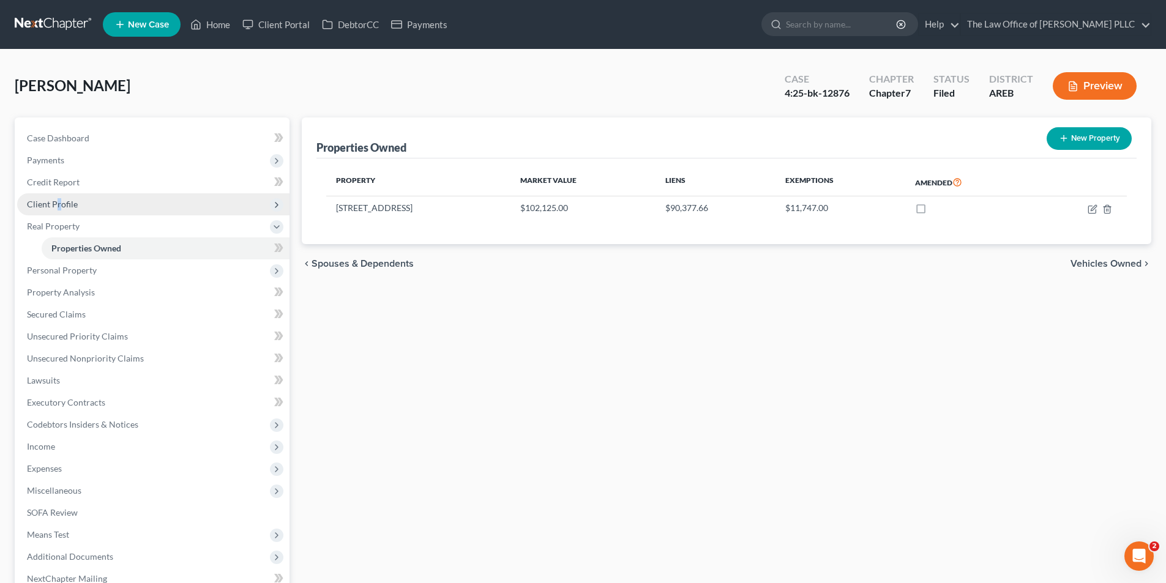
click at [59, 206] on span "Client Profile" at bounding box center [52, 204] width 51 height 10
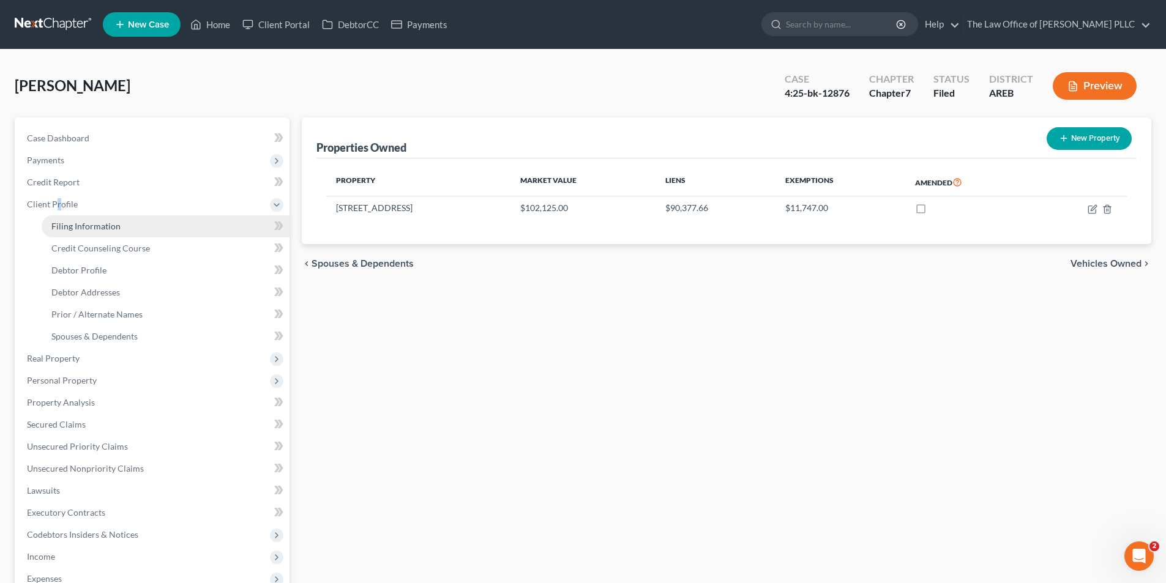
click at [78, 226] on span "Filing Information" at bounding box center [85, 226] width 69 height 10
select select "1"
select select "0"
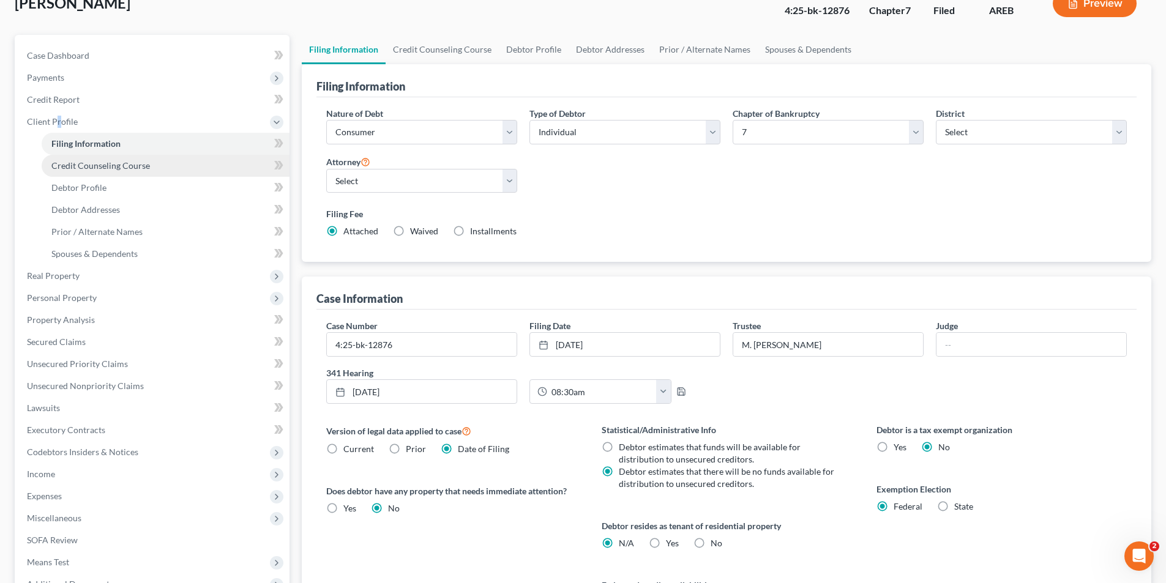
scroll to position [61, 0]
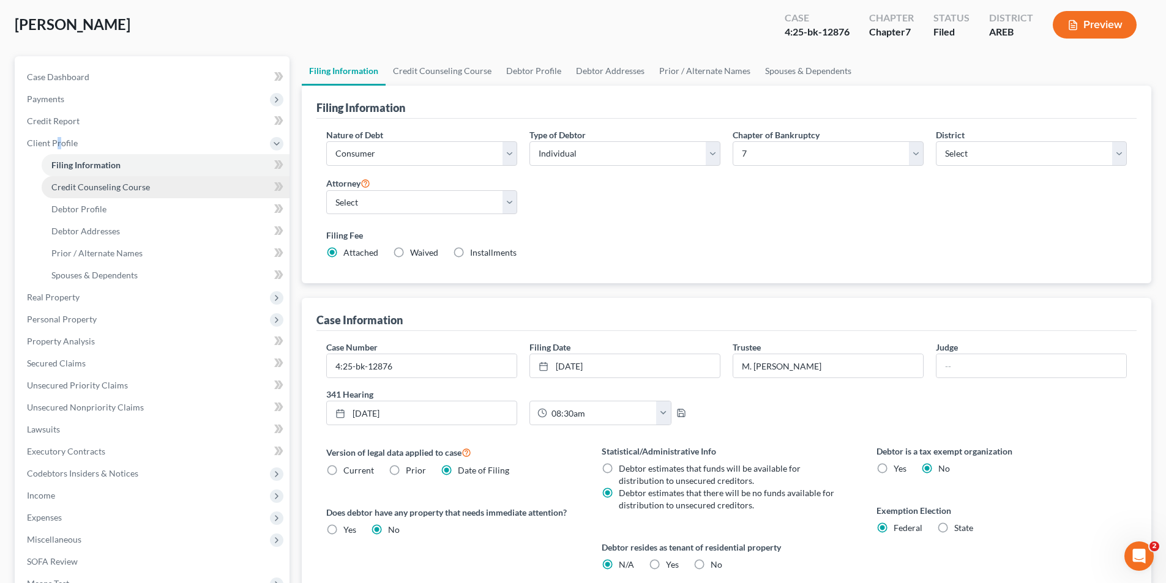
click at [94, 189] on span "Credit Counseling Course" at bounding box center [100, 187] width 99 height 10
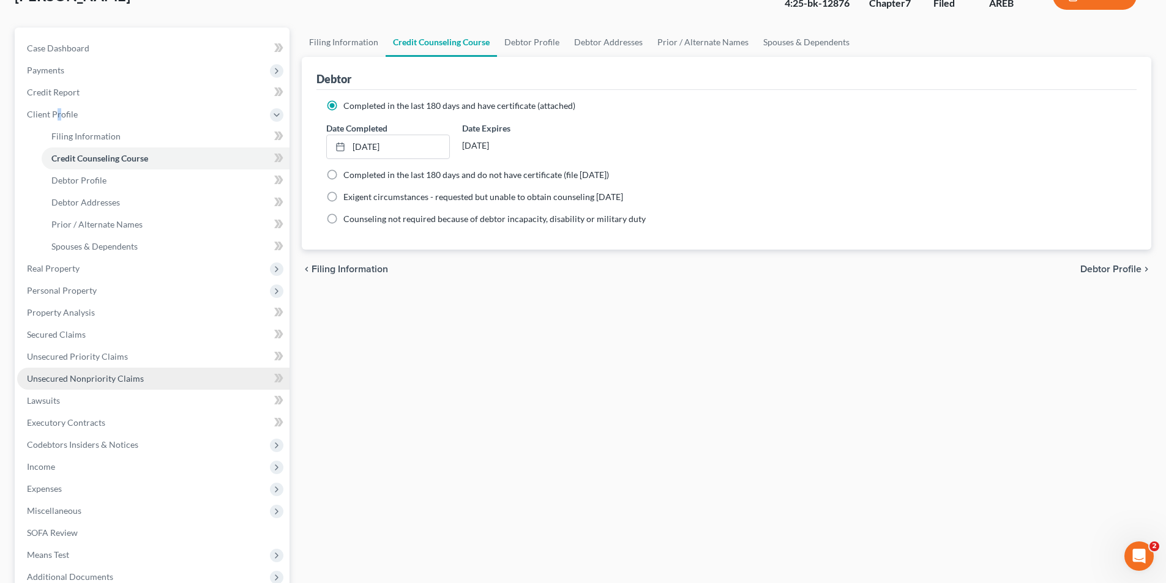
scroll to position [122, 0]
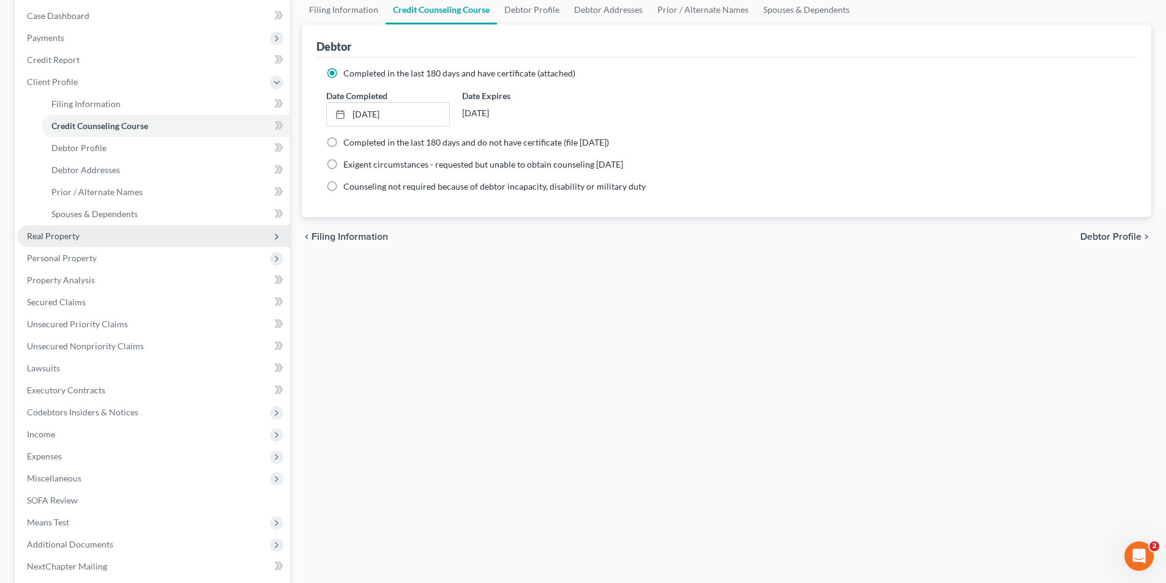
click at [72, 233] on span "Real Property" at bounding box center [53, 236] width 53 height 10
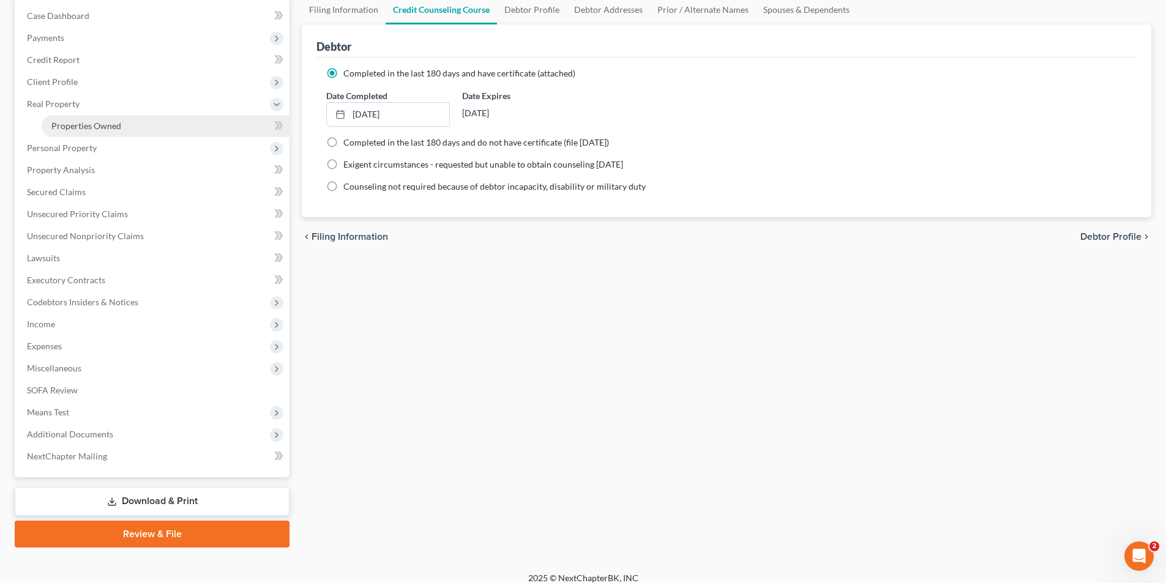
click at [68, 125] on span "Properties Owned" at bounding box center [86, 126] width 70 height 10
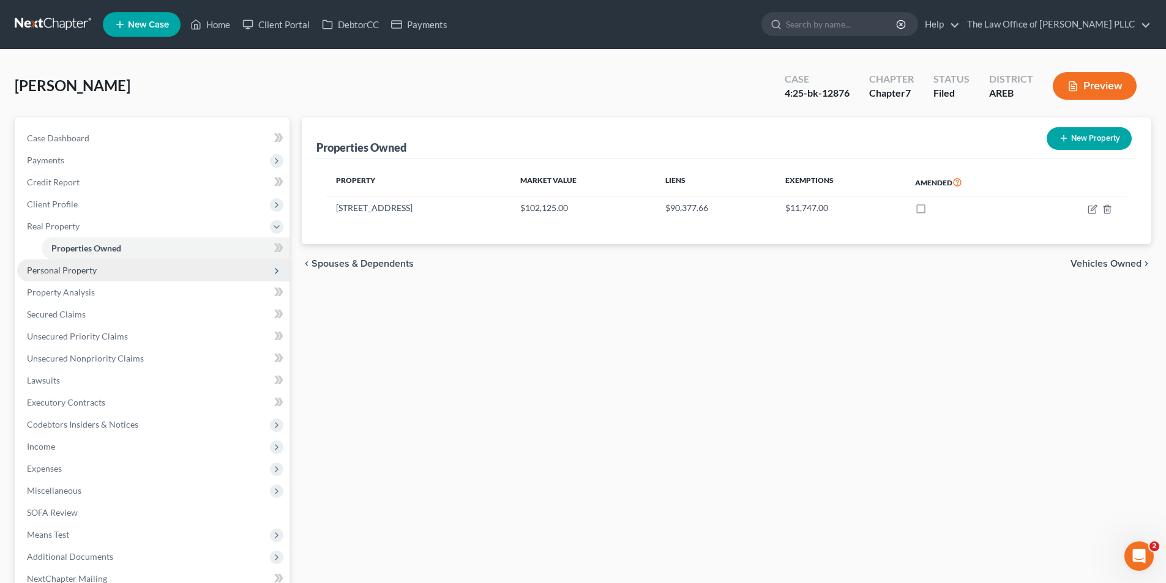
click at [83, 275] on span "Personal Property" at bounding box center [153, 271] width 272 height 22
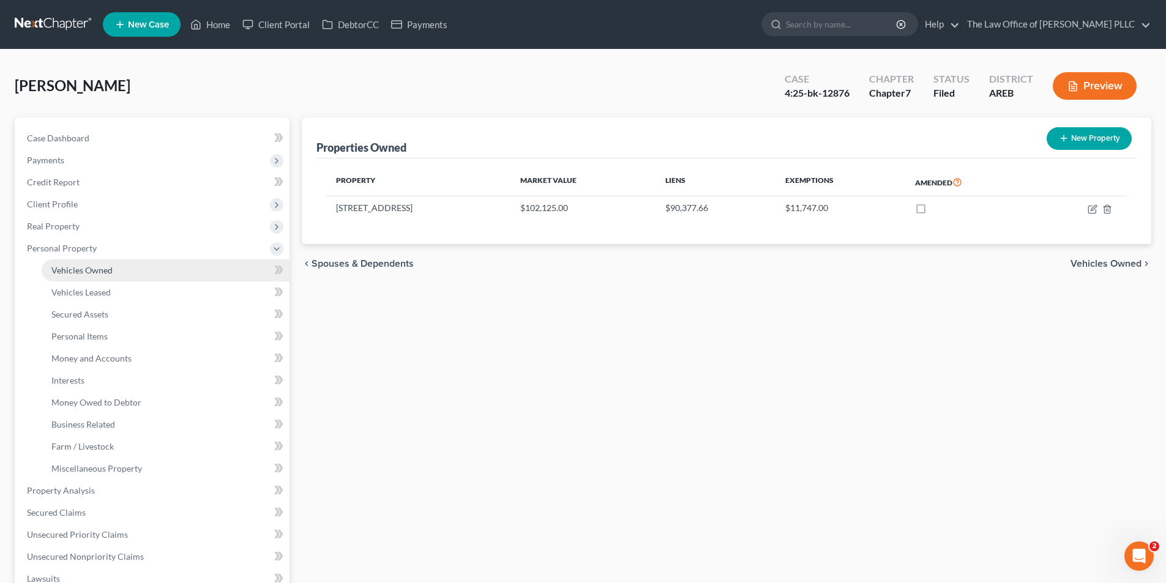
click at [82, 278] on link "Vehicles Owned" at bounding box center [166, 271] width 248 height 22
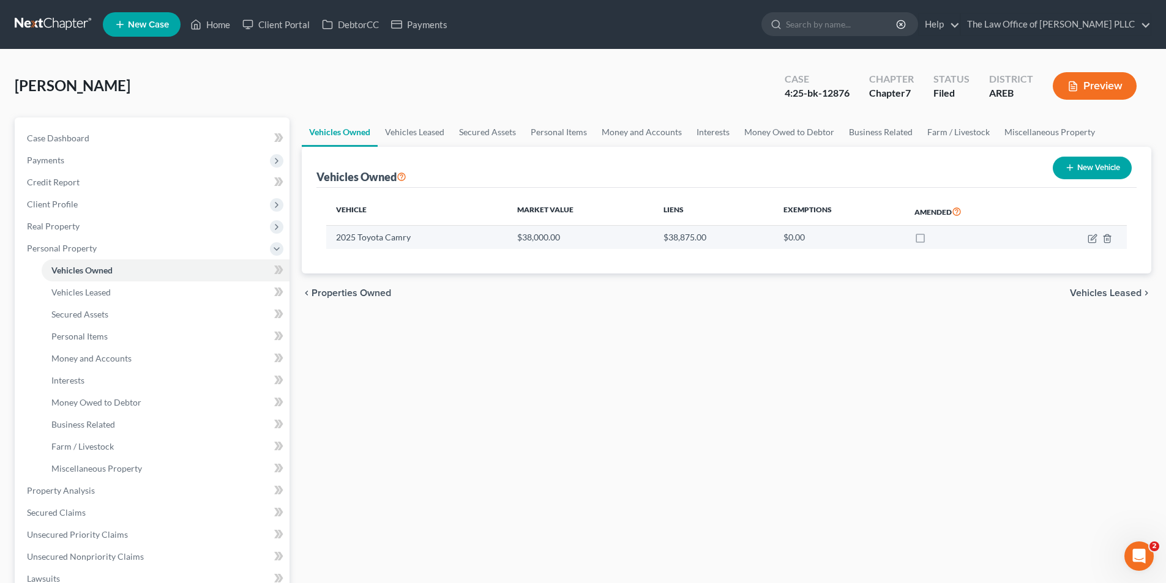
click at [652, 236] on td at bounding box center [1079, 237] width 94 height 23
click at [652, 241] on icon "button" at bounding box center [1091, 238] width 7 height 7
select select "0"
select select "1"
select select "0"
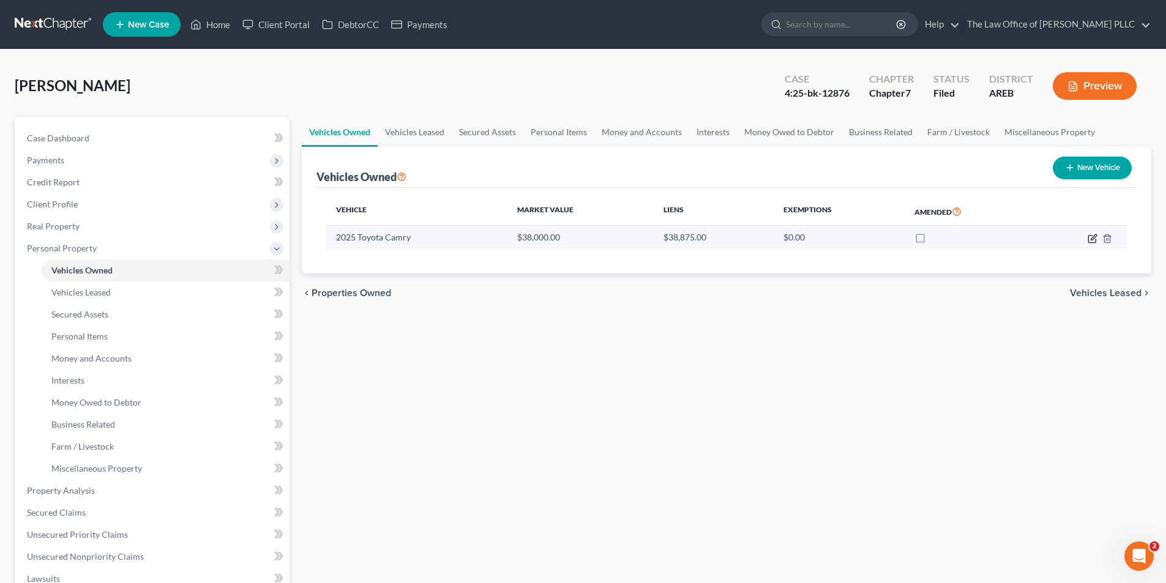
select select "0"
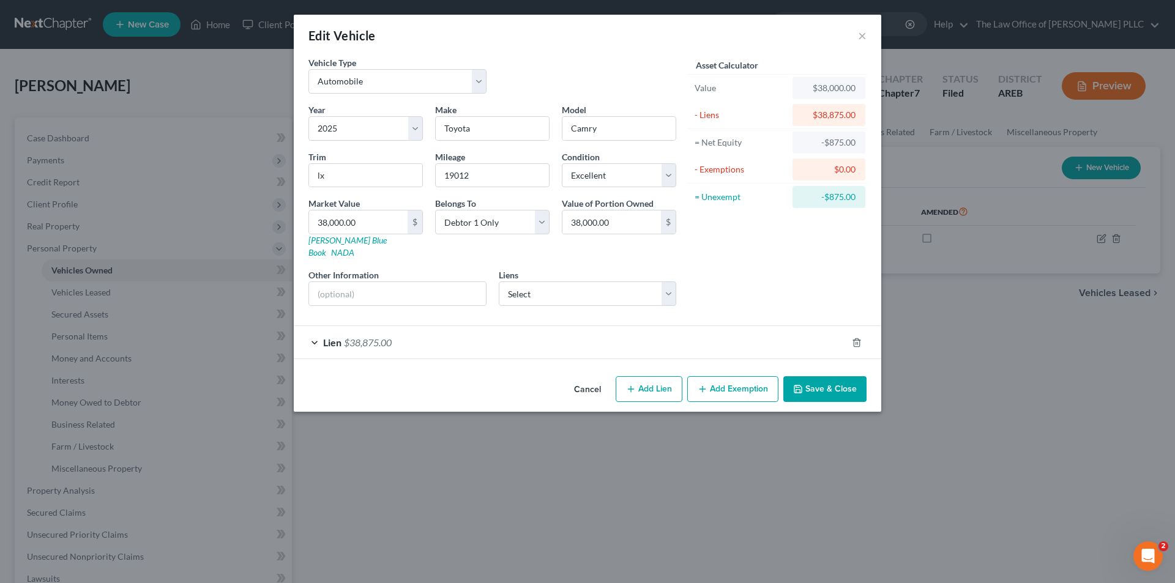
click at [652, 376] on button "Save & Close" at bounding box center [824, 389] width 83 height 26
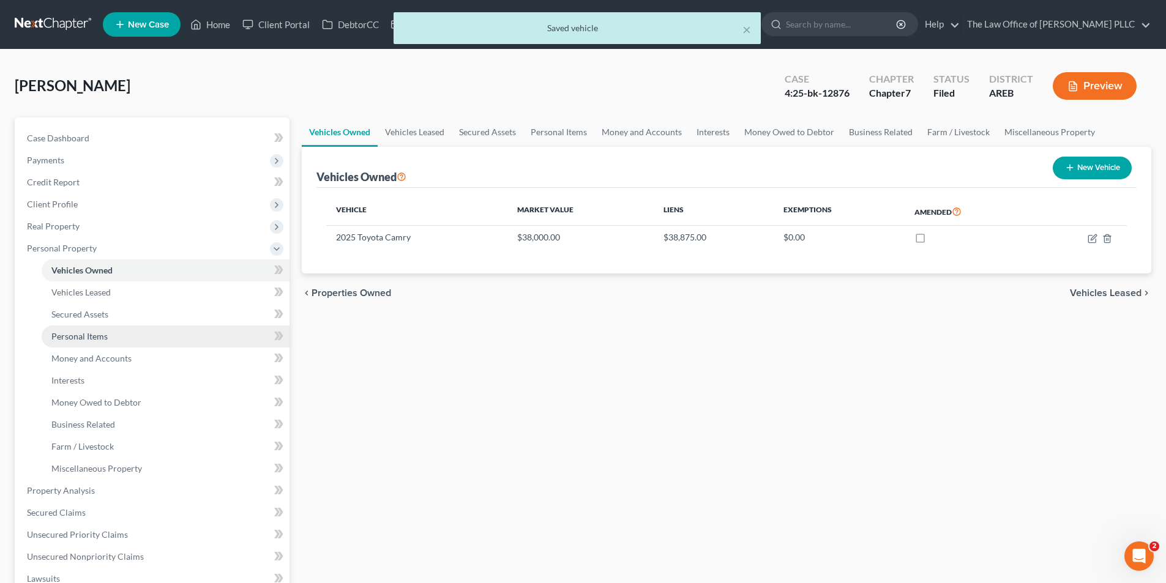
click at [92, 340] on span "Personal Items" at bounding box center [79, 336] width 56 height 10
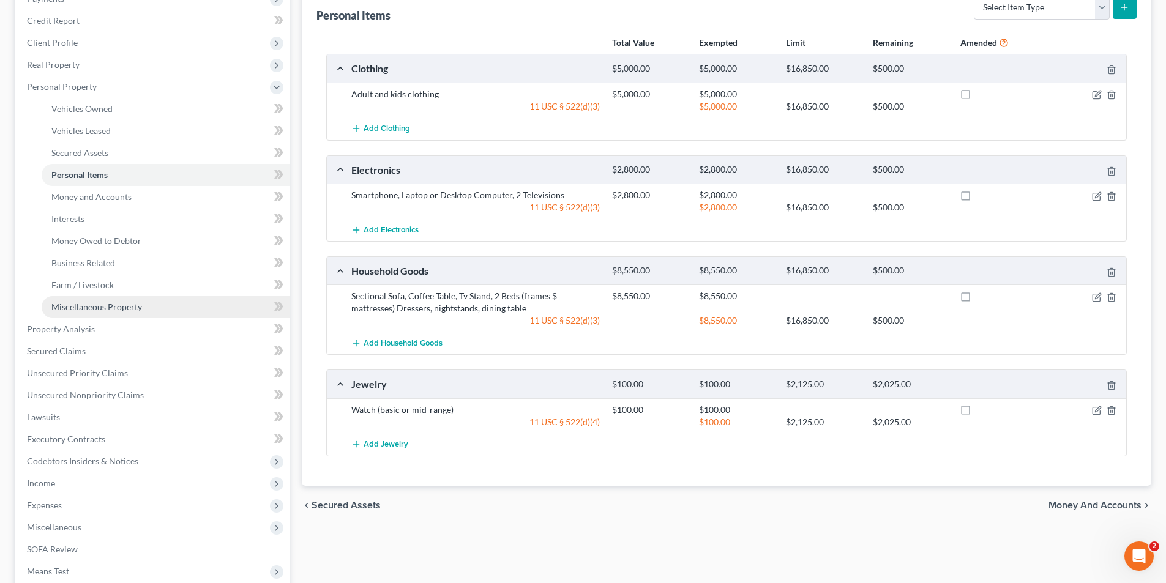
scroll to position [184, 0]
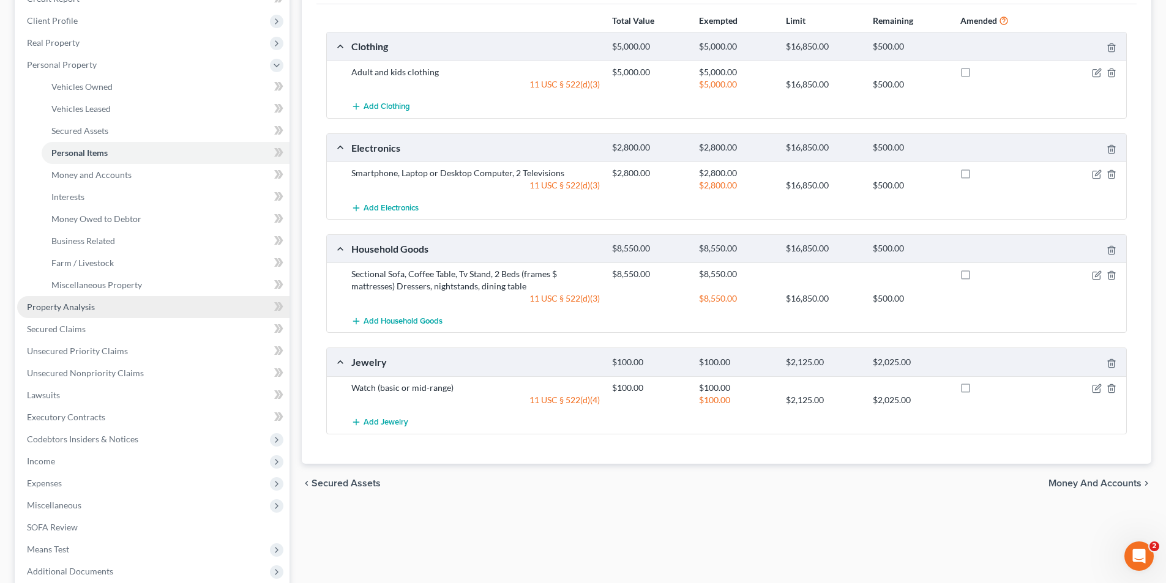
click at [80, 309] on span "Property Analysis" at bounding box center [61, 307] width 68 height 10
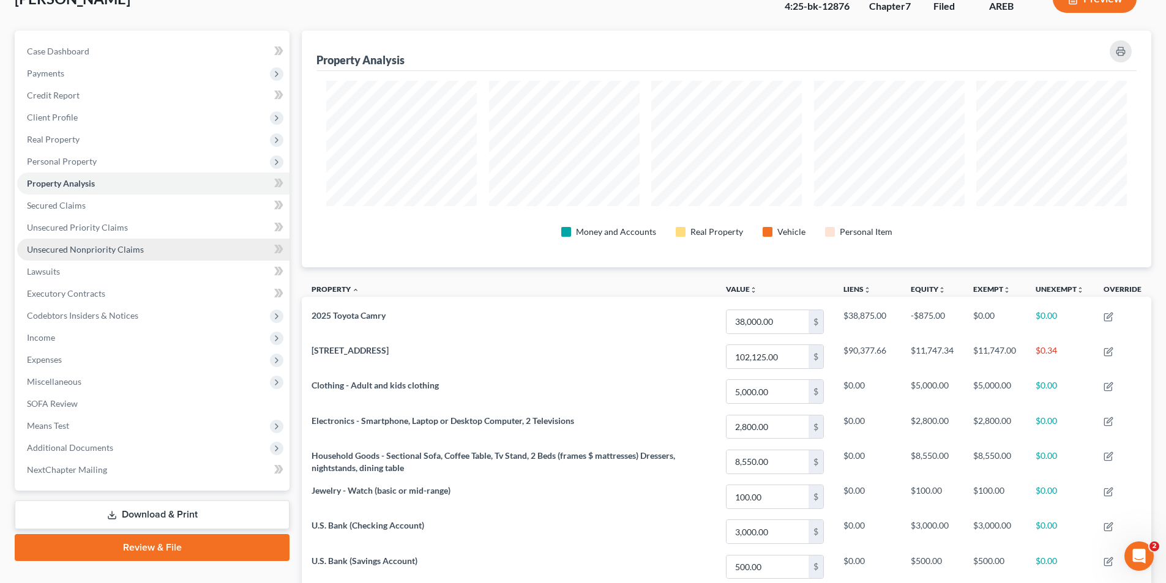
scroll to position [122, 0]
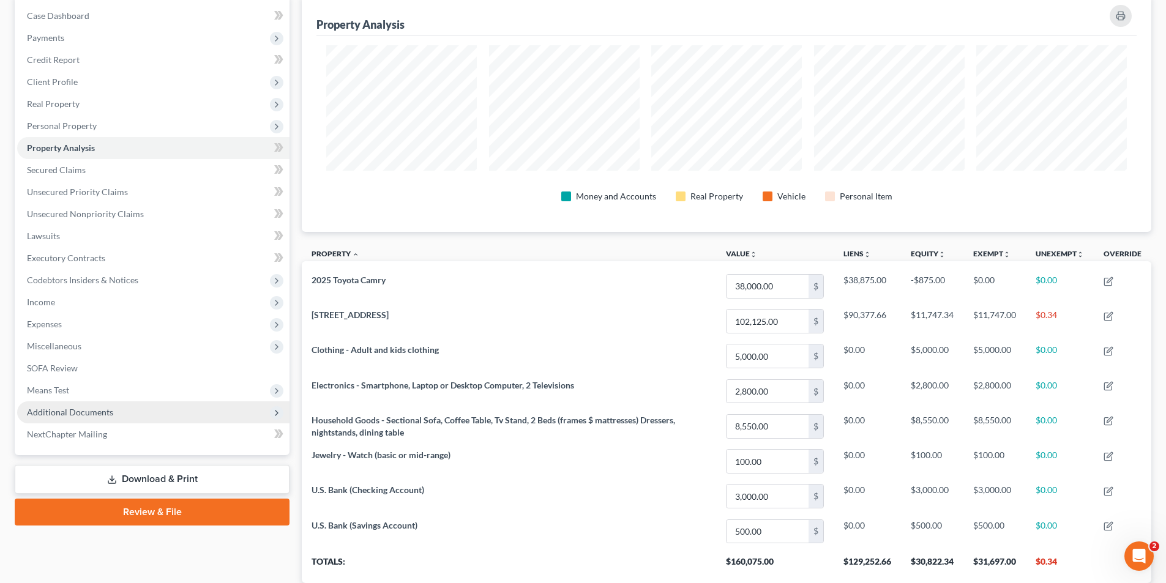
click at [58, 412] on span "Additional Documents" at bounding box center [70, 412] width 86 height 10
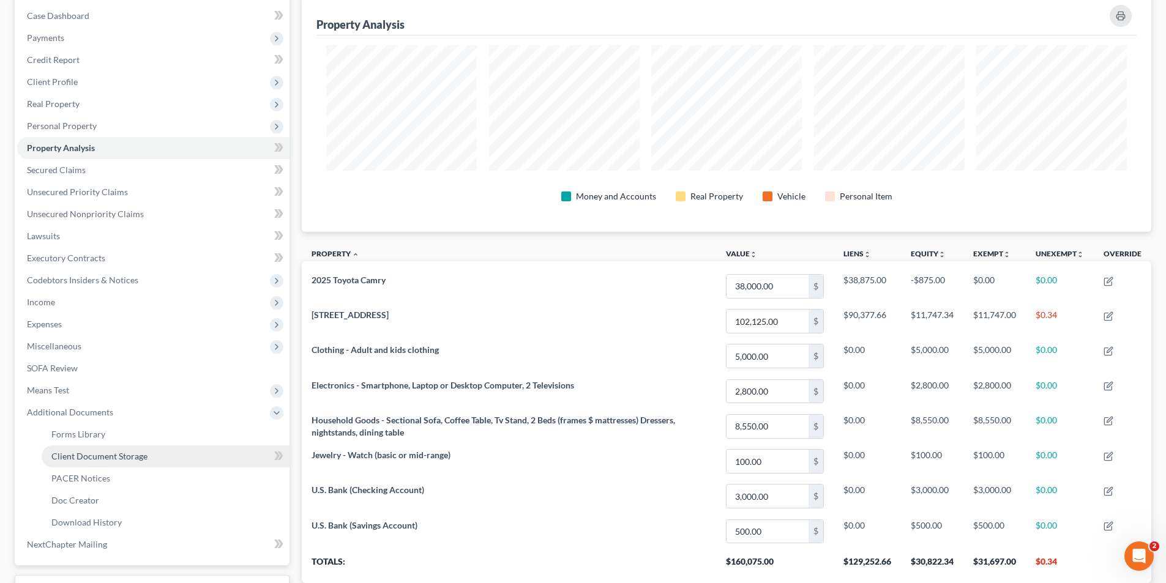
click at [88, 454] on span "Client Document Storage" at bounding box center [99, 456] width 96 height 10
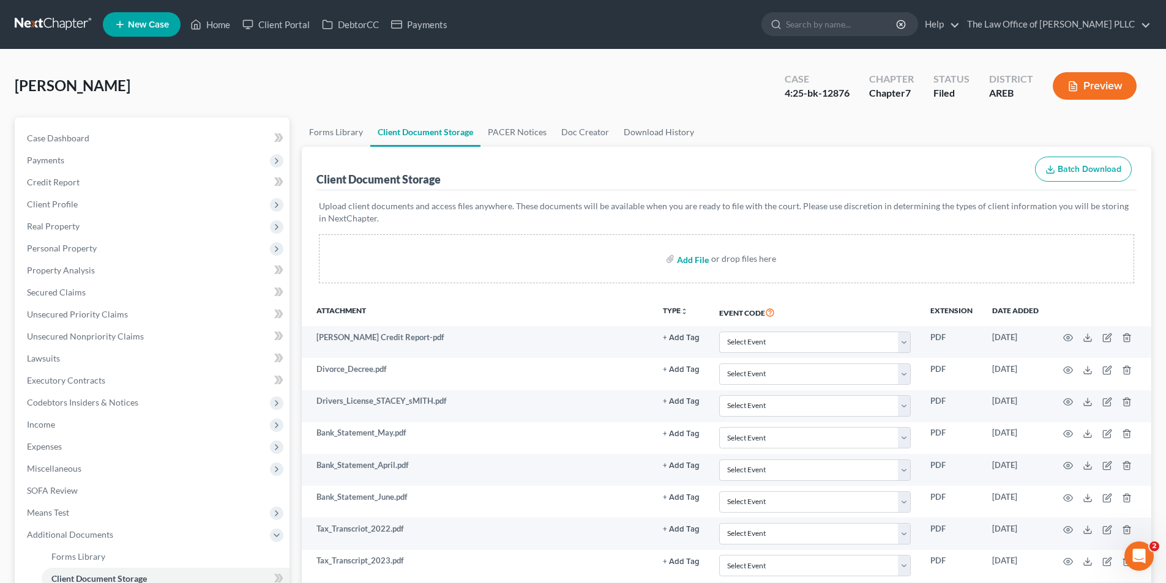
click at [652, 263] on input "file" at bounding box center [691, 259] width 29 height 22
type input "C:\fakepath\Stacey Smith Proposed Reaffirmation Agreement Toyota Camry.pdf"
click at [652, 25] on input "search" at bounding box center [842, 24] width 112 height 23
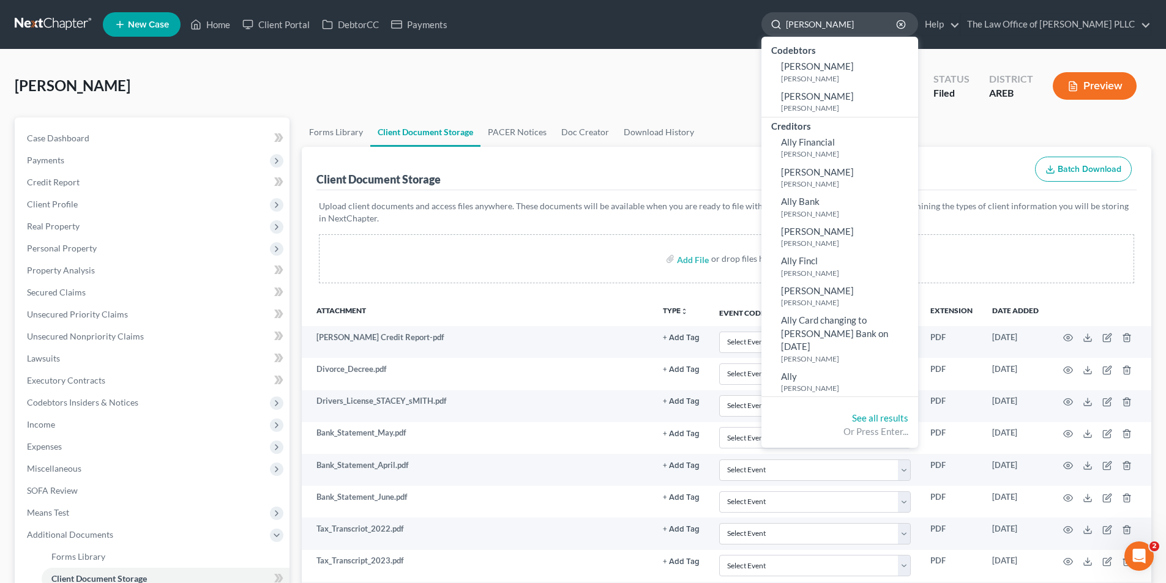
type input "alexander"
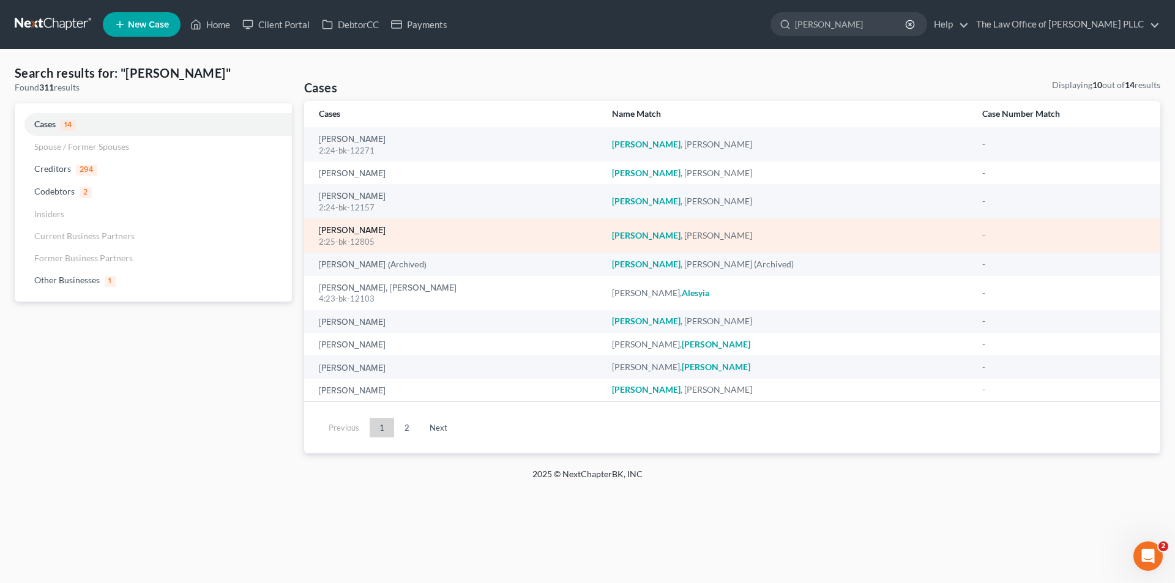
click at [339, 231] on link "Alexander, Stephanie" at bounding box center [352, 230] width 67 height 9
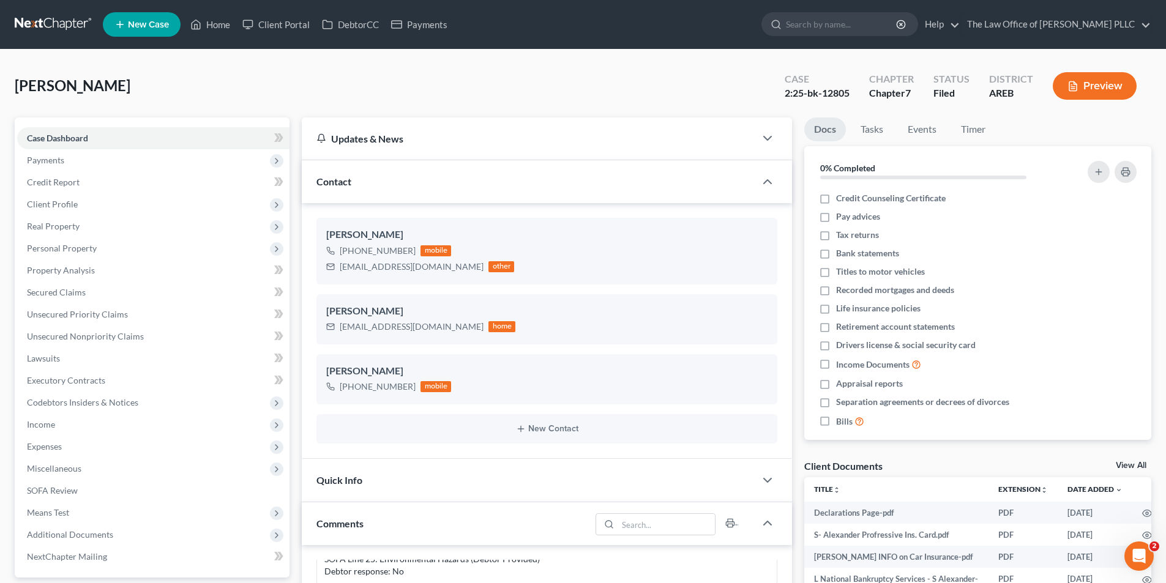
scroll to position [306, 0]
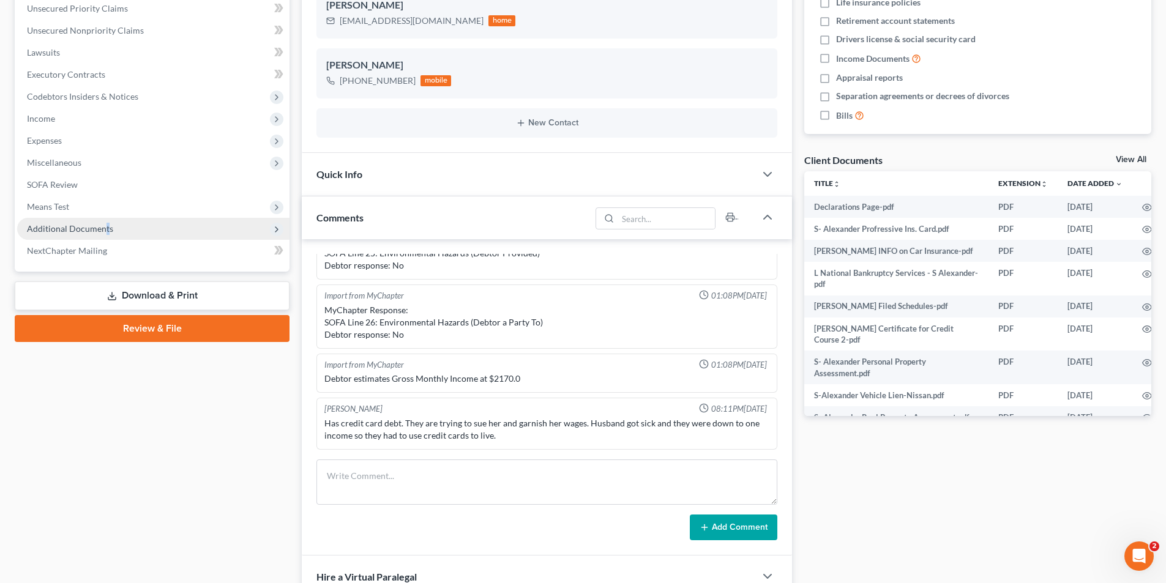
click at [106, 232] on span "Additional Documents" at bounding box center [70, 228] width 86 height 10
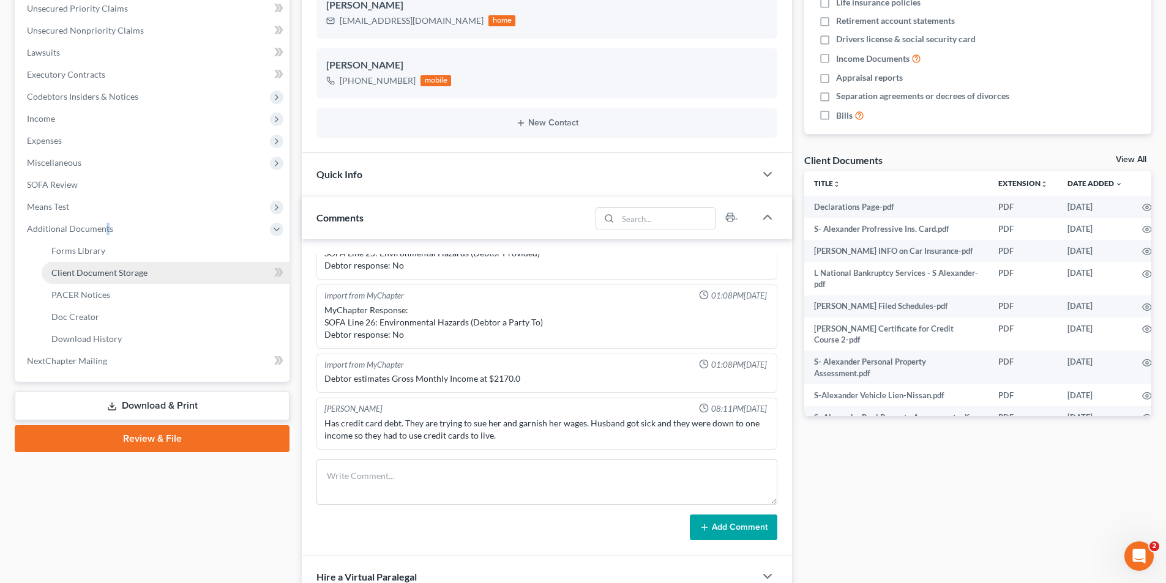
click at [103, 272] on span "Client Document Storage" at bounding box center [99, 272] width 96 height 10
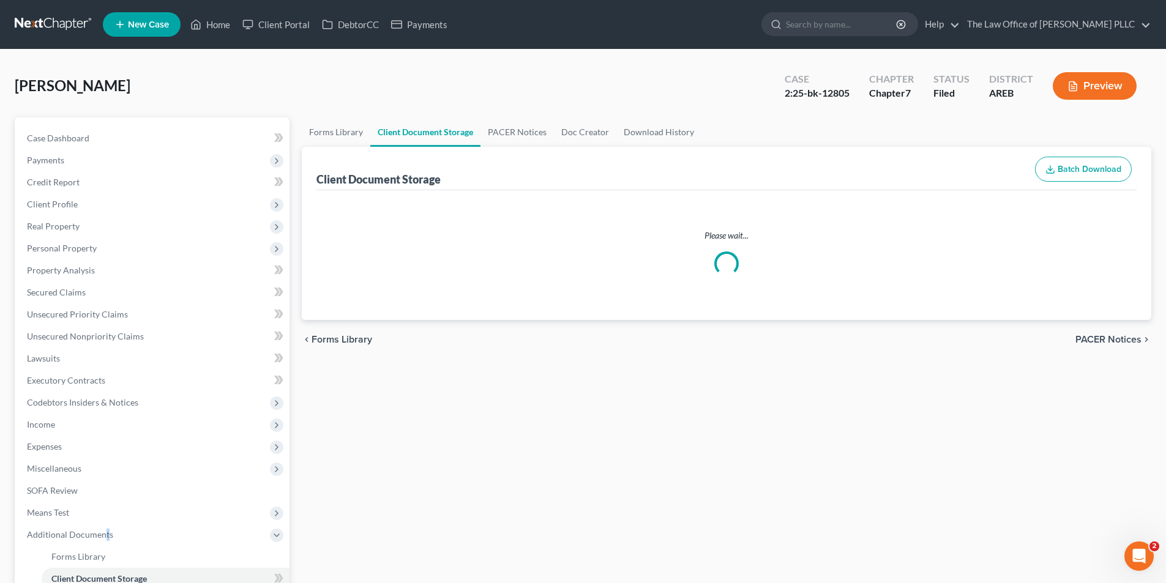
select select "0"
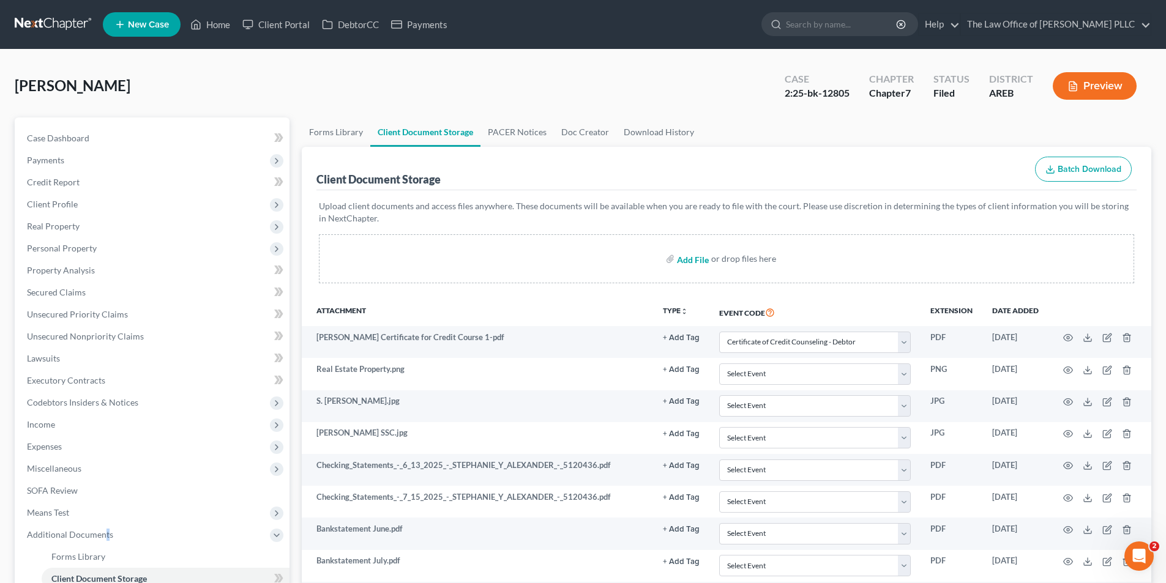
click at [652, 259] on input "file" at bounding box center [691, 259] width 29 height 22
type input "C:\fakepath\Stephanie Alexander Proposed Reaffirmation Agreement 9-11-25.pdf"
select select "0"
